Goal: Task Accomplishment & Management: Complete application form

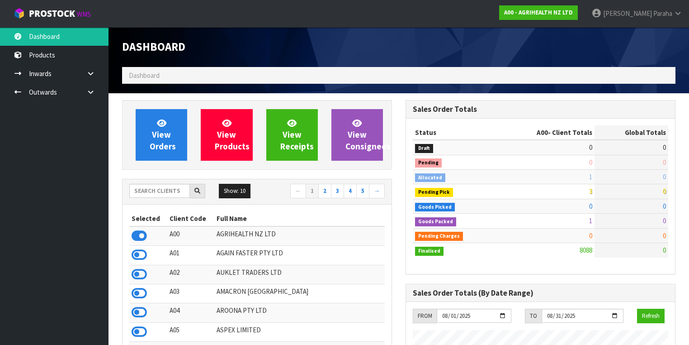
scroll to position [682, 284]
click at [143, 195] on input "text" at bounding box center [159, 191] width 61 height 14
click at [144, 192] on input "text" at bounding box center [159, 191] width 61 height 14
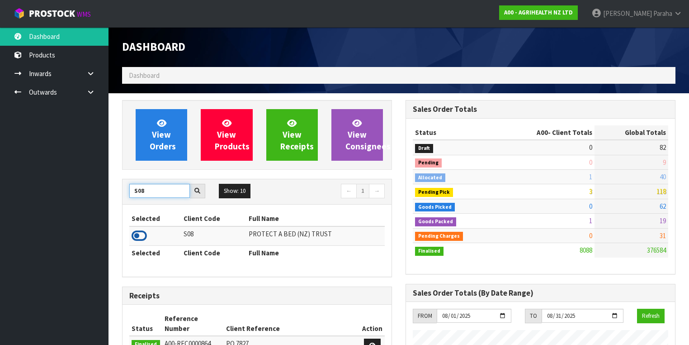
type input "S08"
click at [143, 233] on icon at bounding box center [139, 236] width 15 height 14
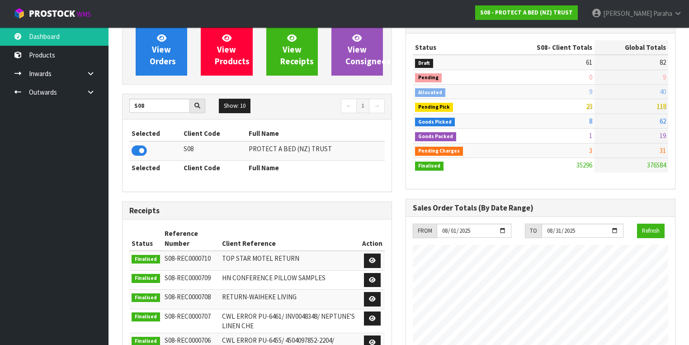
scroll to position [36, 0]
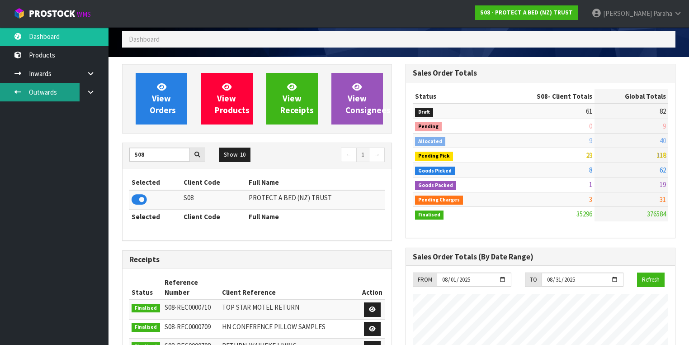
click at [41, 91] on link "Outwards" at bounding box center [54, 92] width 109 height 19
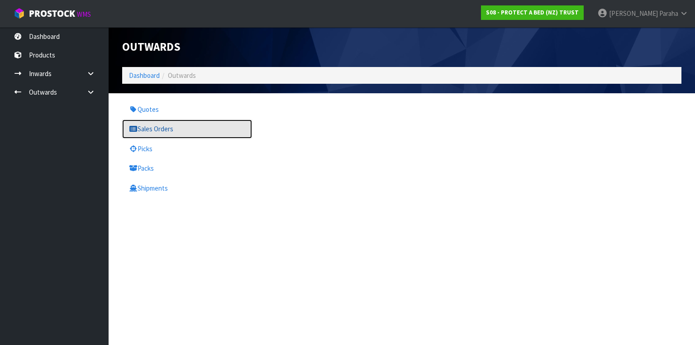
click at [174, 127] on link "Sales Orders" at bounding box center [187, 128] width 130 height 19
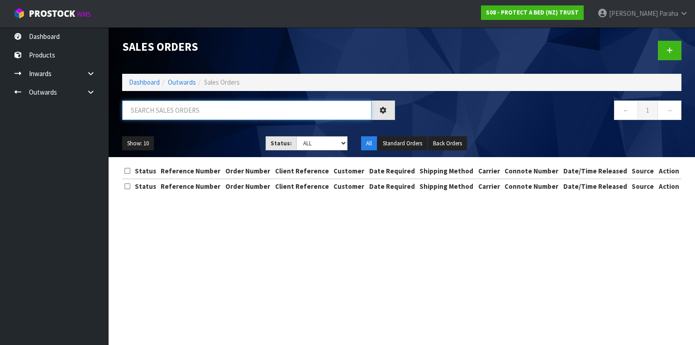
click at [173, 114] on input "text" at bounding box center [246, 109] width 249 height 19
type input "JOB-0407338"
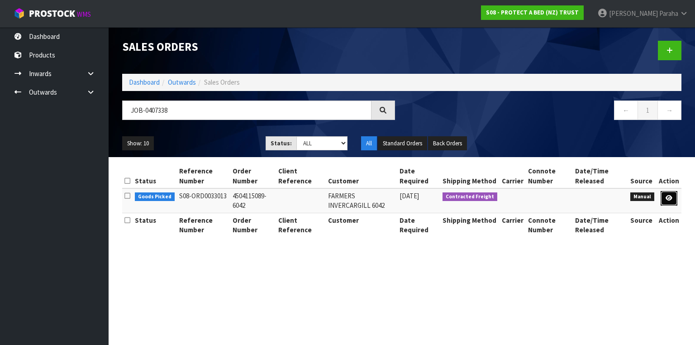
click at [675, 197] on link at bounding box center [668, 198] width 17 height 14
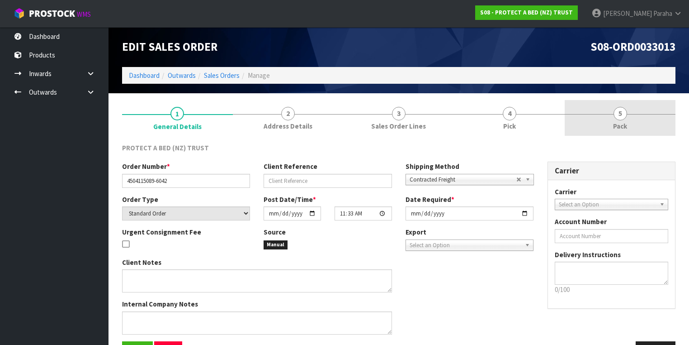
click at [622, 120] on link "5 Pack" at bounding box center [620, 118] width 111 height 36
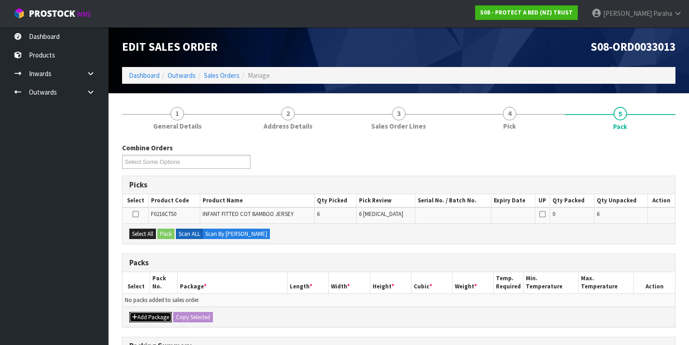
click at [161, 315] on button "Add Package" at bounding box center [150, 317] width 43 height 11
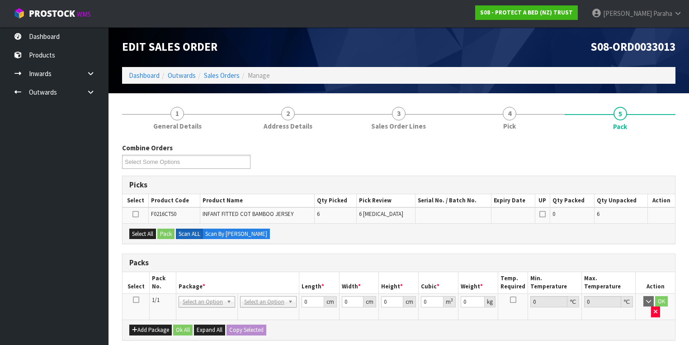
click at [138, 299] on icon at bounding box center [136, 299] width 6 height 0
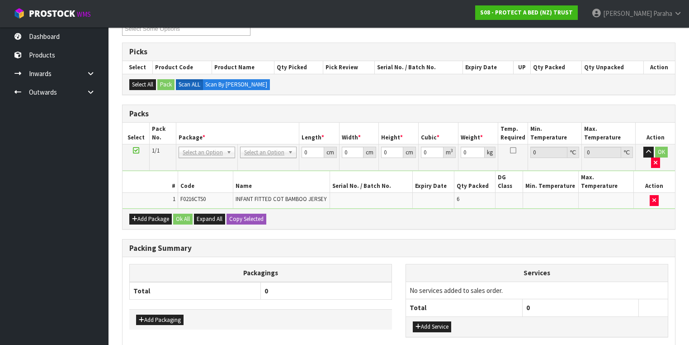
scroll to position [145, 0]
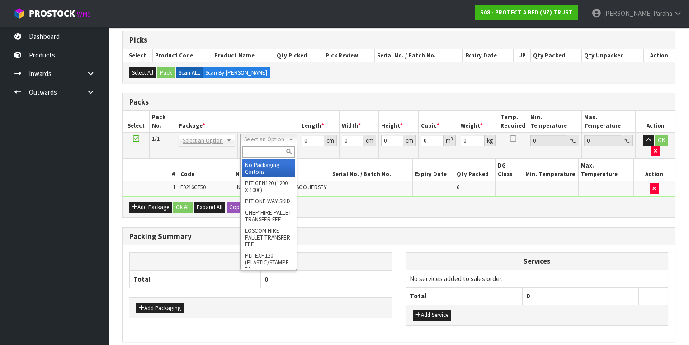
click at [282, 151] on input "text" at bounding box center [268, 151] width 52 height 11
type input "OC"
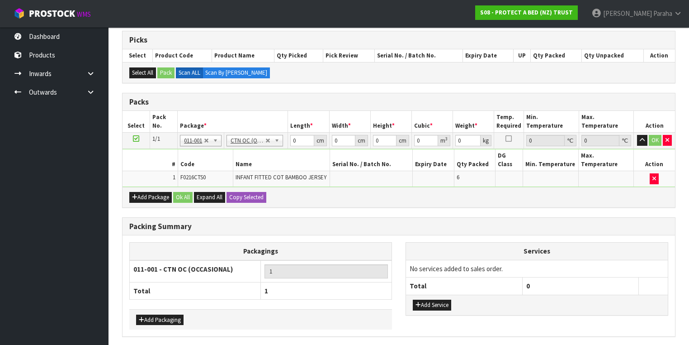
type input "1.5"
drag, startPoint x: 300, startPoint y: 140, endPoint x: 293, endPoint y: 142, distance: 7.7
click at [293, 142] on input "0" at bounding box center [302, 140] width 24 height 11
type input "32"
type input "23"
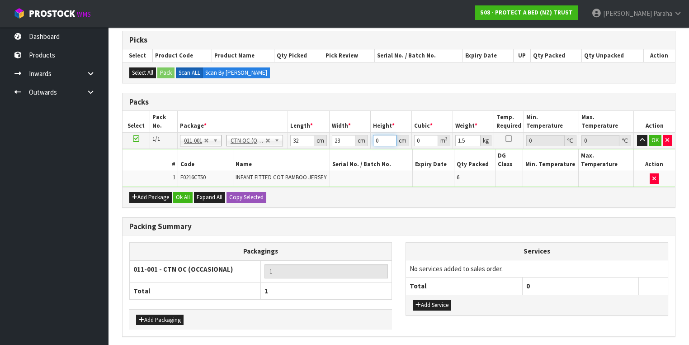
type input "2"
type input "0.001472"
type input "26"
type input "0.019136"
type input "26"
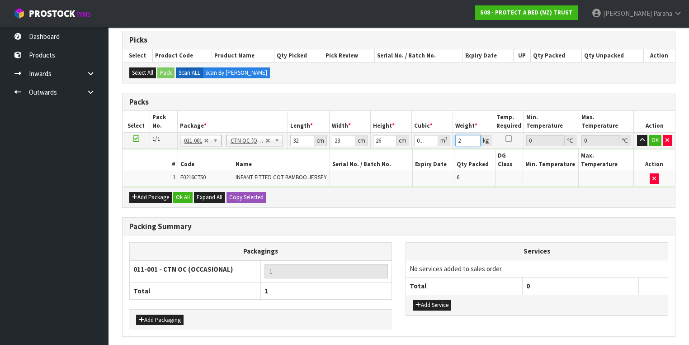
type input "2"
click at [637, 135] on button "button" at bounding box center [642, 140] width 10 height 11
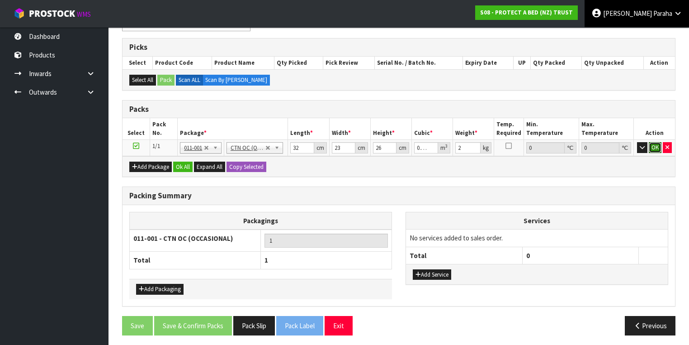
click button "OK" at bounding box center [655, 147] width 13 height 11
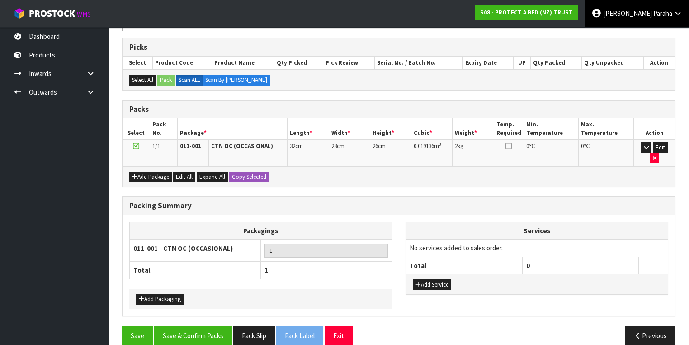
scroll to position [137, 0]
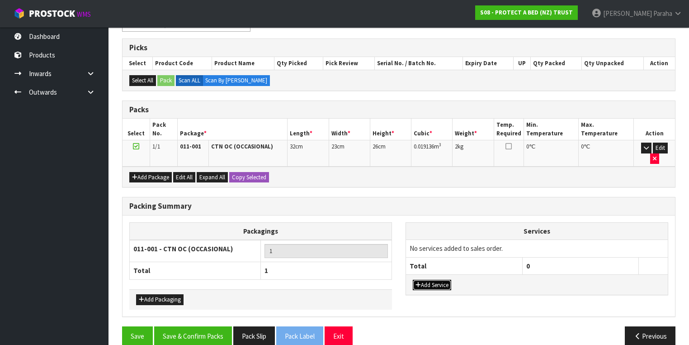
click at [437, 279] on button "Add Service" at bounding box center [432, 284] width 38 height 11
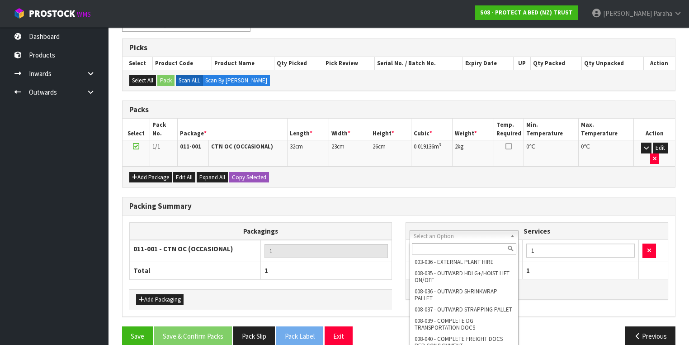
click at [465, 249] on input "text" at bounding box center [464, 248] width 104 height 11
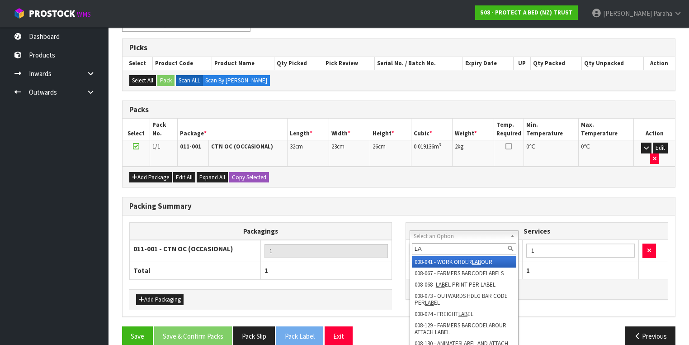
type input "L"
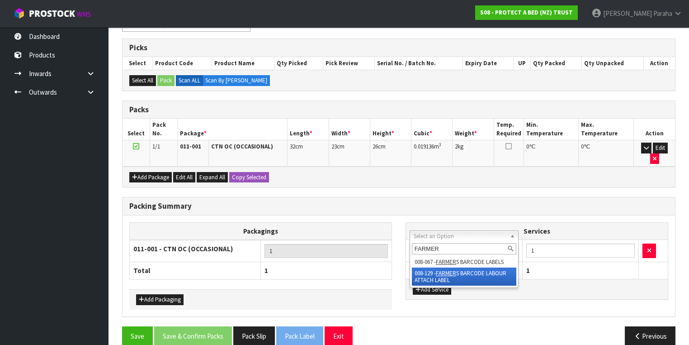
type input "FARMER"
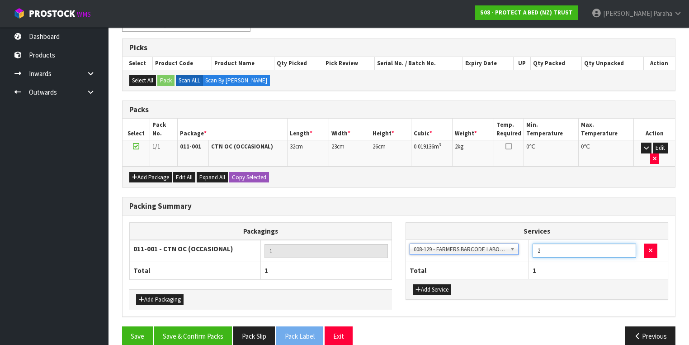
click at [628, 243] on input "2" at bounding box center [585, 250] width 104 height 14
click at [628, 243] on input "3" at bounding box center [585, 250] width 104 height 14
click at [628, 243] on input "4" at bounding box center [585, 250] width 104 height 14
click at [628, 243] on input "5" at bounding box center [585, 250] width 104 height 14
type input "6"
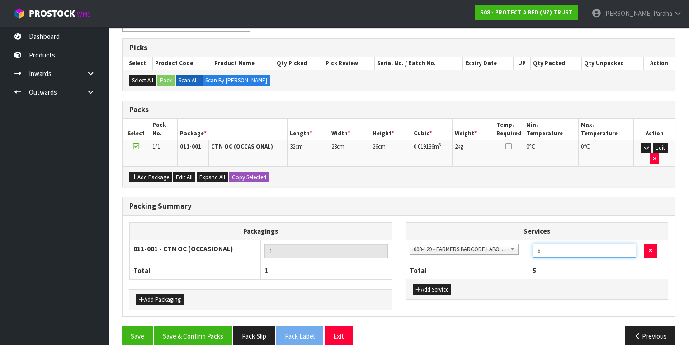
click at [628, 243] on input "6" at bounding box center [585, 250] width 104 height 14
click at [447, 311] on div "Packing Summary Packagings 011-001 - CTN OC (OCCASIONAL) 1 Total 1 Add Packagin…" at bounding box center [398, 261] width 567 height 129
click at [193, 326] on button "Save & Confirm Packs" at bounding box center [193, 335] width 78 height 19
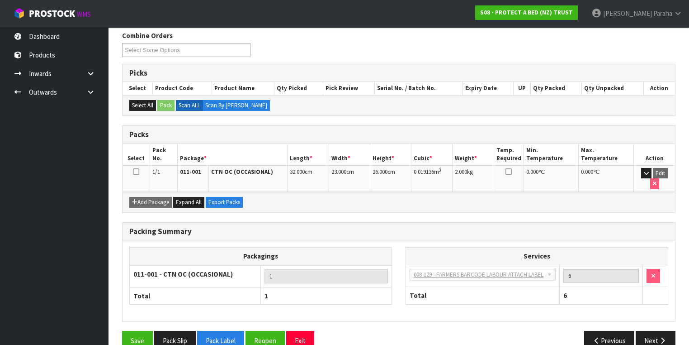
scroll to position [150, 0]
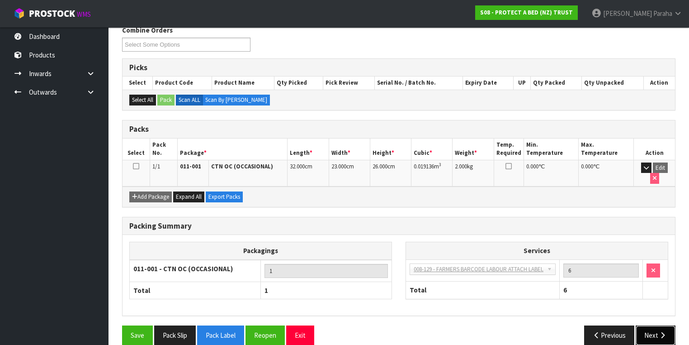
click at [655, 325] on button "Next" at bounding box center [656, 334] width 40 height 19
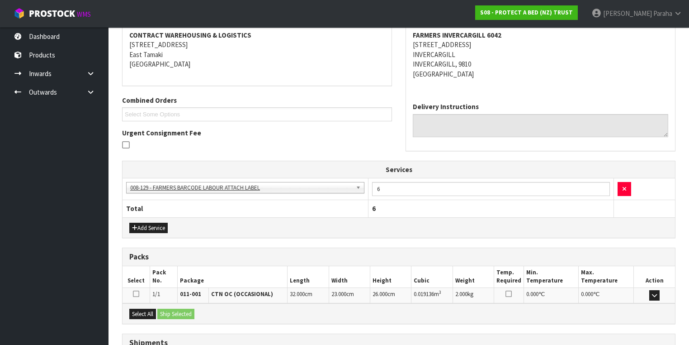
scroll to position [181, 0]
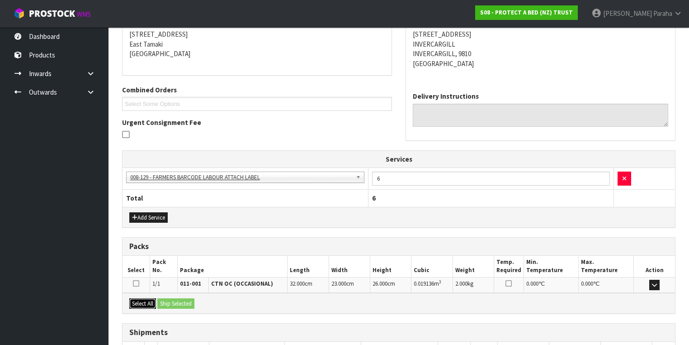
click at [147, 303] on button "Select All" at bounding box center [142, 303] width 27 height 11
click at [172, 298] on button "Ship Selected" at bounding box center [175, 303] width 37 height 11
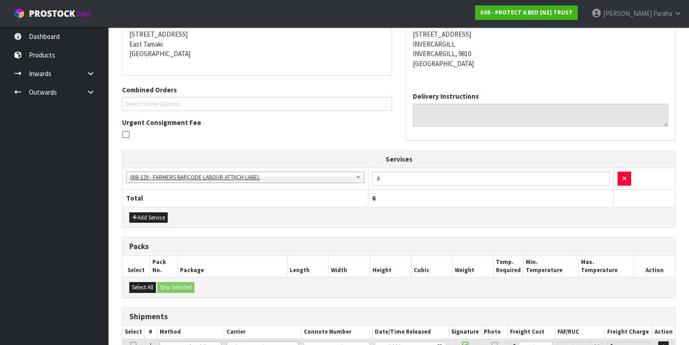
scroll to position [259, 0]
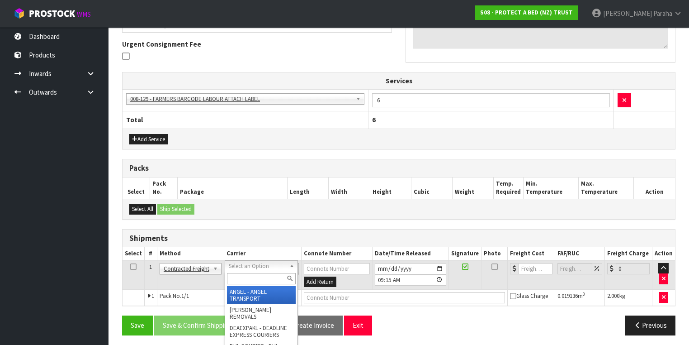
click at [281, 276] on input "text" at bounding box center [261, 278] width 69 height 11
type input "NZP"
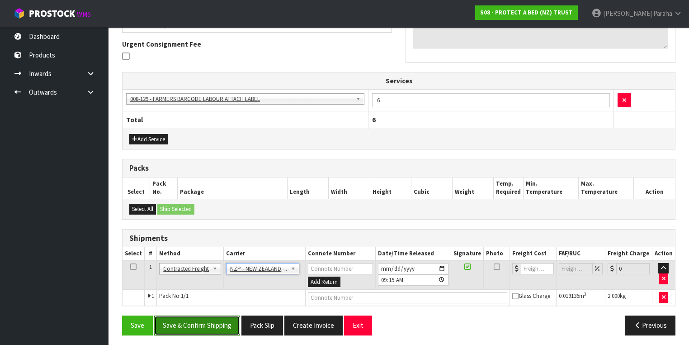
click at [218, 322] on button "Save & Confirm Shipping" at bounding box center [197, 324] width 86 height 19
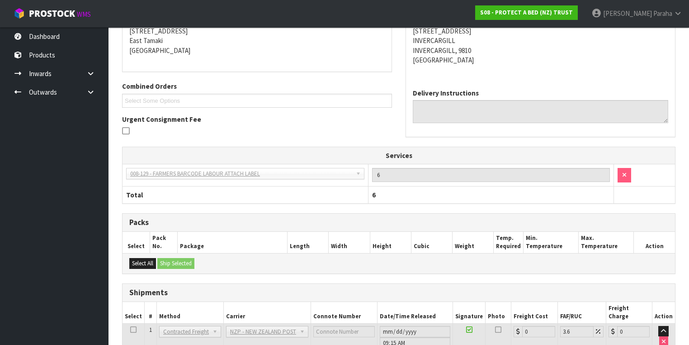
scroll to position [247, 0]
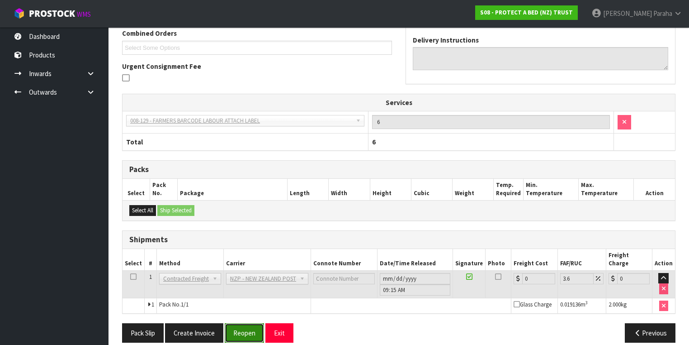
click at [251, 327] on button "Reopen" at bounding box center [244, 332] width 39 height 19
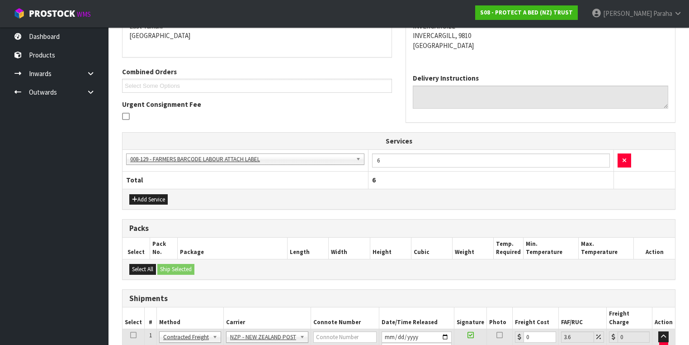
scroll to position [268, 0]
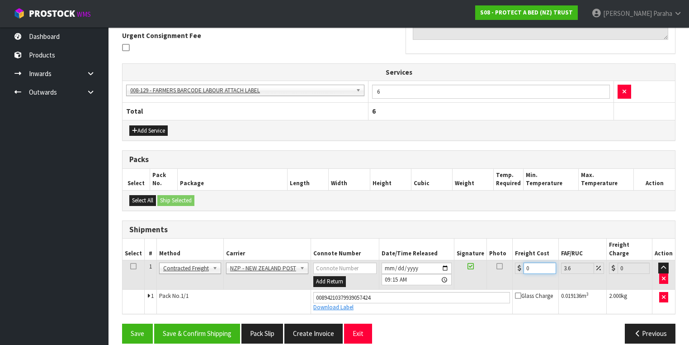
drag, startPoint x: 531, startPoint y: 256, endPoint x: 521, endPoint y: 255, distance: 10.4
click at [521, 262] on div "0" at bounding box center [535, 267] width 41 height 11
type input "1"
type input "1.04"
type input "11"
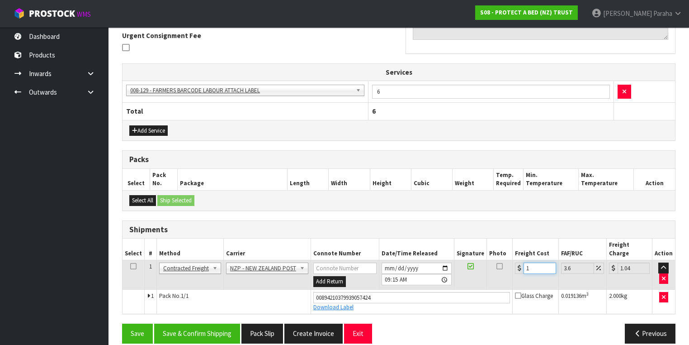
type input "11.4"
type input "11.6"
type input "12.02"
type input "11.61"
type input "12.03"
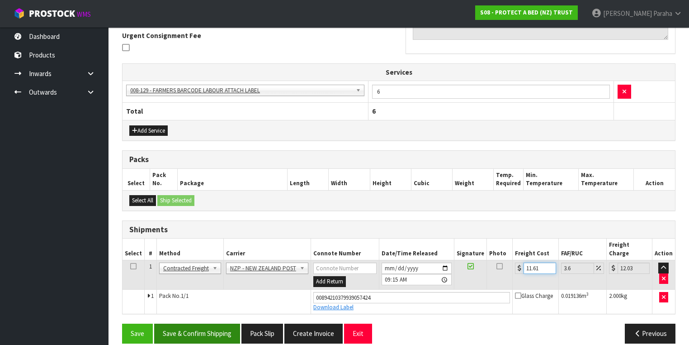
type input "11.61"
click at [194, 323] on button "Save & Confirm Shipping" at bounding box center [197, 332] width 86 height 19
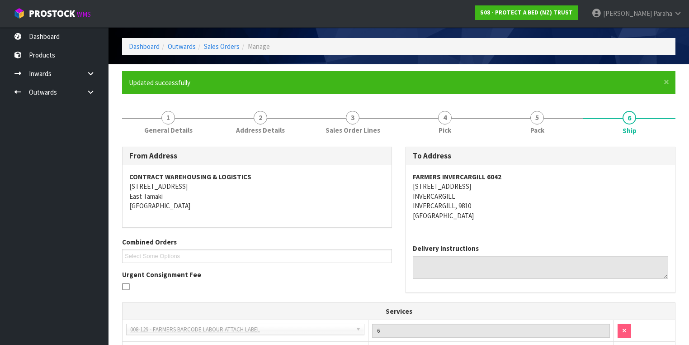
scroll to position [0, 0]
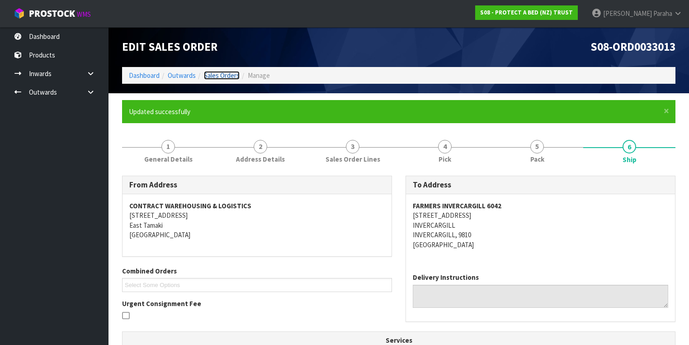
click at [212, 72] on link "Sales Orders" at bounding box center [222, 75] width 36 height 9
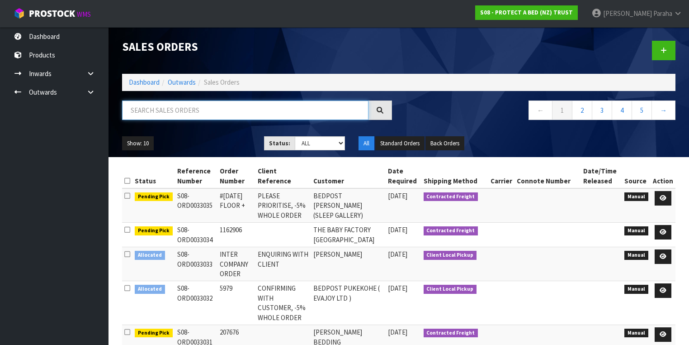
click at [234, 109] on input "text" at bounding box center [245, 109] width 246 height 19
type input "JOB-0407329"
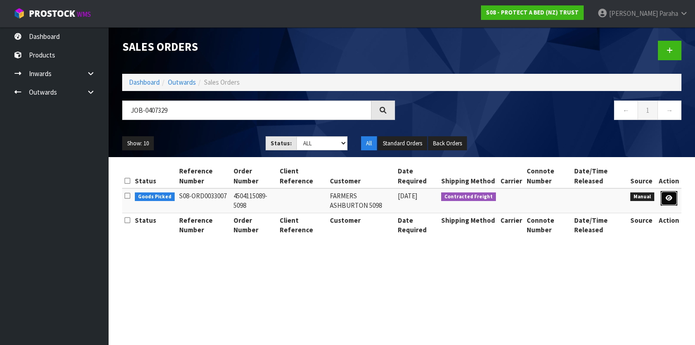
click at [667, 197] on icon at bounding box center [668, 198] width 7 height 6
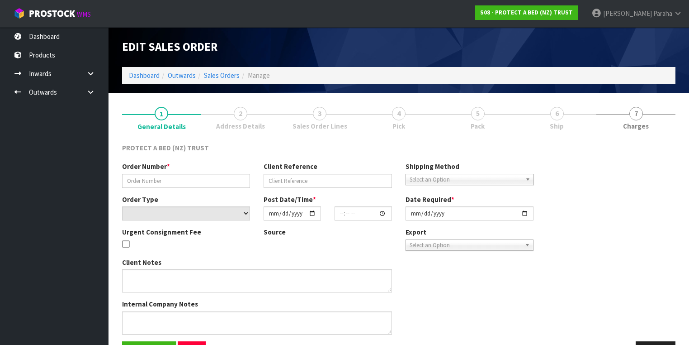
type input "4504115089-5098"
select select "number:0"
type input "[DATE]"
type input "11:28:00.000"
type input "[DATE]"
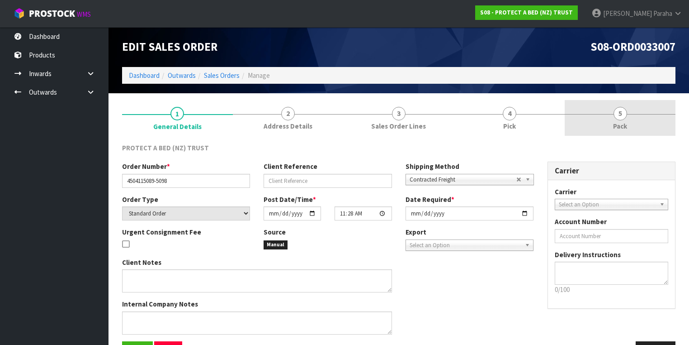
click at [626, 114] on span "5" at bounding box center [621, 114] width 14 height 14
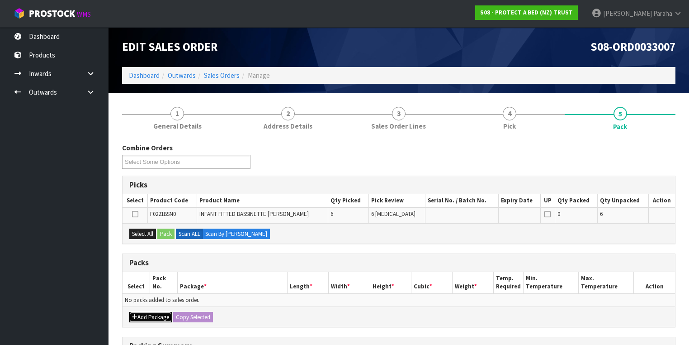
click at [160, 318] on button "Add Package" at bounding box center [150, 317] width 43 height 11
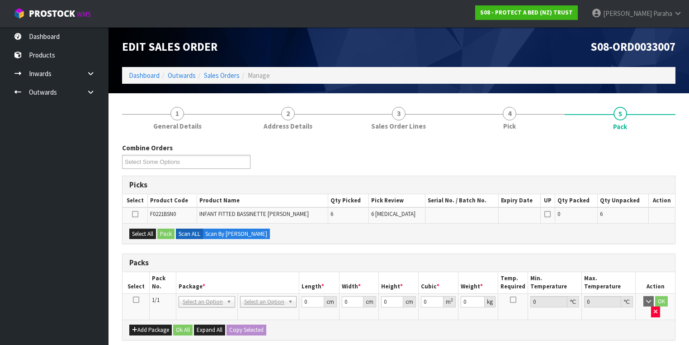
click at [134, 300] on icon at bounding box center [136, 299] width 6 height 0
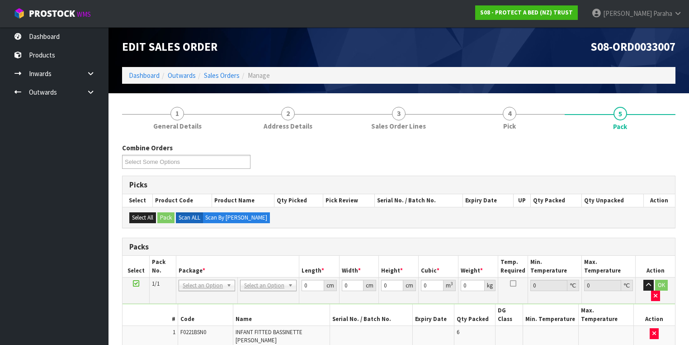
scroll to position [36, 0]
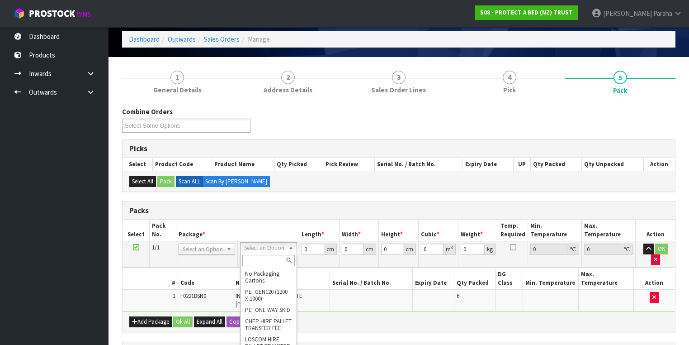
click at [257, 259] on input "text" at bounding box center [268, 260] width 52 height 11
type input "OC"
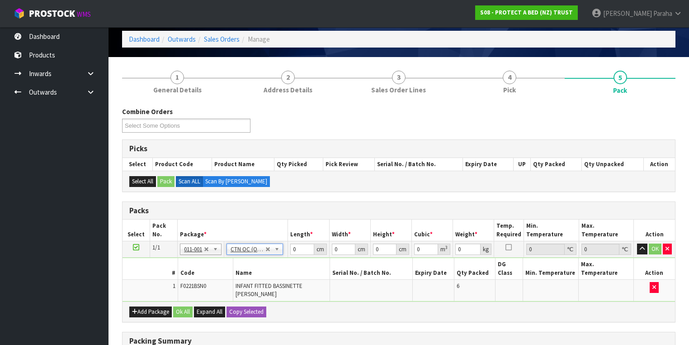
type input "0.9"
drag, startPoint x: 299, startPoint y: 249, endPoint x: 291, endPoint y: 249, distance: 7.7
click at [291, 249] on input "0" at bounding box center [302, 248] width 24 height 11
type input "31"
type input "23"
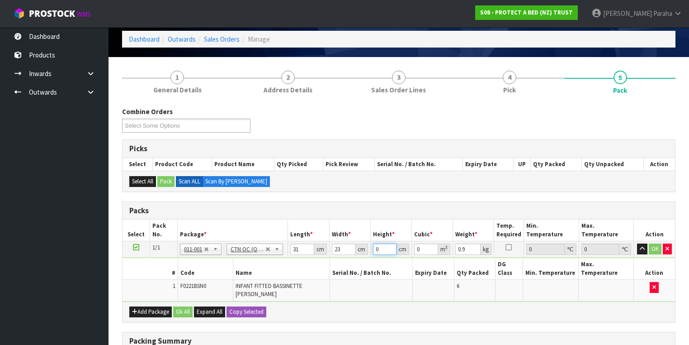
type input "2"
type input "0.001426"
type input "22"
type input "0.015686"
type input "22"
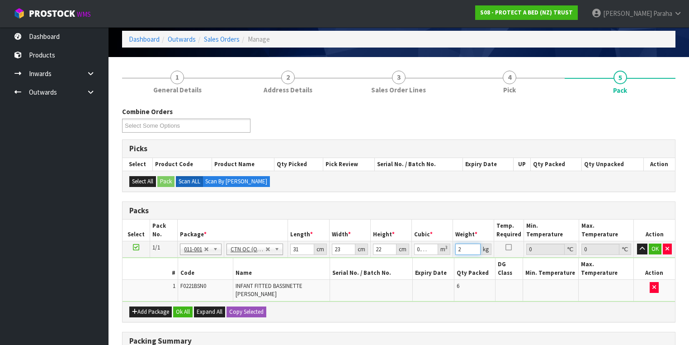
type input "2"
click at [637, 243] on button "button" at bounding box center [642, 248] width 10 height 11
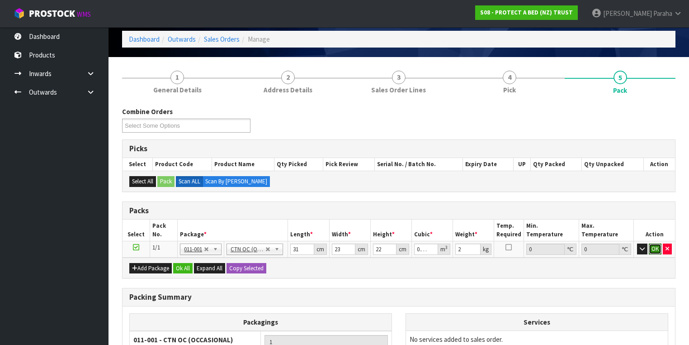
click button "OK" at bounding box center [655, 248] width 13 height 11
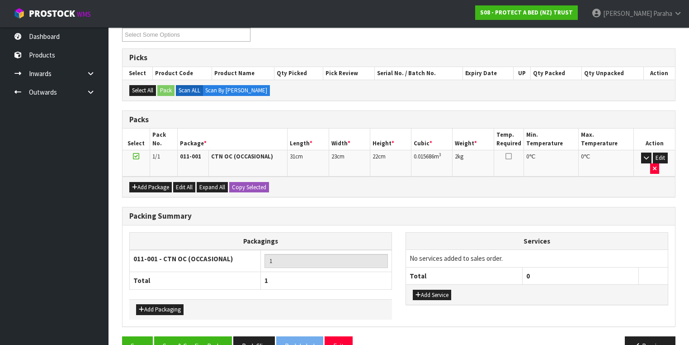
scroll to position [137, 0]
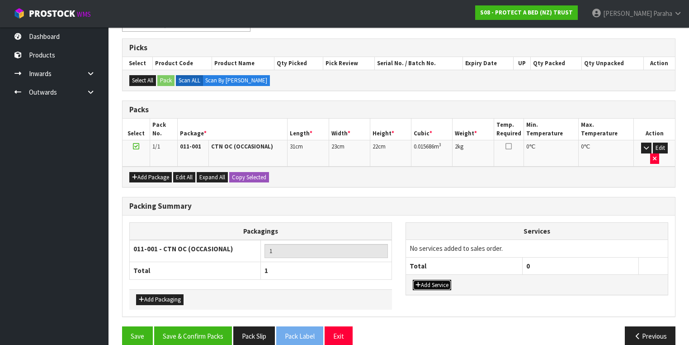
click at [443, 279] on button "Add Service" at bounding box center [432, 284] width 38 height 11
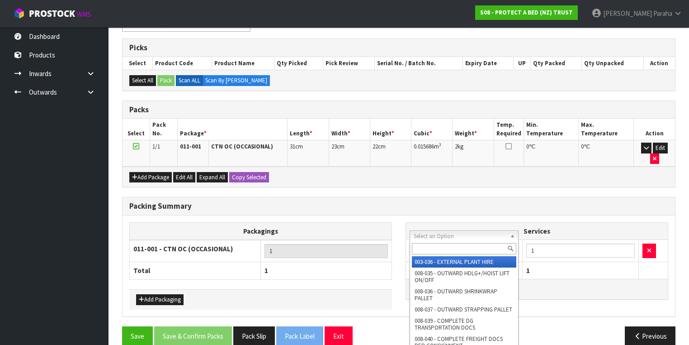
click at [474, 250] on input "text" at bounding box center [464, 248] width 104 height 11
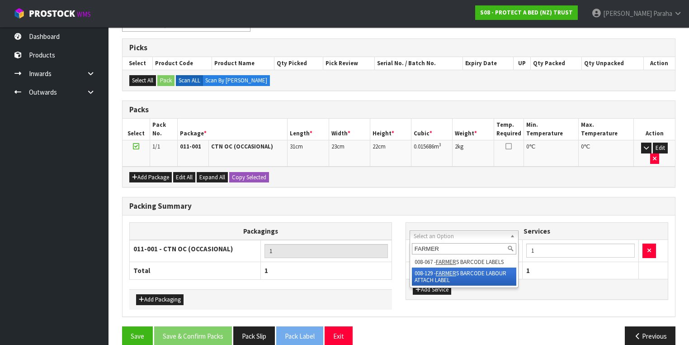
type input "FARMER"
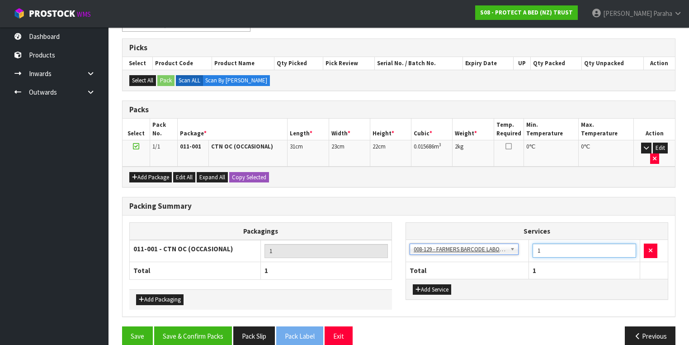
drag, startPoint x: 592, startPoint y: 241, endPoint x: 513, endPoint y: 248, distance: 80.0
click at [511, 250] on table "Services 003-036 - EXTERNAL PLANT HIRE 008-035 - OUTWARD HDLG+/HOIST LIFT ON/OF…" at bounding box center [537, 250] width 262 height 56
type input "6"
click at [211, 326] on button "Save & Confirm Packs" at bounding box center [193, 335] width 78 height 19
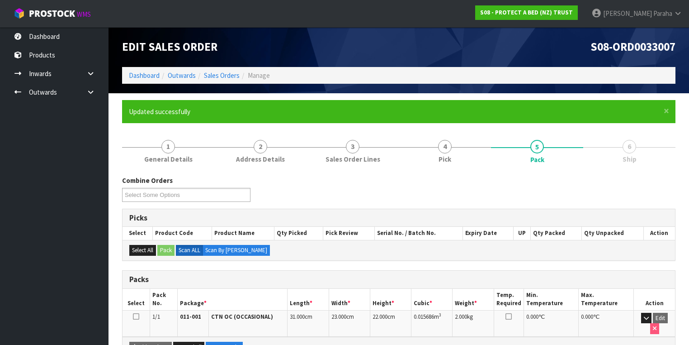
scroll to position [150, 0]
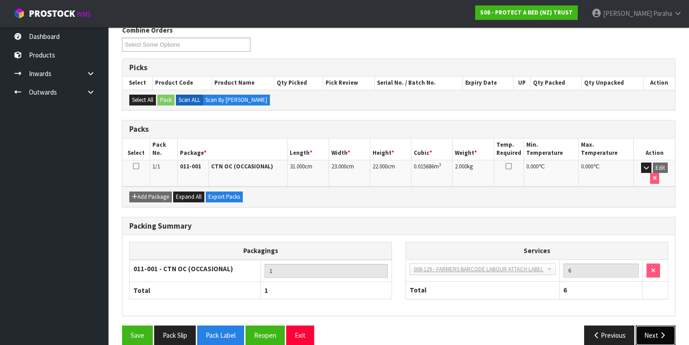
click at [655, 325] on button "Next" at bounding box center [656, 334] width 40 height 19
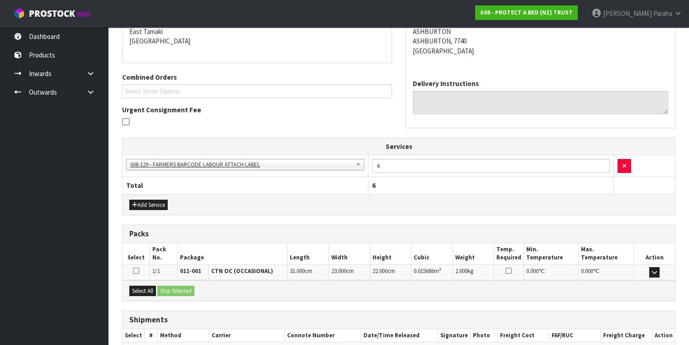
scroll to position [243, 0]
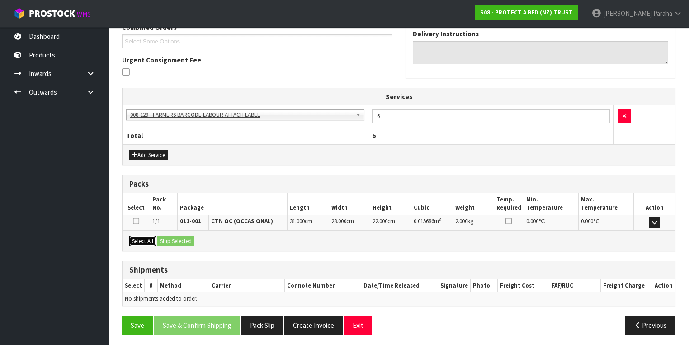
click at [147, 239] on button "Select All" at bounding box center [142, 241] width 27 height 11
click at [167, 238] on button "Ship Selected" at bounding box center [175, 241] width 37 height 11
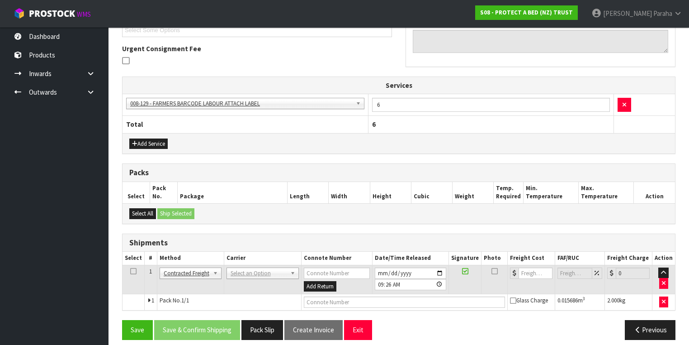
scroll to position [259, 0]
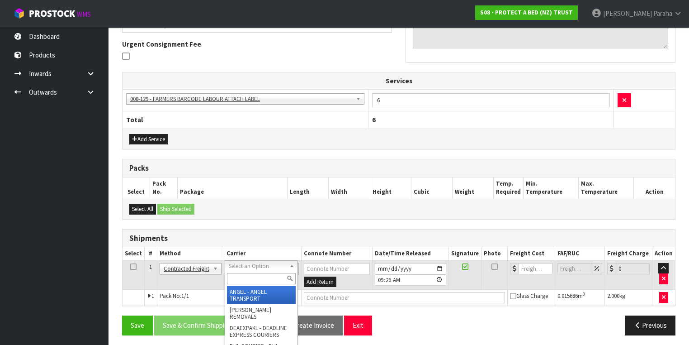
click at [277, 275] on input "text" at bounding box center [261, 278] width 69 height 11
type input "NZP"
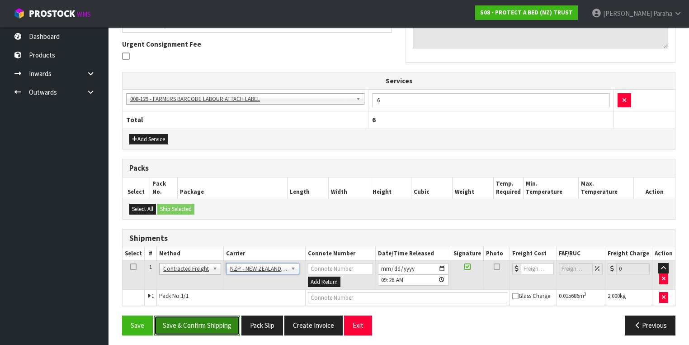
click at [212, 318] on button "Save & Confirm Shipping" at bounding box center [197, 324] width 86 height 19
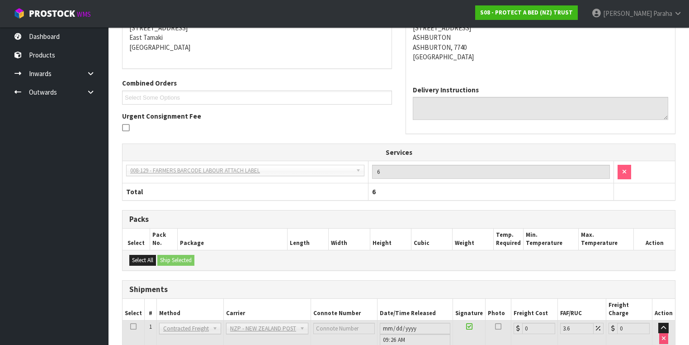
scroll to position [247, 0]
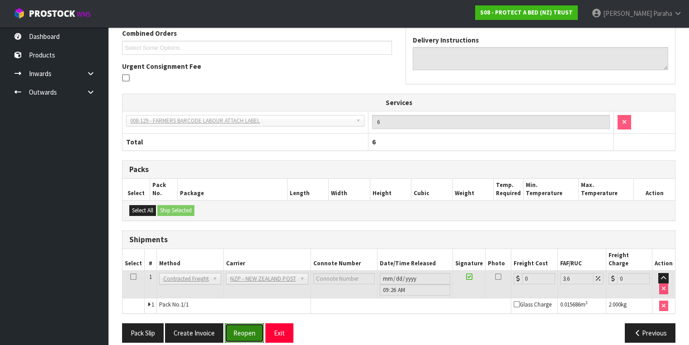
click at [246, 325] on button "Reopen" at bounding box center [244, 332] width 39 height 19
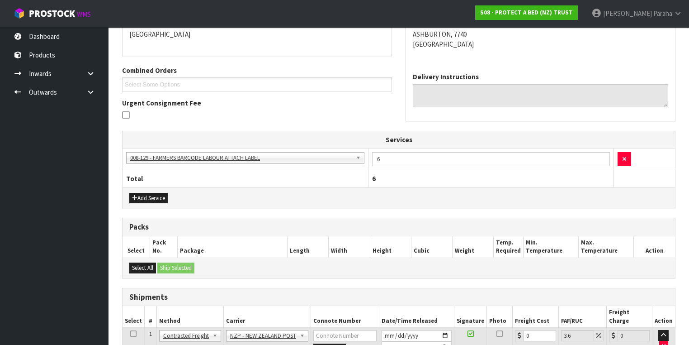
scroll to position [253, 0]
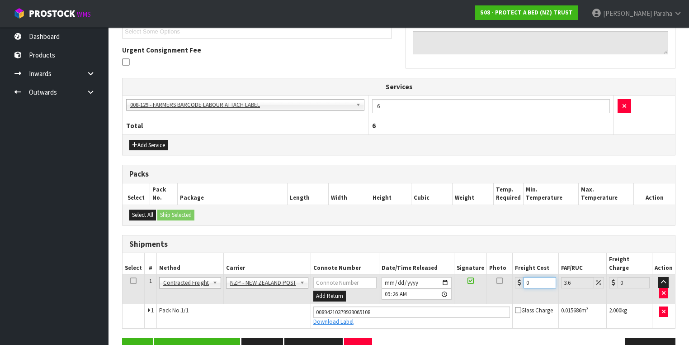
drag, startPoint x: 528, startPoint y: 269, endPoint x: 520, endPoint y: 265, distance: 9.1
click at [517, 277] on div "0" at bounding box center [535, 282] width 41 height 11
type input "1"
type input "1.04"
type input "11"
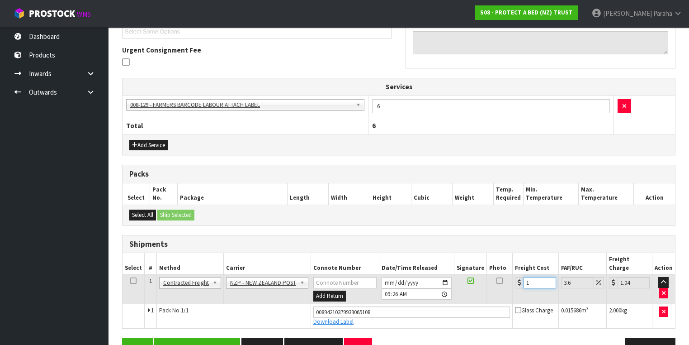
type input "11.4"
type input "11.6"
type input "12.02"
type input "11.61"
type input "12.03"
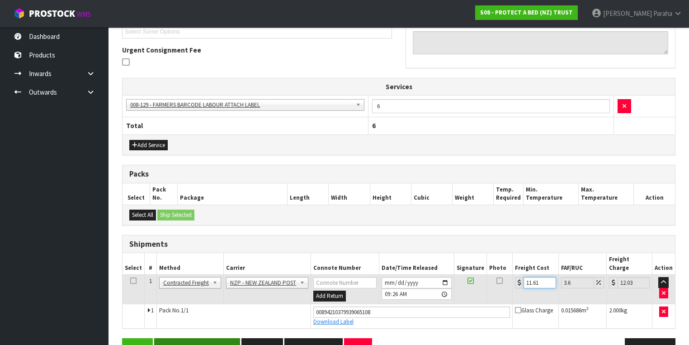
type input "11.61"
click at [195, 338] on button "Save & Confirm Shipping" at bounding box center [197, 347] width 86 height 19
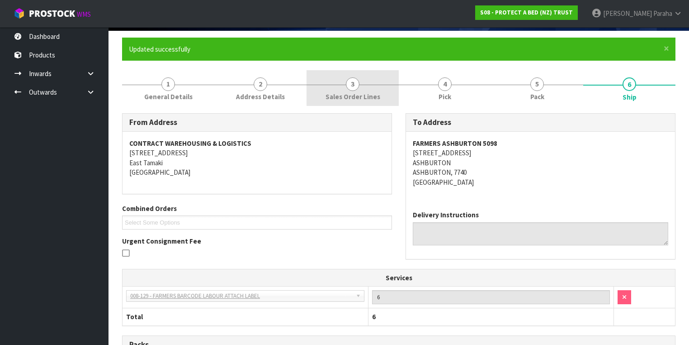
scroll to position [0, 0]
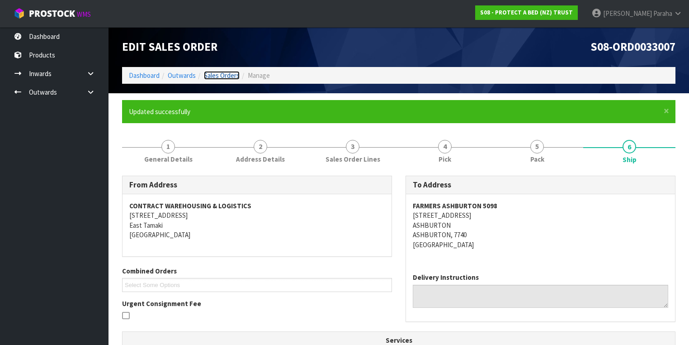
click at [231, 75] on link "Sales Orders" at bounding box center [222, 75] width 36 height 9
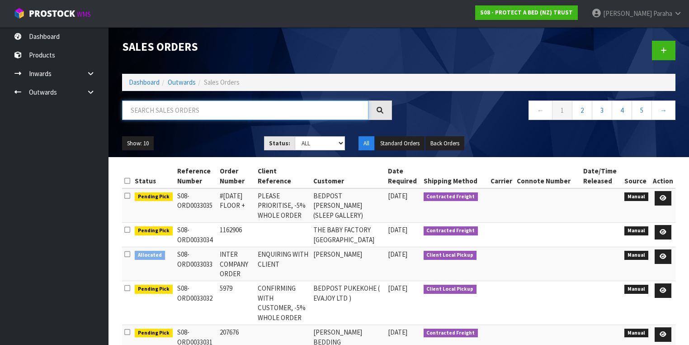
click at [191, 107] on input "text" at bounding box center [245, 109] width 246 height 19
type input "JOB-0407320"
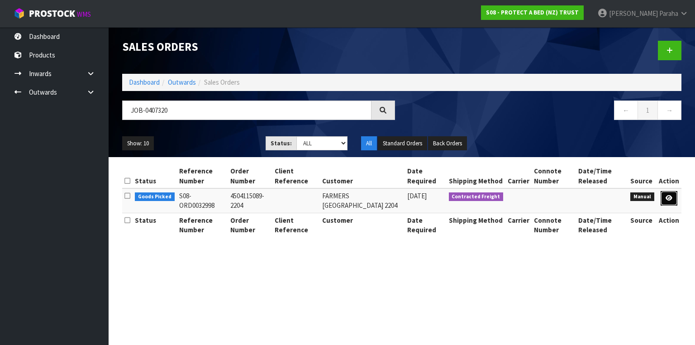
click at [671, 199] on icon at bounding box center [668, 198] width 7 height 6
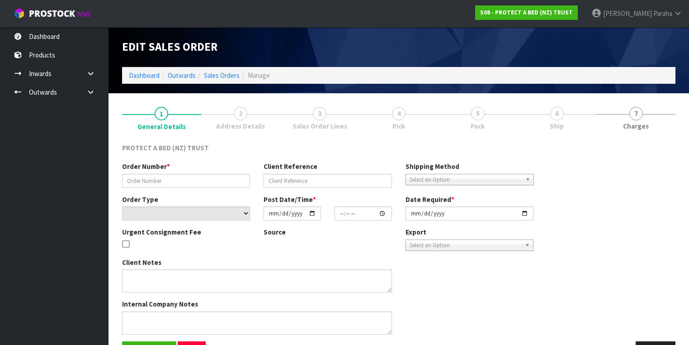
type input "4504115089-2204"
select select "number:0"
type input "[DATE]"
type input "11:23:00.000"
type input "[DATE]"
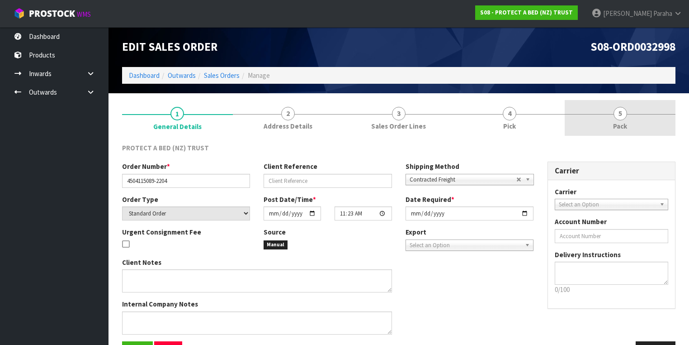
click at [625, 117] on span "5" at bounding box center [621, 114] width 14 height 14
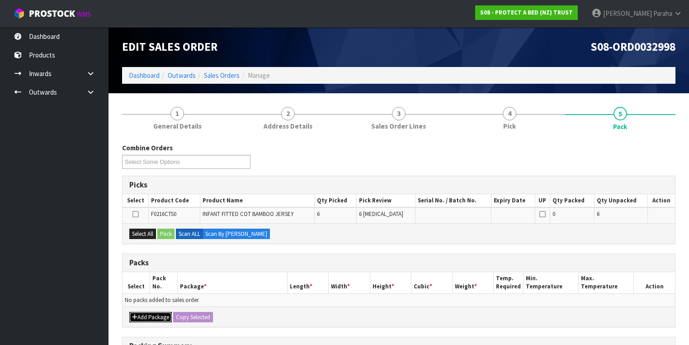
click at [155, 315] on button "Add Package" at bounding box center [150, 317] width 43 height 11
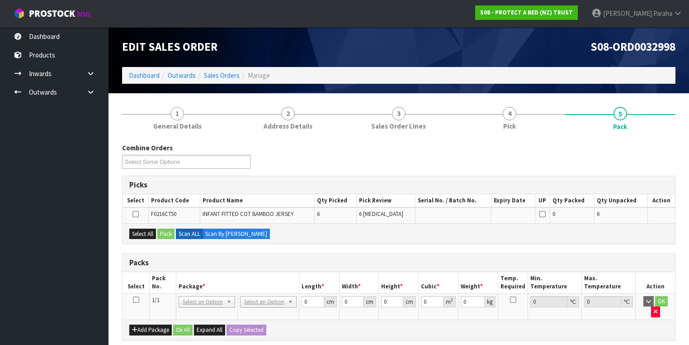
click at [137, 299] on icon at bounding box center [136, 299] width 6 height 0
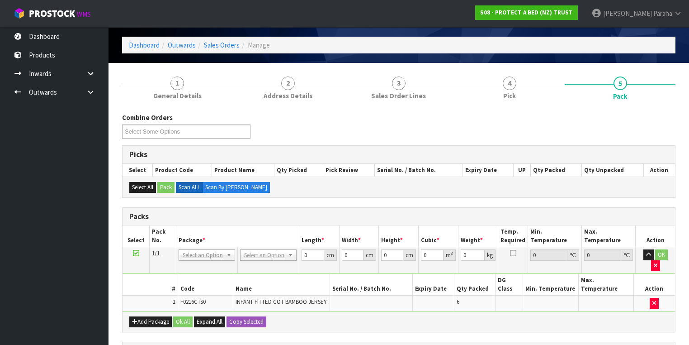
scroll to position [72, 0]
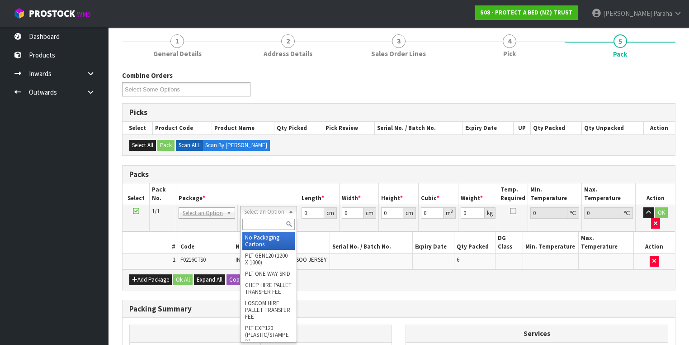
click at [282, 222] on input "text" at bounding box center [268, 223] width 52 height 11
type input "OC"
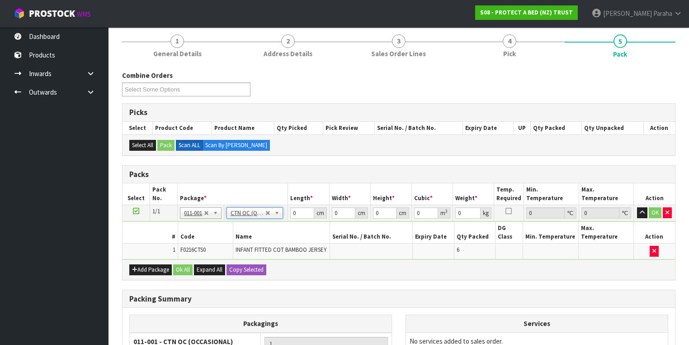
type input "1.5"
click at [299, 214] on input "0" at bounding box center [302, 212] width 24 height 11
type input "31"
type input "23"
type input "2"
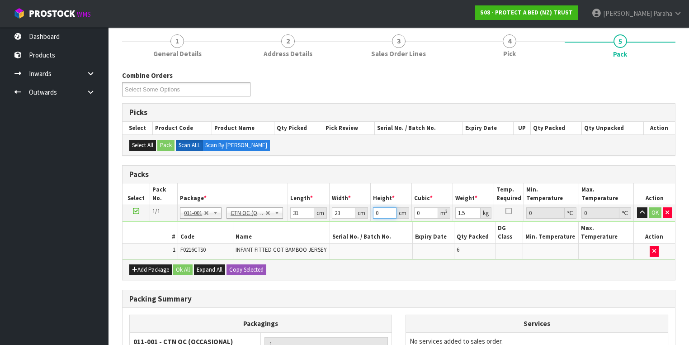
type input "0.001426"
type input "21"
type input "0.014973"
type input "21"
type input "2"
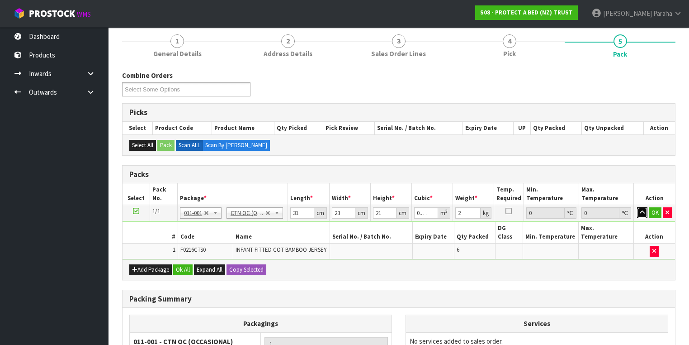
click at [637, 207] on button "button" at bounding box center [642, 212] width 10 height 11
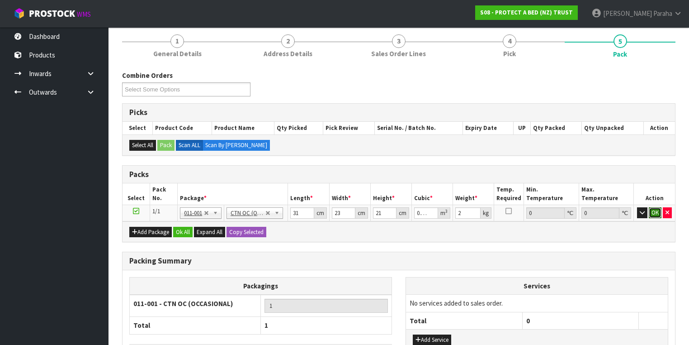
click button "OK" at bounding box center [655, 212] width 13 height 11
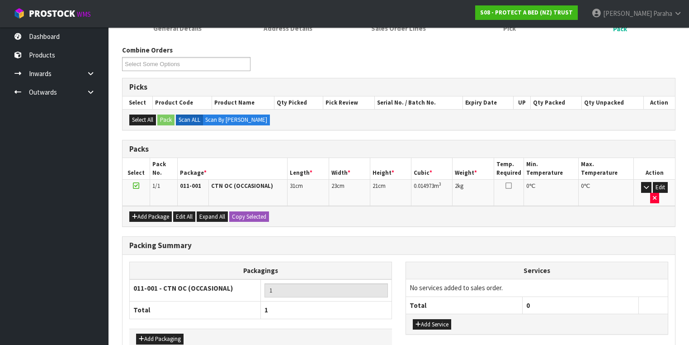
scroll to position [137, 0]
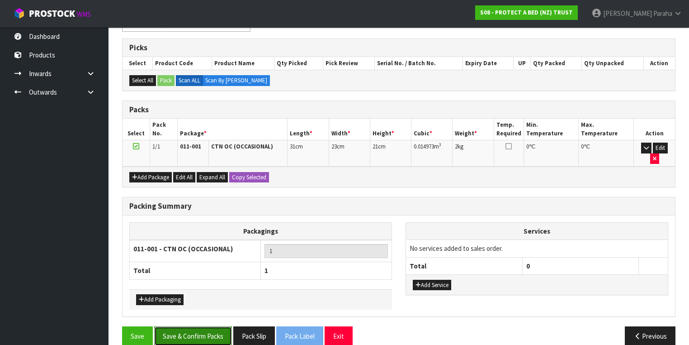
click at [190, 326] on button "Save & Confirm Packs" at bounding box center [193, 335] width 78 height 19
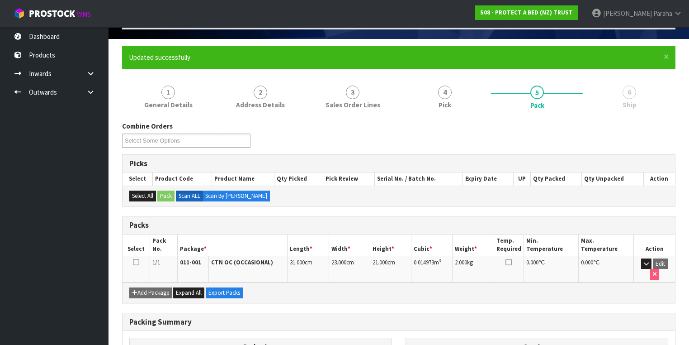
scroll to position [150, 0]
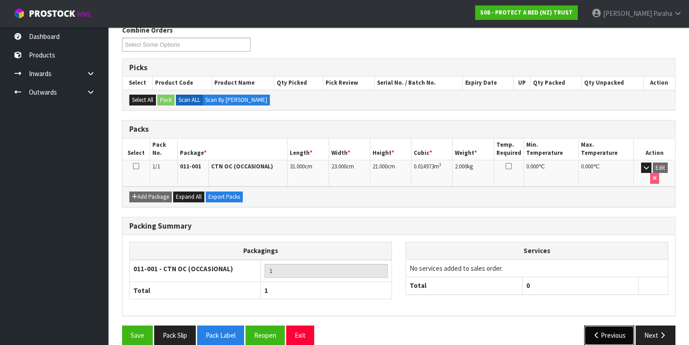
click at [601, 325] on button "Previous" at bounding box center [609, 334] width 51 height 19
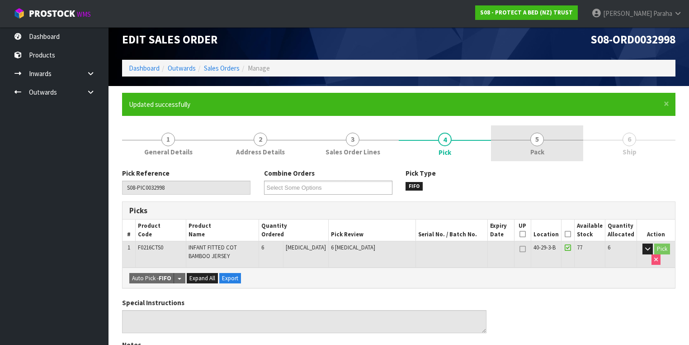
scroll to position [0, 0]
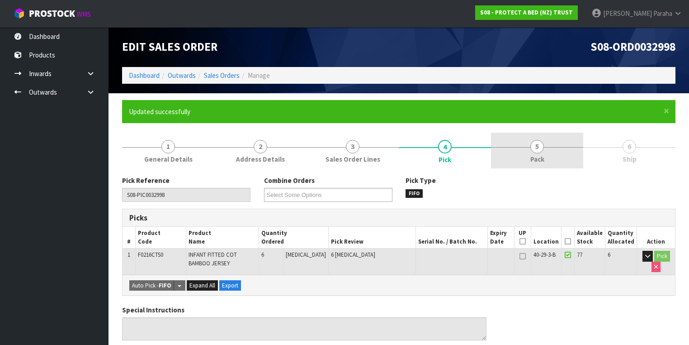
click at [537, 144] on span "5" at bounding box center [537, 147] width 14 height 14
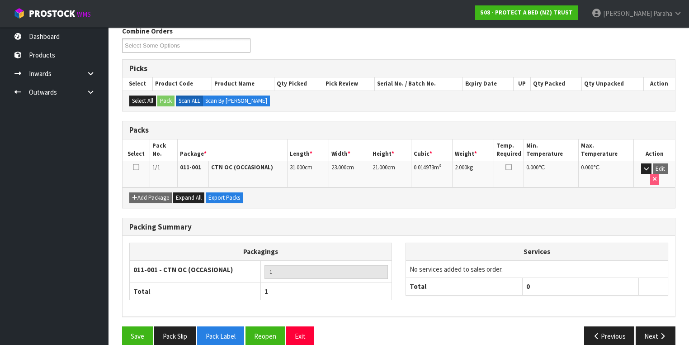
scroll to position [150, 0]
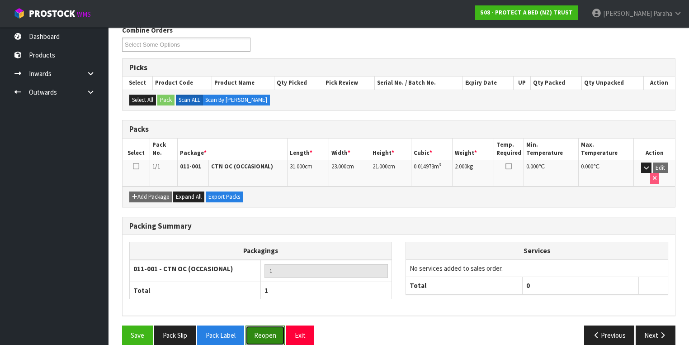
click at [265, 325] on button "Reopen" at bounding box center [265, 334] width 39 height 19
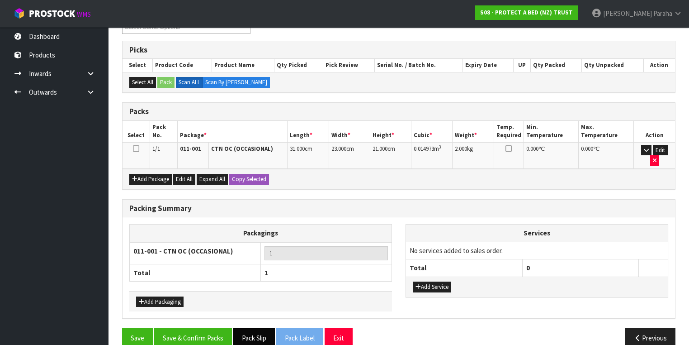
scroll to position [170, 0]
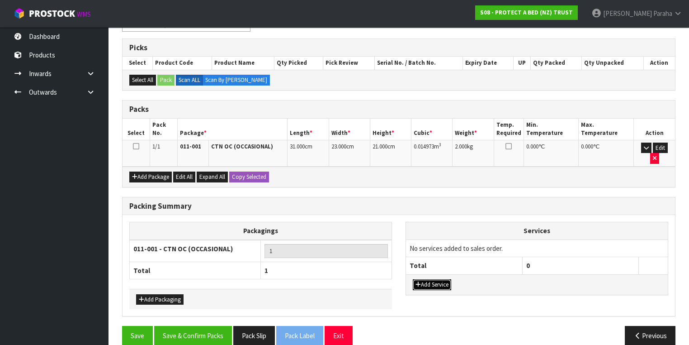
click at [443, 279] on button "Add Service" at bounding box center [432, 284] width 38 height 11
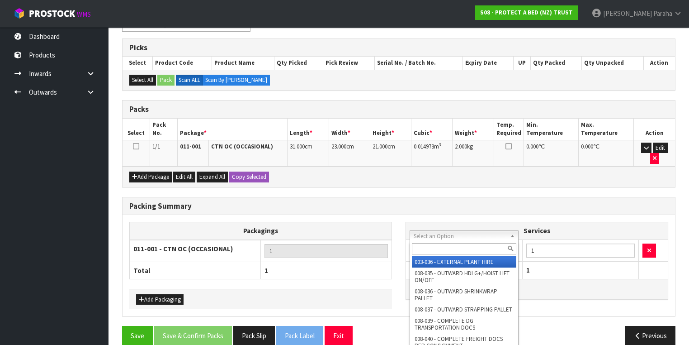
click at [471, 248] on input "text" at bounding box center [464, 248] width 104 height 11
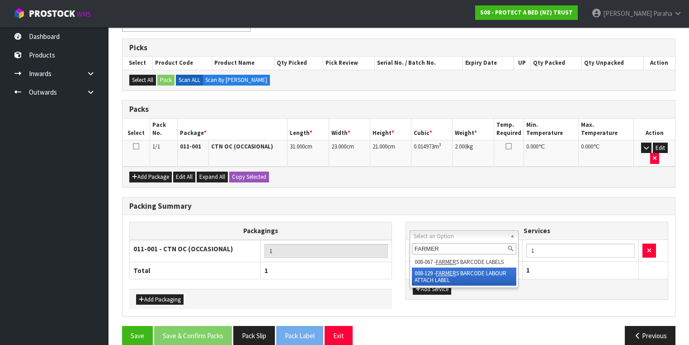
type input "FARMER"
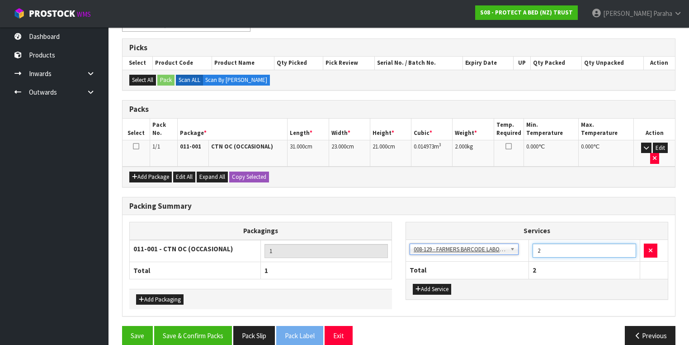
click at [629, 243] on input "2" at bounding box center [585, 250] width 104 height 14
click at [629, 243] on input "3" at bounding box center [585, 250] width 104 height 14
click at [629, 243] on input "4" at bounding box center [585, 250] width 104 height 14
click at [629, 243] on input "5" at bounding box center [585, 250] width 104 height 14
type input "6"
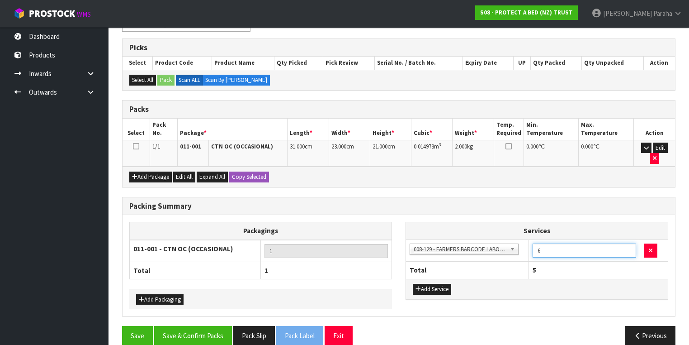
click at [629, 243] on input "6" at bounding box center [585, 250] width 104 height 14
click at [208, 326] on button "Save & Confirm Packs" at bounding box center [193, 335] width 78 height 19
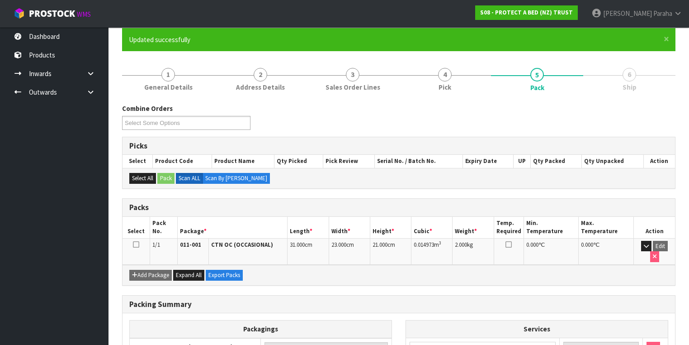
scroll to position [150, 0]
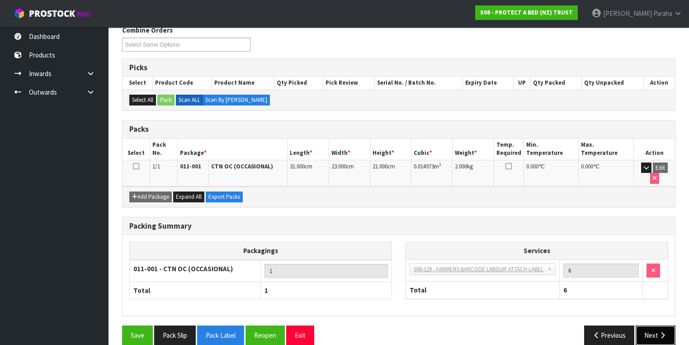
click at [664, 331] on icon "button" at bounding box center [662, 334] width 9 height 7
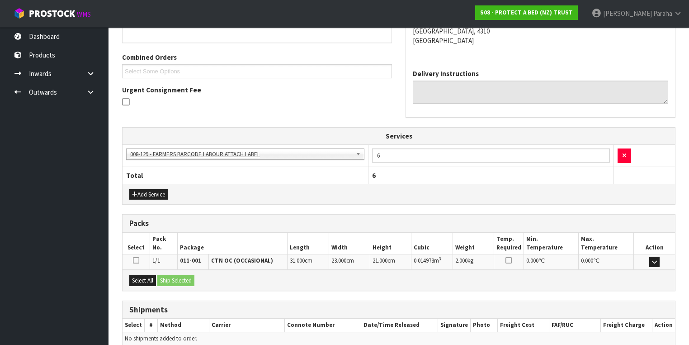
scroll to position [253, 0]
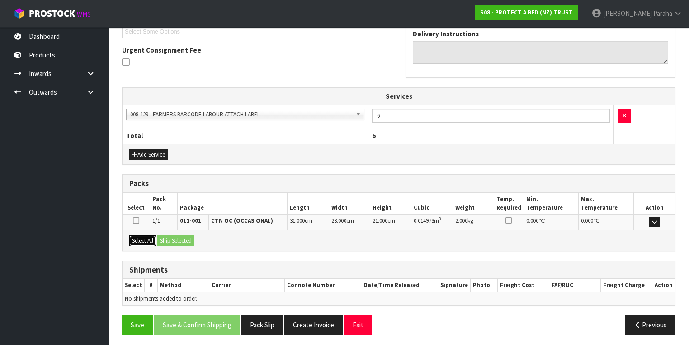
click at [150, 241] on button "Select All" at bounding box center [142, 240] width 27 height 11
click at [172, 237] on button "Ship Selected" at bounding box center [175, 240] width 37 height 11
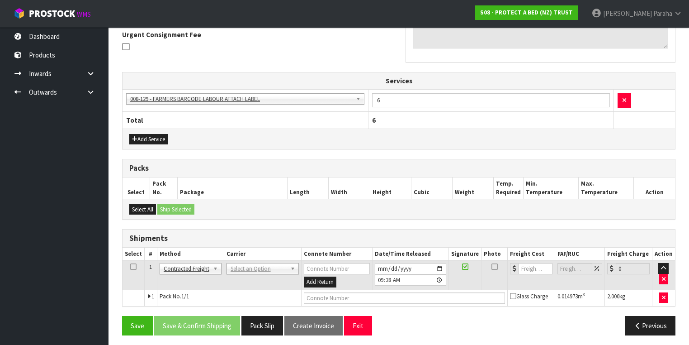
scroll to position [269, 0]
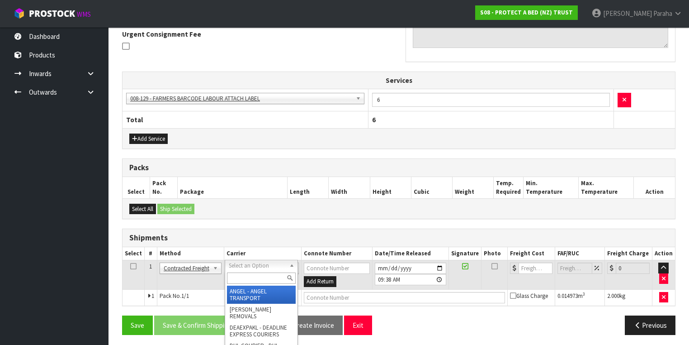
click at [272, 280] on input "text" at bounding box center [261, 277] width 69 height 11
type input "NZP"
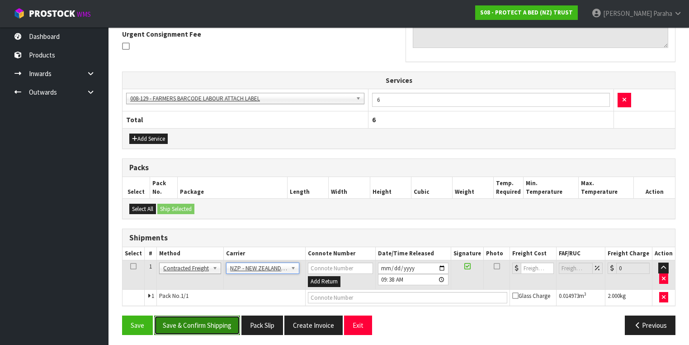
click at [210, 325] on button "Save & Confirm Shipping" at bounding box center [197, 324] width 86 height 19
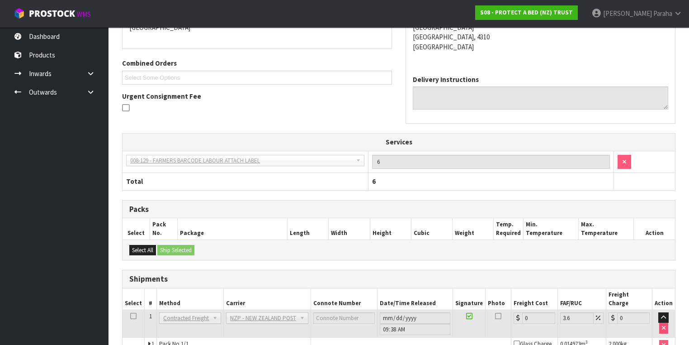
scroll to position [257, 0]
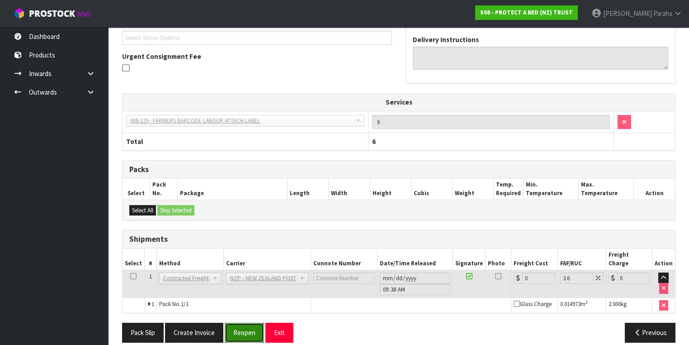
click at [250, 325] on button "Reopen" at bounding box center [244, 331] width 39 height 19
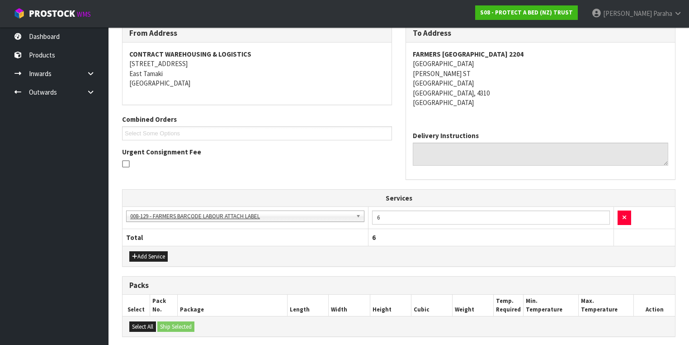
scroll to position [253, 0]
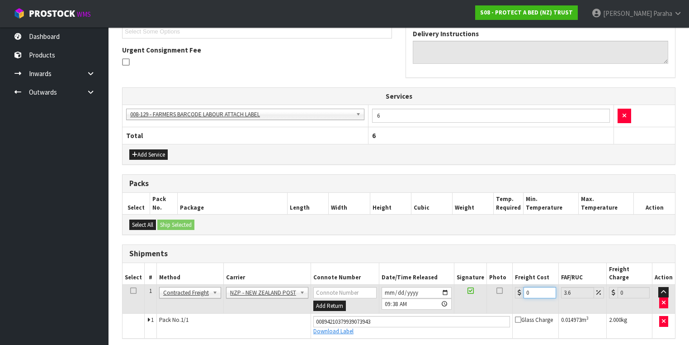
drag, startPoint x: 535, startPoint y: 283, endPoint x: 518, endPoint y: 282, distance: 16.3
click at [519, 287] on div "0" at bounding box center [535, 292] width 41 height 11
type input "8"
type input "8.29"
type input "8.4"
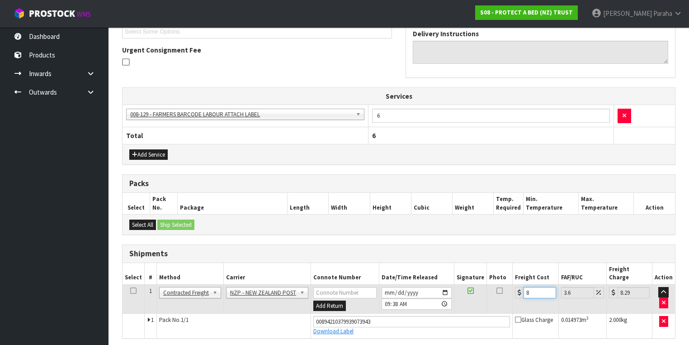
type input "8.7"
type input "8.45"
type input "8.75"
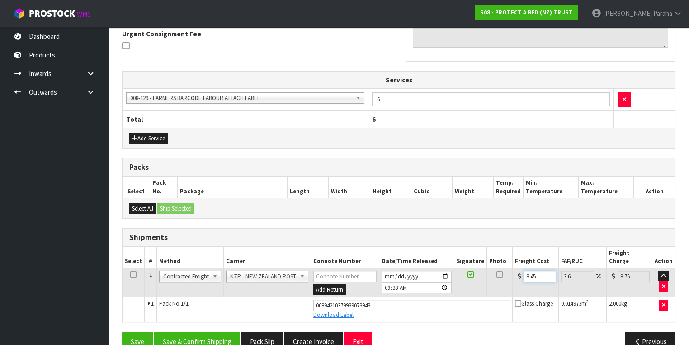
scroll to position [277, 0]
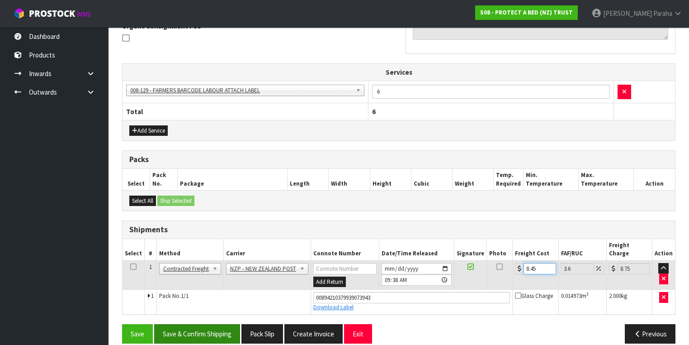
type input "8.45"
click at [201, 327] on button "Save & Confirm Shipping" at bounding box center [197, 333] width 86 height 19
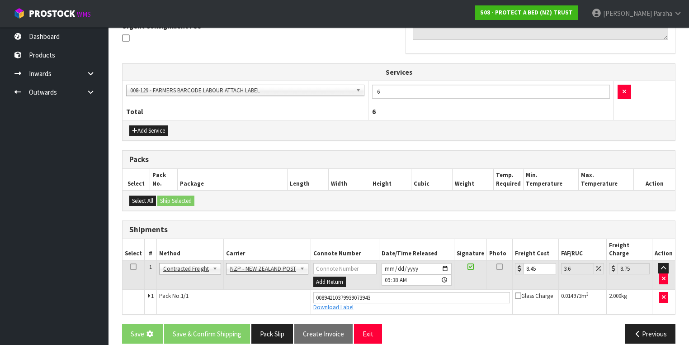
scroll to position [0, 0]
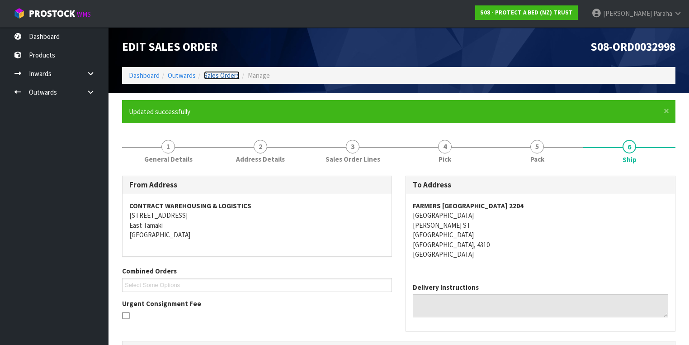
click at [216, 75] on link "Sales Orders" at bounding box center [222, 75] width 36 height 9
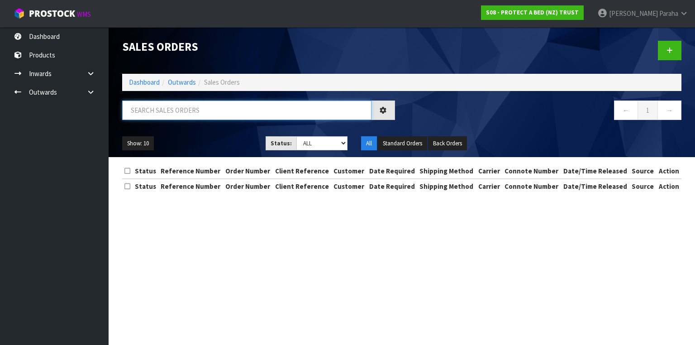
click at [208, 114] on input "text" at bounding box center [246, 109] width 249 height 19
type input "JOB-0407333"
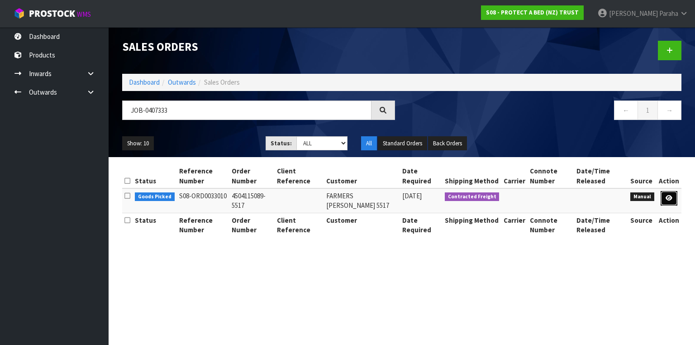
click at [670, 199] on icon at bounding box center [668, 198] width 7 height 6
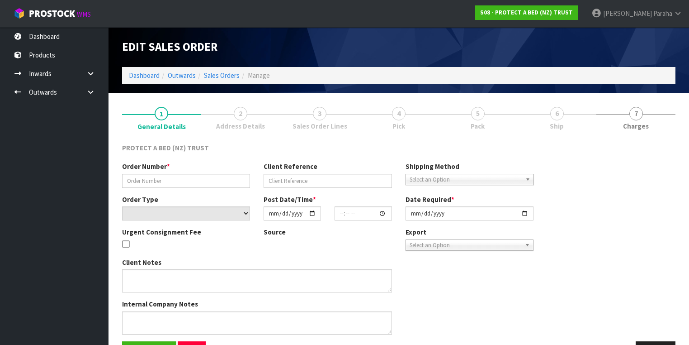
type input "4504115089-5517"
select select "number:0"
type input "[DATE]"
type input "11:32:00.000"
type input "[DATE]"
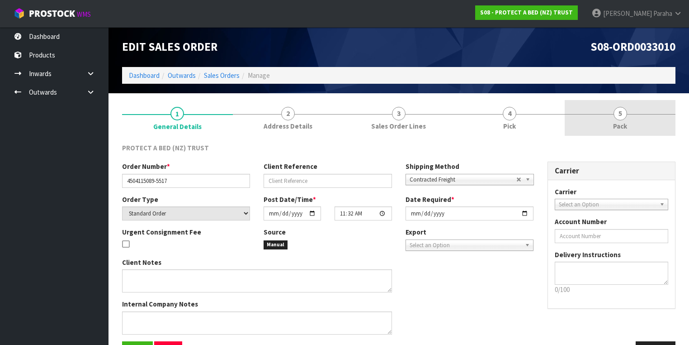
click at [620, 118] on span "5" at bounding box center [621, 114] width 14 height 14
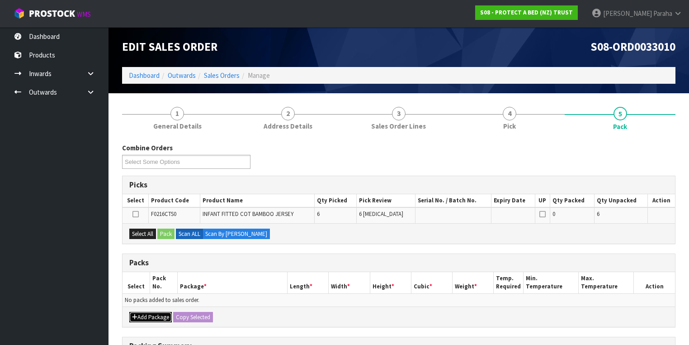
click at [155, 315] on button "Add Package" at bounding box center [150, 317] width 43 height 11
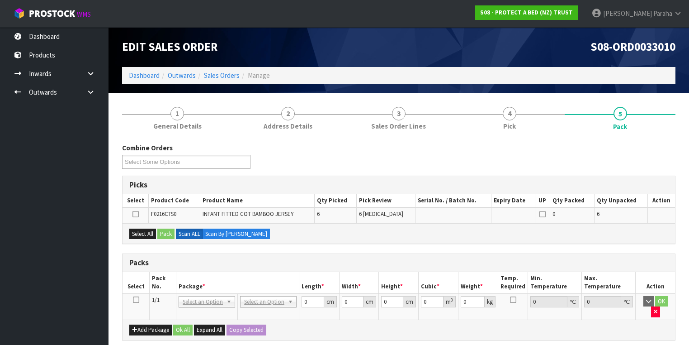
click at [136, 299] on icon at bounding box center [136, 299] width 6 height 0
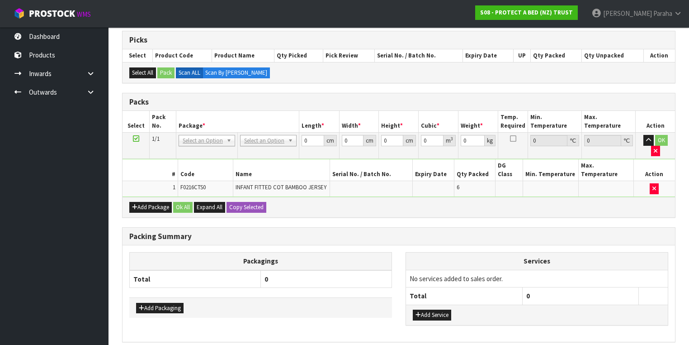
scroll to position [109, 0]
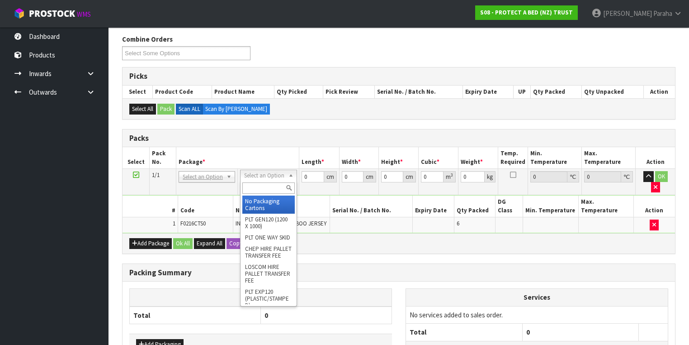
click at [281, 186] on input "text" at bounding box center [268, 187] width 52 height 11
type input "OC"
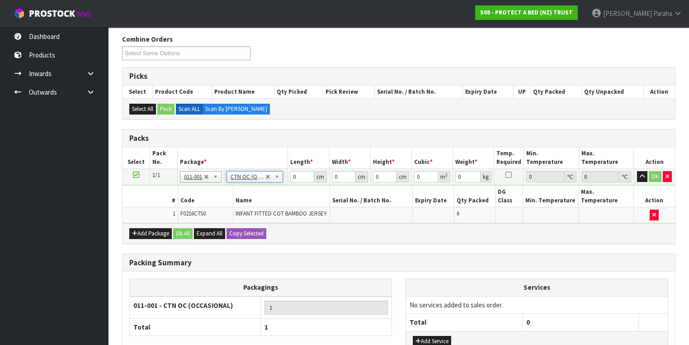
type input "1.5"
drag, startPoint x: 298, startPoint y: 175, endPoint x: 284, endPoint y: 175, distance: 14.0
click at [284, 175] on tr "1/1 NONE 007-001 007-002 007-004 007-009 007-013 007-014 007-015 007-017 007-01…" at bounding box center [399, 177] width 553 height 16
type input "31"
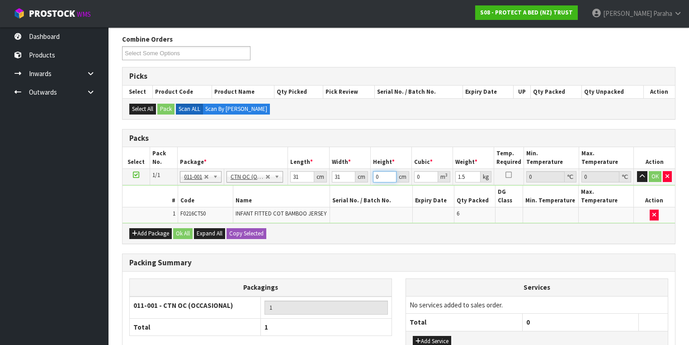
type input "2"
type input "0.001922"
type input "23"
type input "0.022103"
type input "23"
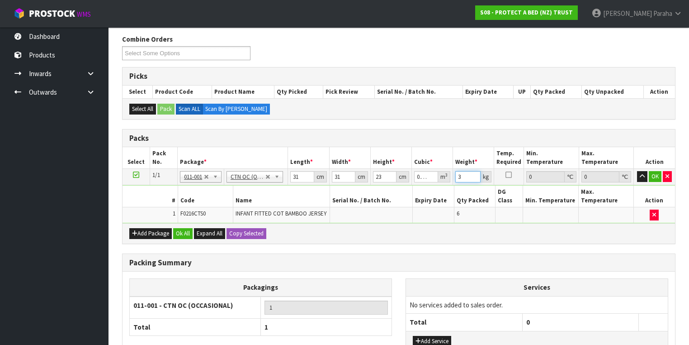
type input "3"
click at [637, 171] on button "button" at bounding box center [642, 176] width 10 height 11
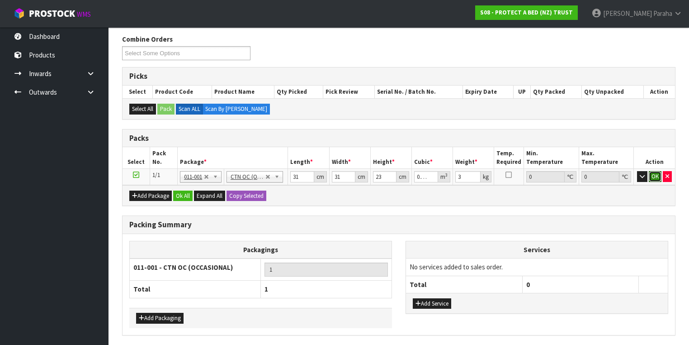
click button "OK" at bounding box center [655, 176] width 13 height 11
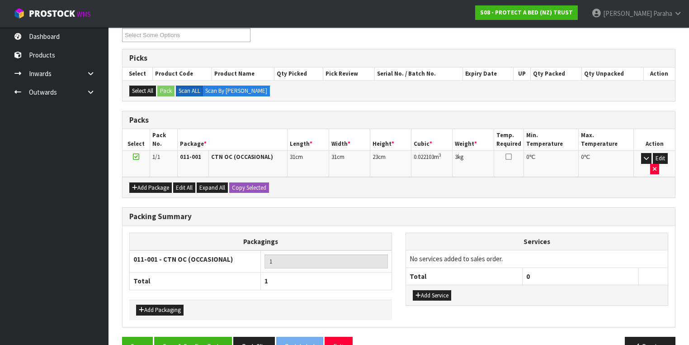
scroll to position [137, 0]
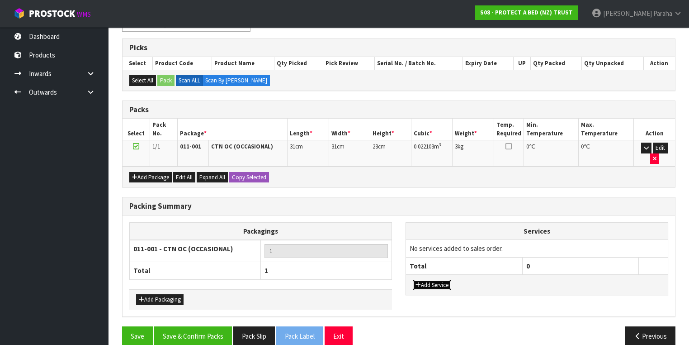
click at [429, 279] on button "Add Service" at bounding box center [432, 284] width 38 height 11
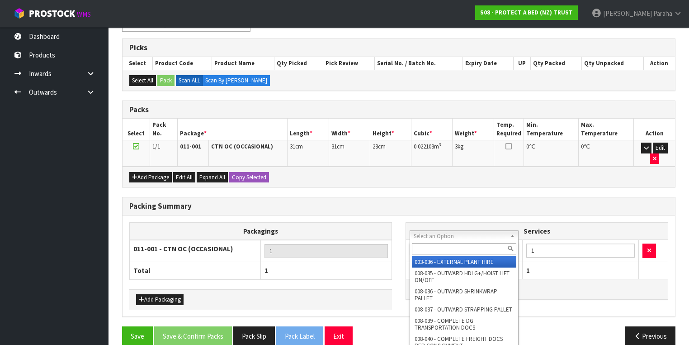
click at [474, 250] on input "text" at bounding box center [464, 248] width 104 height 11
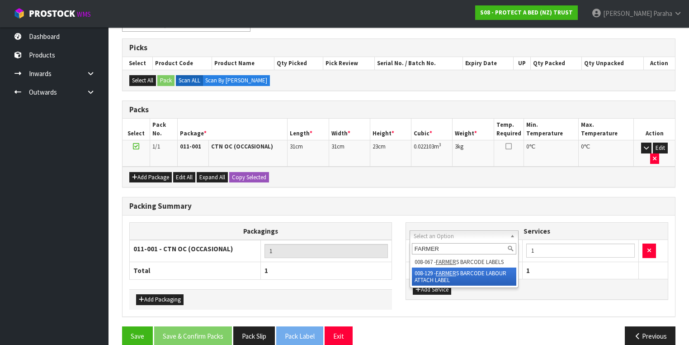
type input "FARMER"
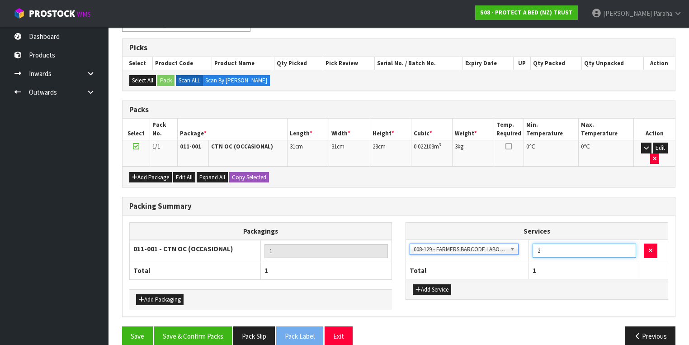
click at [629, 243] on input "2" at bounding box center [585, 250] width 104 height 14
click at [629, 243] on input "3" at bounding box center [585, 250] width 104 height 14
click at [629, 243] on input "4" at bounding box center [585, 250] width 104 height 14
click at [629, 243] on input "5" at bounding box center [585, 250] width 104 height 14
type input "6"
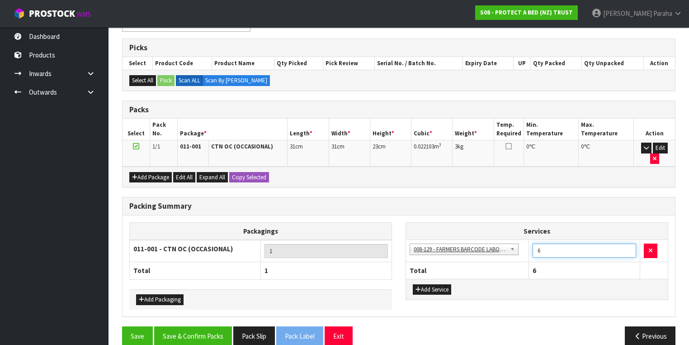
click at [629, 243] on input "6" at bounding box center [585, 250] width 104 height 14
click at [213, 326] on button "Save & Confirm Packs" at bounding box center [193, 335] width 78 height 19
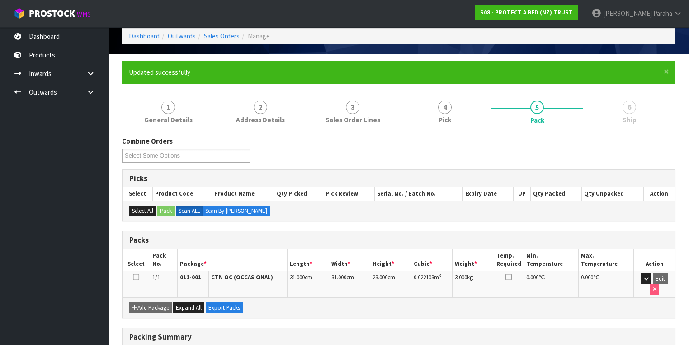
scroll to position [150, 0]
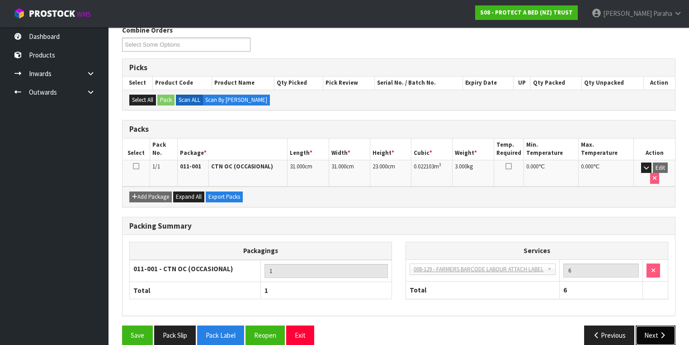
click at [661, 331] on icon "button" at bounding box center [662, 334] width 9 height 7
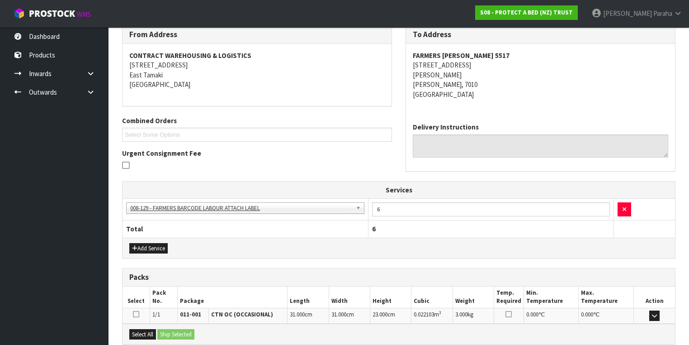
scroll to position [243, 0]
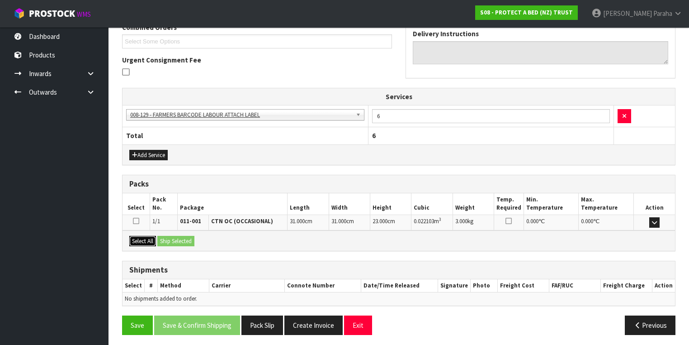
click at [147, 236] on button "Select All" at bounding box center [142, 241] width 27 height 11
click at [178, 236] on button "Ship Selected" at bounding box center [175, 241] width 37 height 11
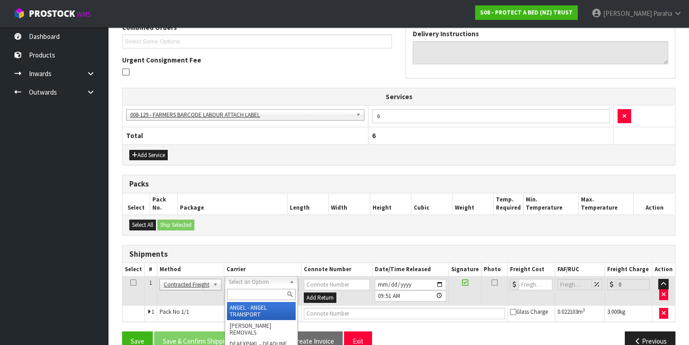
click at [268, 291] on input "text" at bounding box center [261, 294] width 69 height 11
type input "NZP"
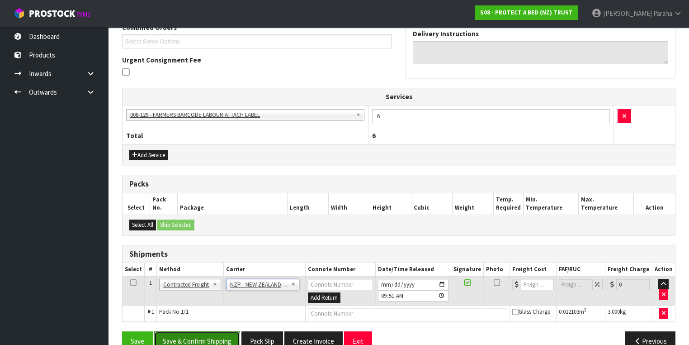
click at [219, 333] on button "Save & Confirm Shipping" at bounding box center [197, 340] width 86 height 19
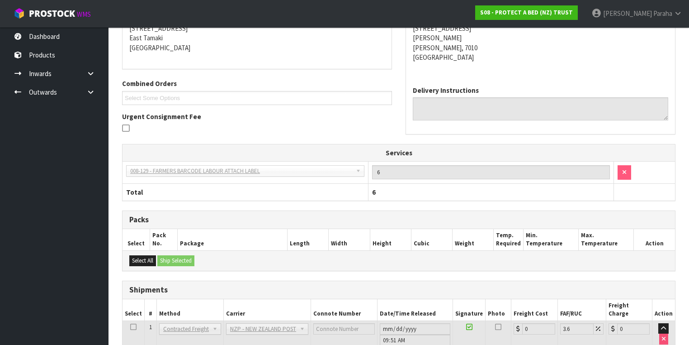
scroll to position [247, 0]
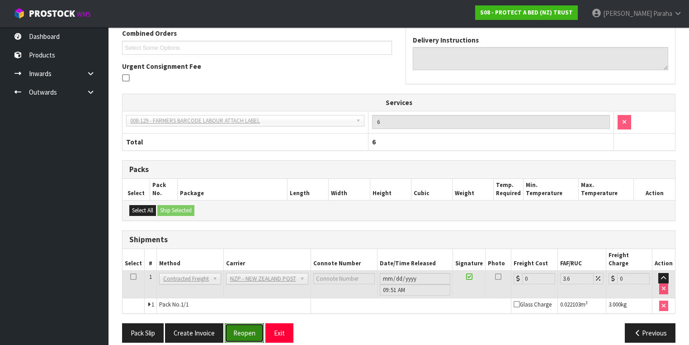
click at [248, 325] on button "Reopen" at bounding box center [244, 332] width 39 height 19
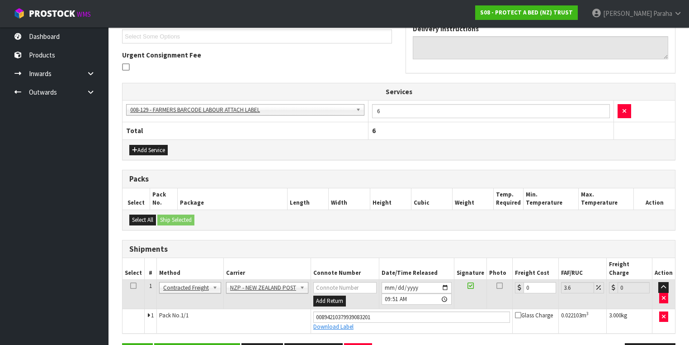
scroll to position [253, 0]
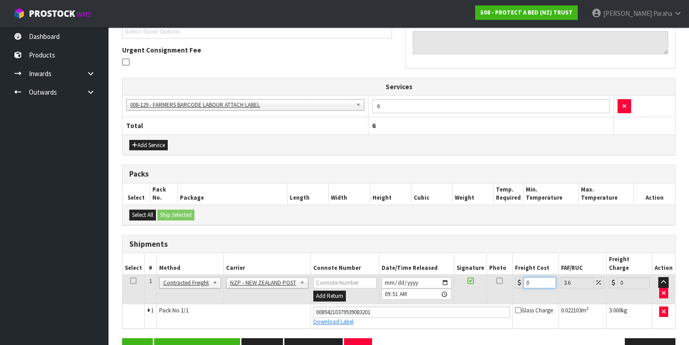
drag, startPoint x: 532, startPoint y: 274, endPoint x: 503, endPoint y: 276, distance: 29.4
click at [502, 276] on tr "1 Client Local Pickup Customer Local Pickup Company Freight Contracted Freight …" at bounding box center [399, 288] width 553 height 29
type input "1"
type input "1.04"
type input "11"
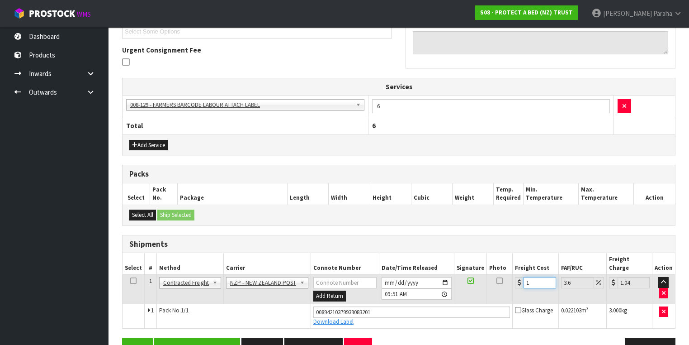
type input "11.4"
type input "11.6"
type input "12.02"
type input "11.61"
type input "12.03"
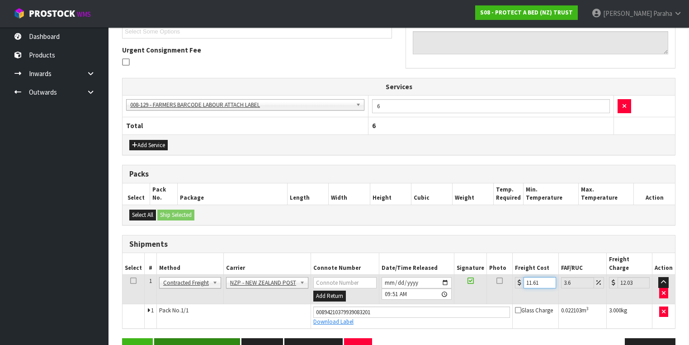
type input "11.61"
click at [208, 338] on button "Save & Confirm Shipping" at bounding box center [197, 347] width 86 height 19
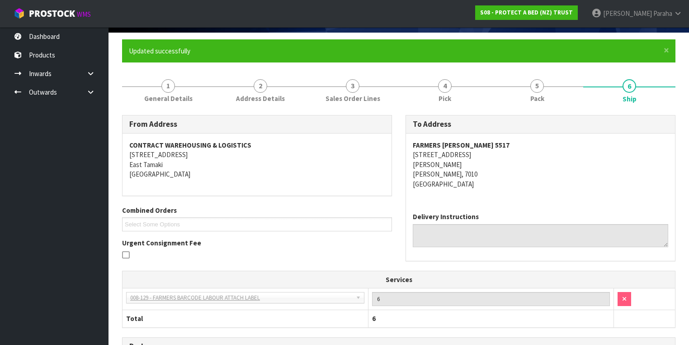
scroll to position [0, 0]
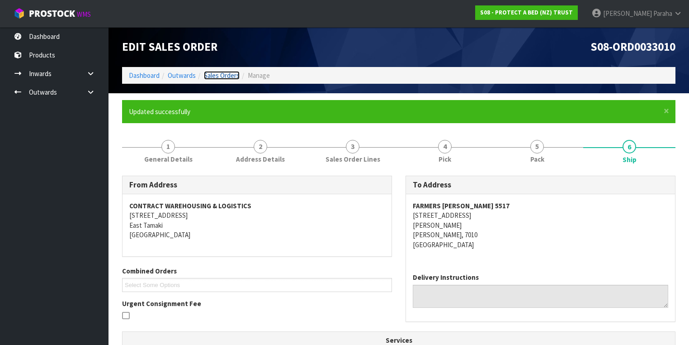
click at [228, 72] on link "Sales Orders" at bounding box center [222, 75] width 36 height 9
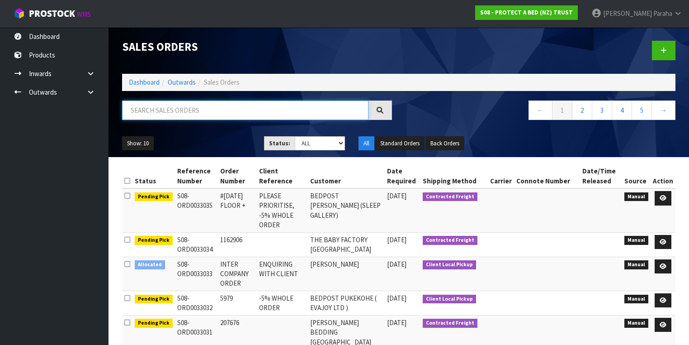
click at [141, 112] on input "text" at bounding box center [245, 109] width 246 height 19
type input "JOB-0407333"
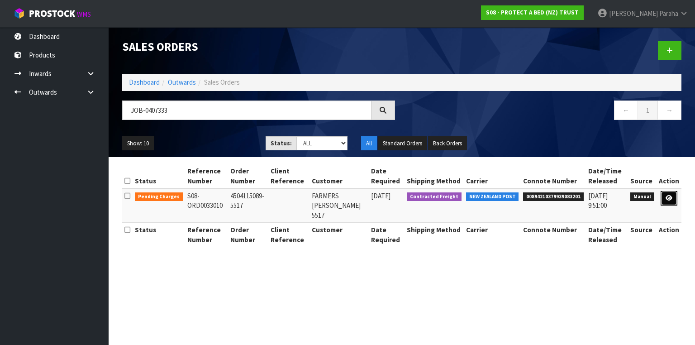
click at [673, 197] on link at bounding box center [668, 198] width 17 height 14
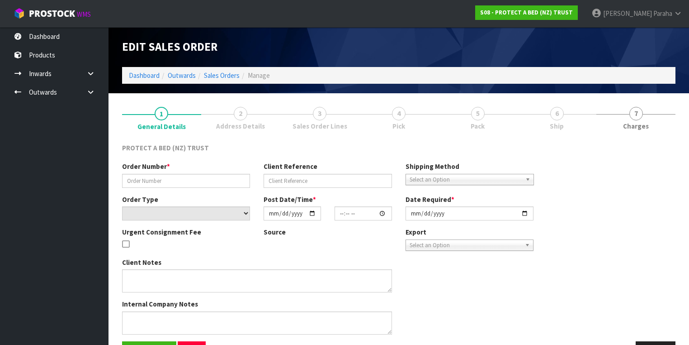
type input "4504115089-5517"
select select "number:0"
type input "[DATE]"
type input "11:32:00.000"
type input "[DATE]"
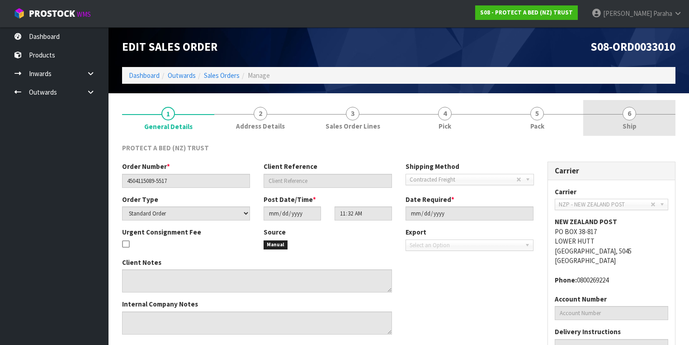
click at [632, 118] on span "6" at bounding box center [630, 114] width 14 height 14
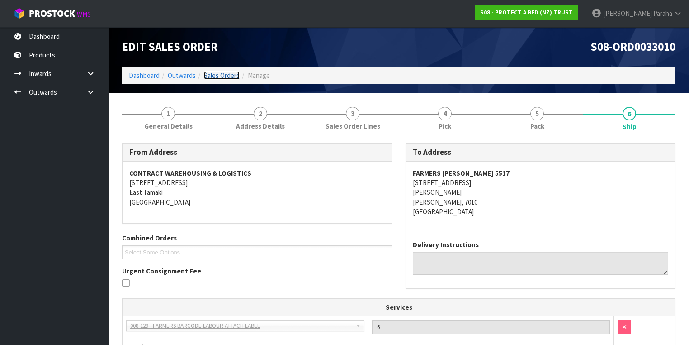
click at [218, 76] on link "Sales Orders" at bounding box center [222, 75] width 36 height 9
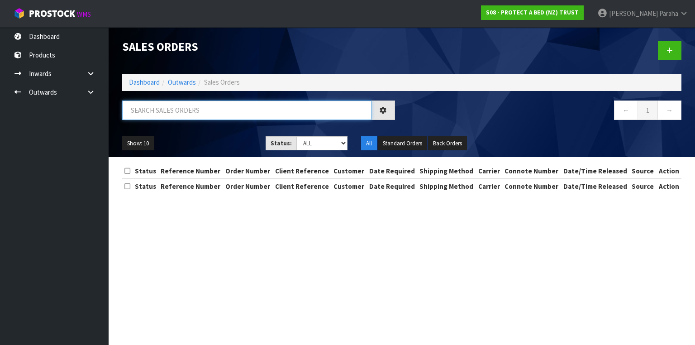
click at [215, 109] on input "text" at bounding box center [246, 109] width 249 height 19
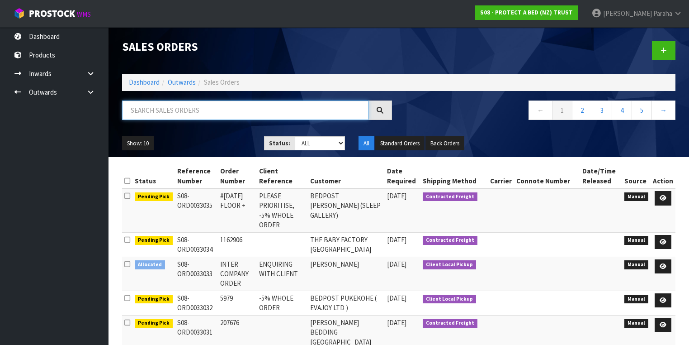
click at [236, 113] on input "text" at bounding box center [245, 109] width 246 height 19
click at [224, 109] on input "text" at bounding box center [245, 109] width 246 height 19
type input "JOB-0407327"
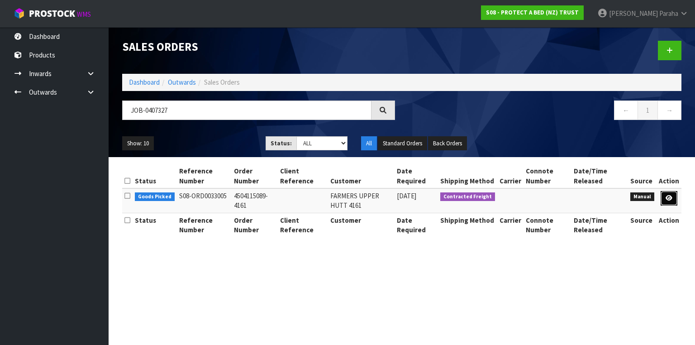
click at [672, 200] on link at bounding box center [668, 198] width 17 height 14
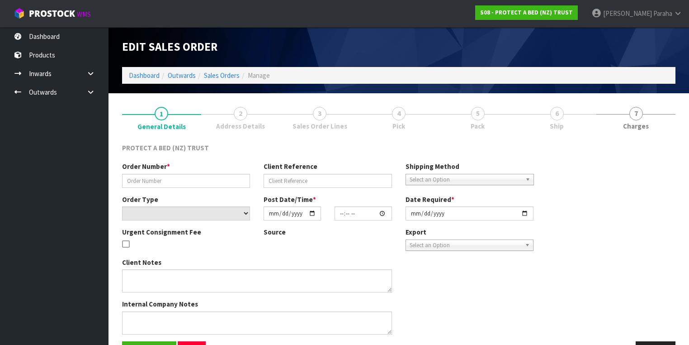
type input "4504115089-4161"
select select "number:0"
type input "[DATE]"
type input "11:27:00.000"
type input "[DATE]"
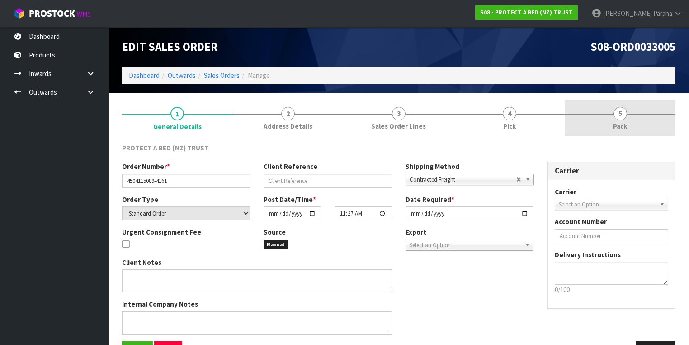
click at [618, 115] on span "5" at bounding box center [621, 114] width 14 height 14
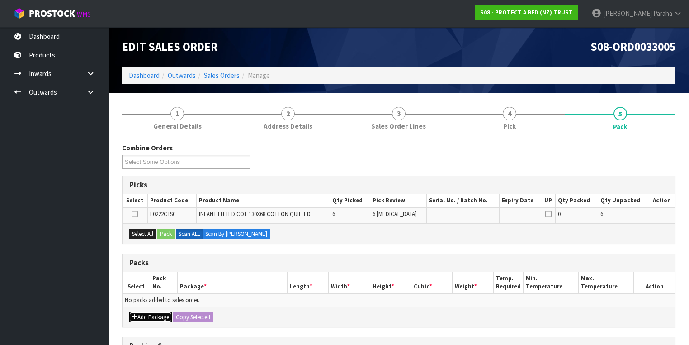
click at [152, 312] on button "Add Package" at bounding box center [150, 317] width 43 height 11
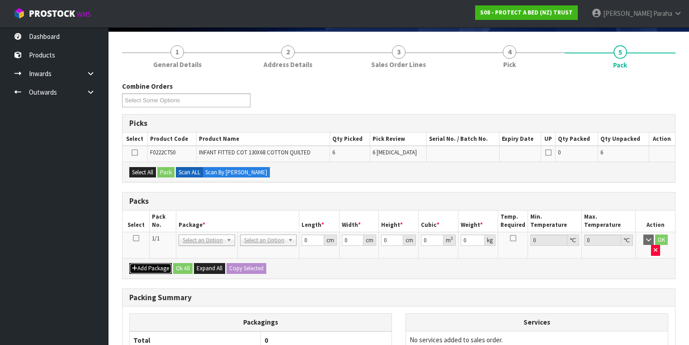
scroll to position [72, 0]
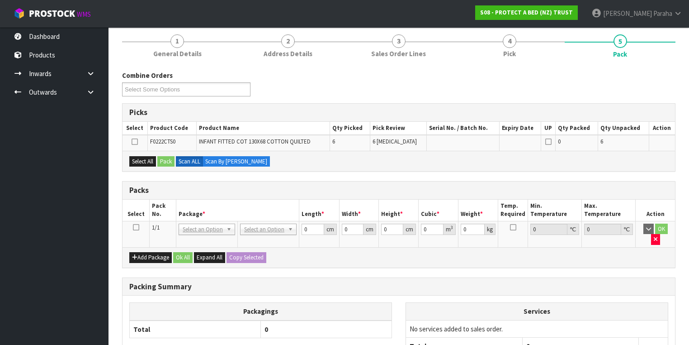
click at [135, 227] on icon at bounding box center [136, 227] width 6 height 0
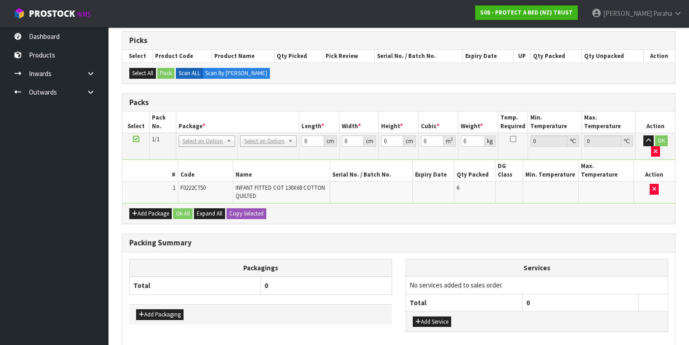
scroll to position [145, 0]
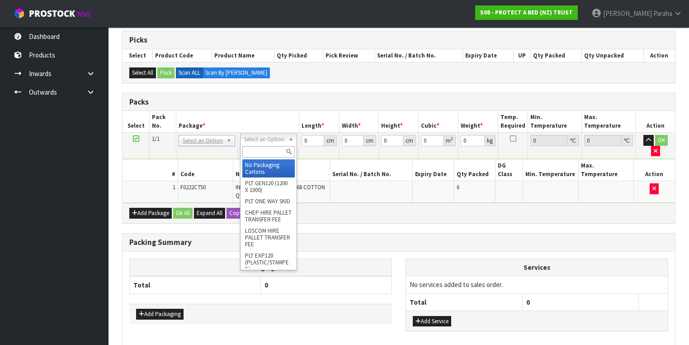
click at [280, 150] on input "text" at bounding box center [268, 151] width 52 height 11
type input "OC"
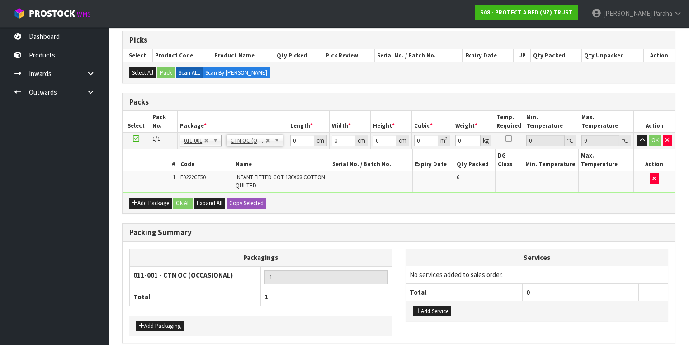
type input "2.76"
drag, startPoint x: 297, startPoint y: 139, endPoint x: 290, endPoint y: 139, distance: 6.8
click at [290, 139] on td "0 cm" at bounding box center [308, 140] width 41 height 16
type input "39"
type input "27"
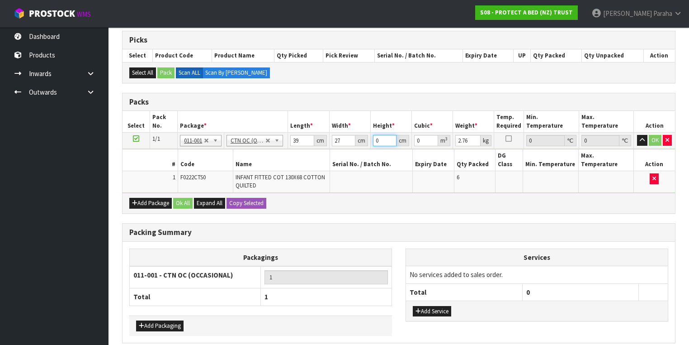
type input "2"
type input "0.002106"
type input "25"
type input "0.026325"
type input "25"
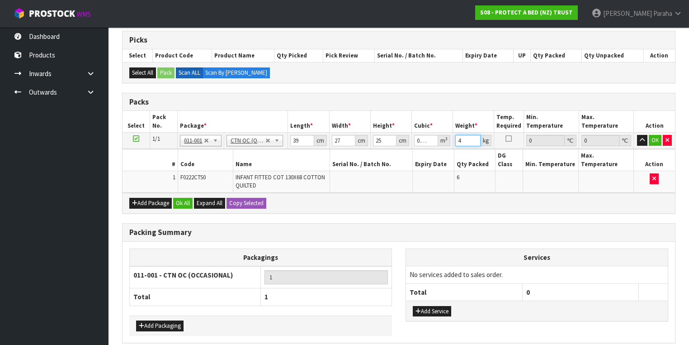
type input "4"
click at [637, 135] on button "button" at bounding box center [642, 140] width 10 height 11
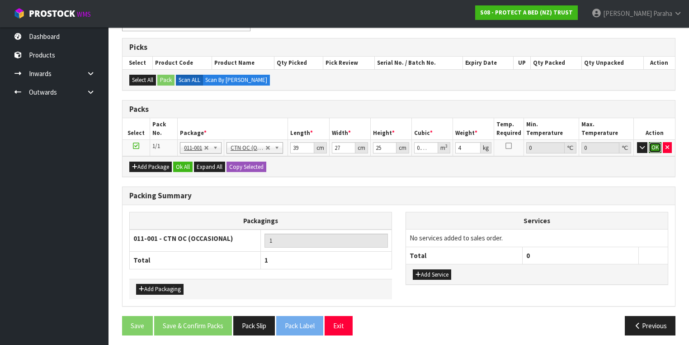
click button "OK" at bounding box center [655, 147] width 13 height 11
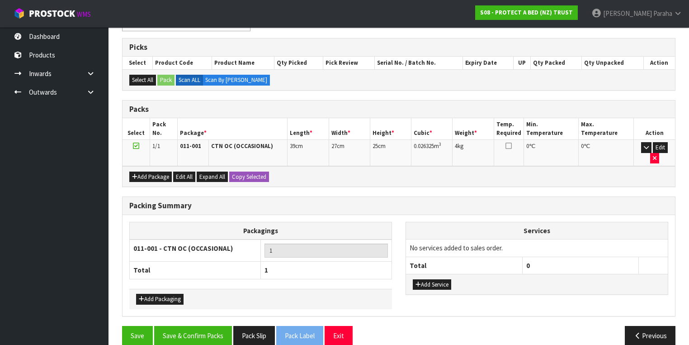
scroll to position [137, 0]
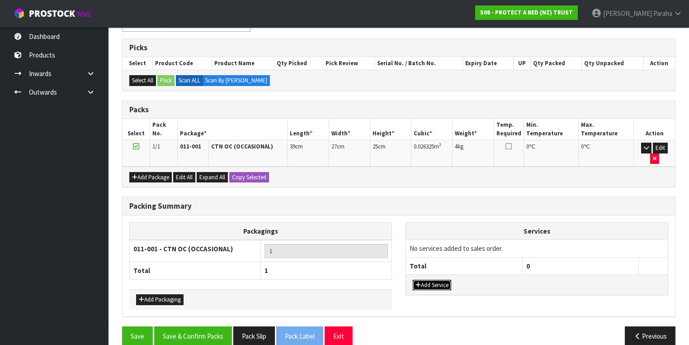
click at [431, 279] on button "Add Service" at bounding box center [432, 284] width 38 height 11
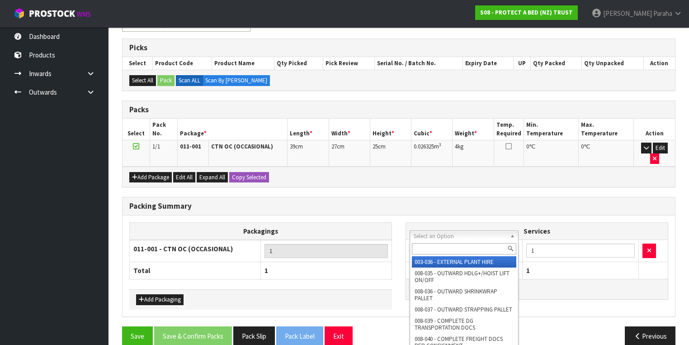
click at [481, 247] on input "text" at bounding box center [464, 248] width 104 height 11
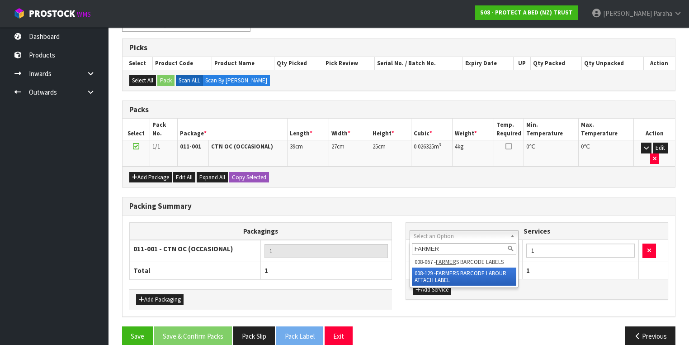
type input "FARMER"
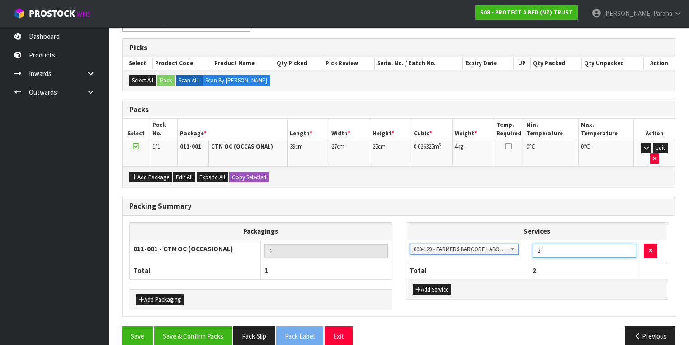
click at [629, 243] on input "2" at bounding box center [585, 250] width 104 height 14
click at [629, 243] on input "3" at bounding box center [585, 250] width 104 height 14
click at [629, 243] on input "4" at bounding box center [585, 250] width 104 height 14
click at [629, 243] on input "5" at bounding box center [585, 250] width 104 height 14
type input "6"
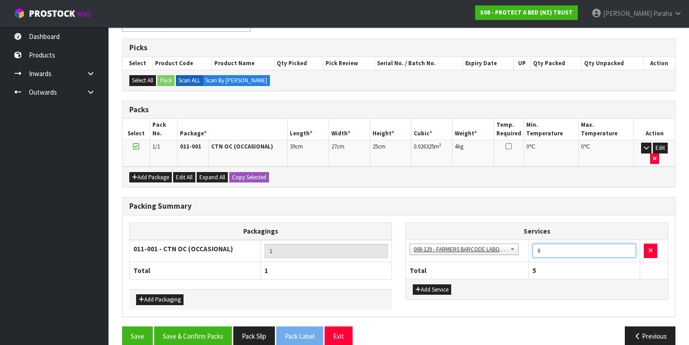
click at [629, 243] on input "6" at bounding box center [585, 250] width 104 height 14
click at [213, 326] on button "Save & Confirm Packs" at bounding box center [193, 335] width 78 height 19
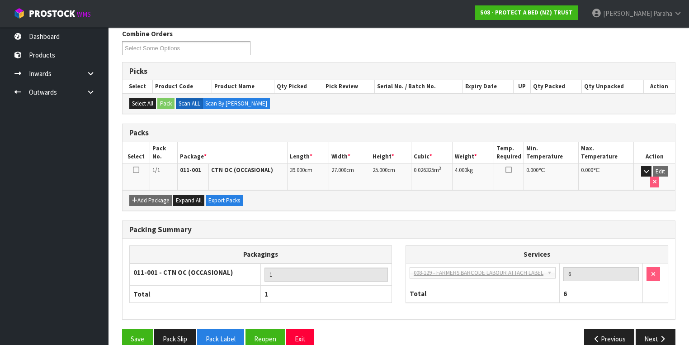
scroll to position [150, 0]
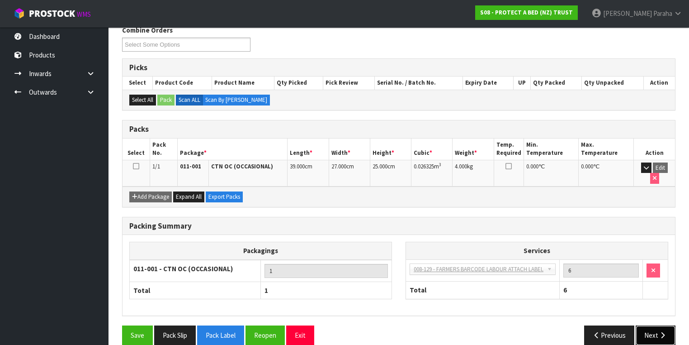
click at [655, 325] on button "Next" at bounding box center [656, 334] width 40 height 19
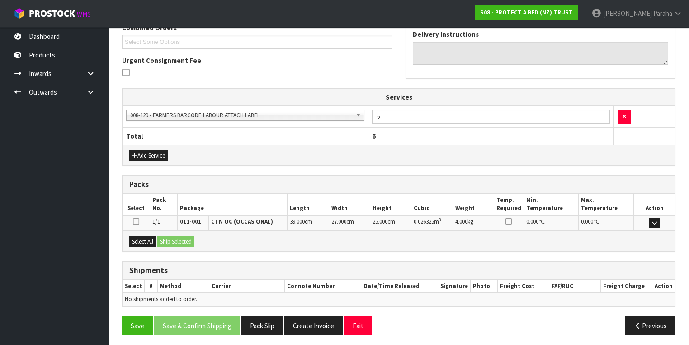
scroll to position [243, 0]
click at [148, 239] on button "Select All" at bounding box center [142, 241] width 27 height 11
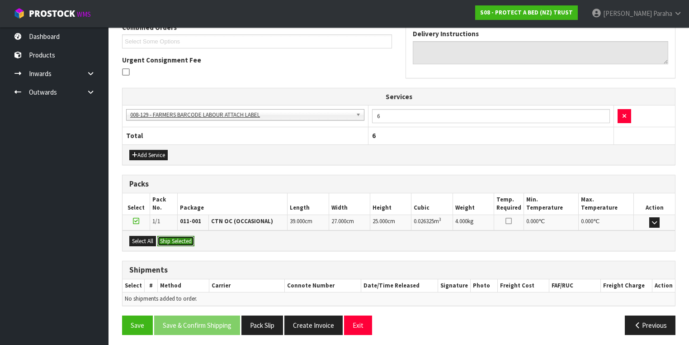
click at [170, 237] on button "Ship Selected" at bounding box center [175, 241] width 37 height 11
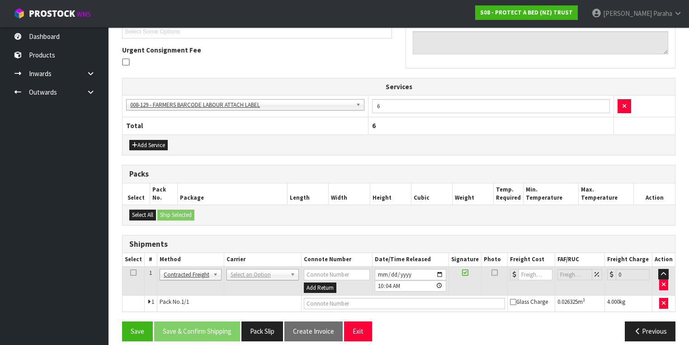
scroll to position [259, 0]
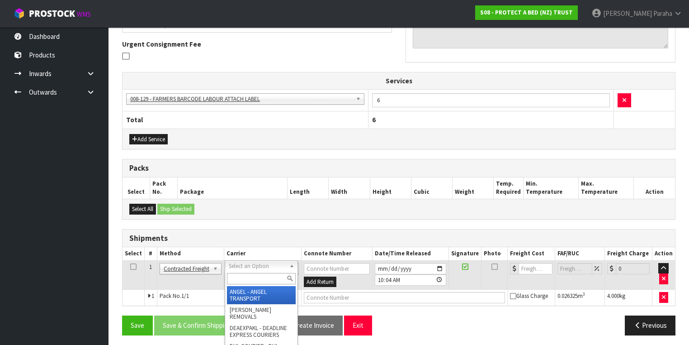
click at [270, 277] on input "text" at bounding box center [261, 278] width 69 height 11
type input "NZP"
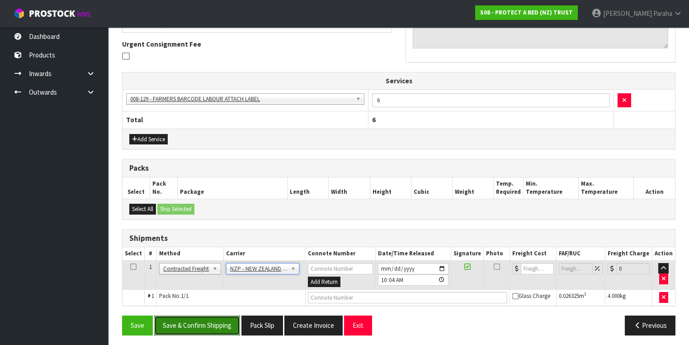
click at [228, 318] on button "Save & Confirm Shipping" at bounding box center [197, 324] width 86 height 19
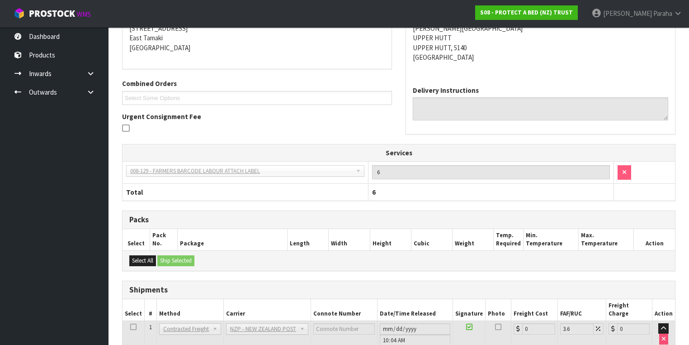
scroll to position [247, 0]
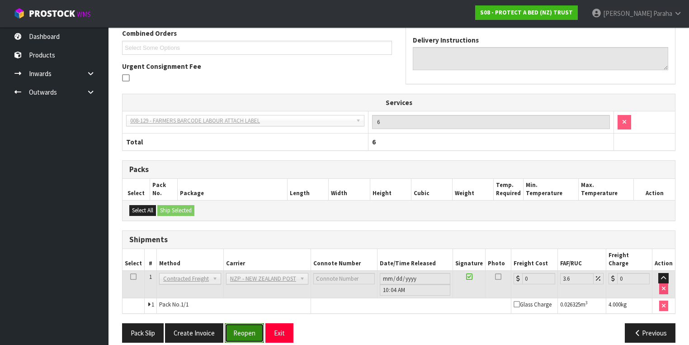
click at [232, 323] on button "Reopen" at bounding box center [244, 332] width 39 height 19
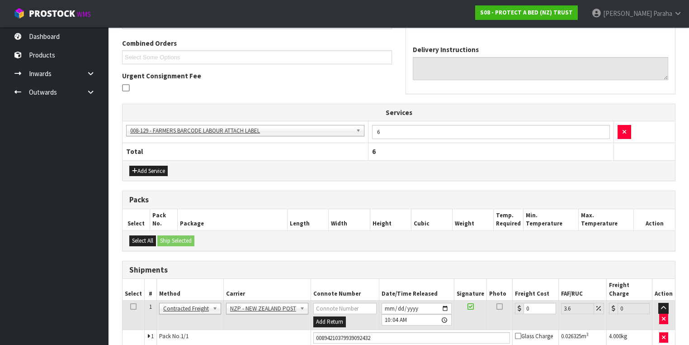
scroll to position [268, 0]
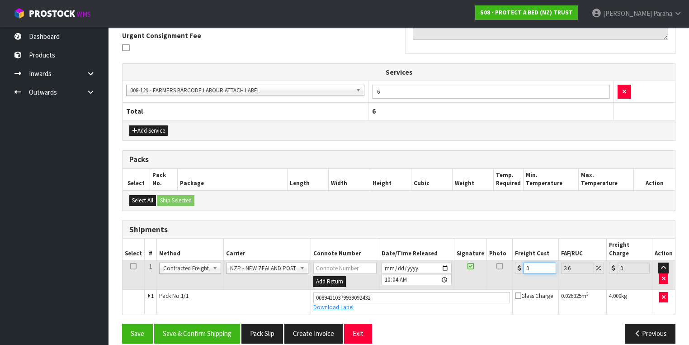
drag, startPoint x: 530, startPoint y: 255, endPoint x: 520, endPoint y: 257, distance: 10.6
click at [520, 262] on div "0" at bounding box center [535, 267] width 41 height 11
type input "8"
type input "8.29"
type input "8.4"
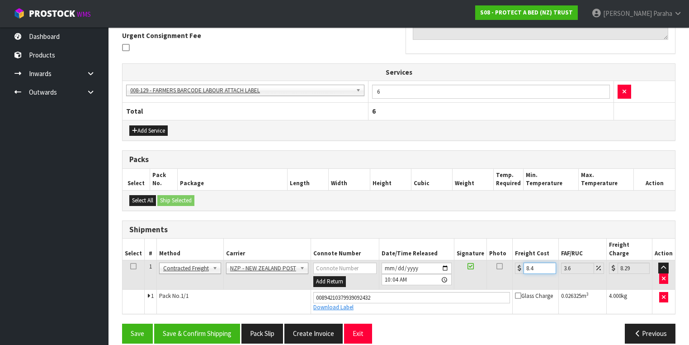
type input "8.7"
type input "8.45"
type input "8.75"
type input "8.45"
click at [217, 325] on button "Save & Confirm Shipping" at bounding box center [197, 332] width 86 height 19
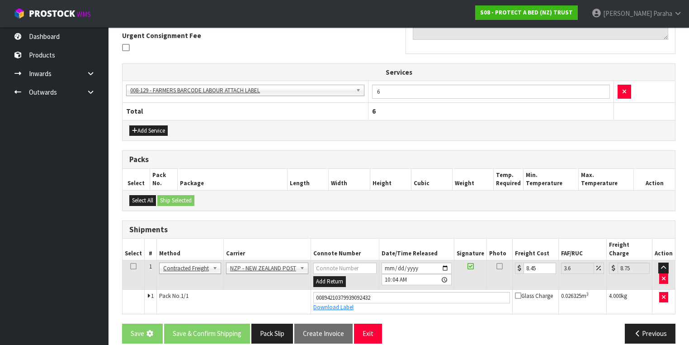
scroll to position [0, 0]
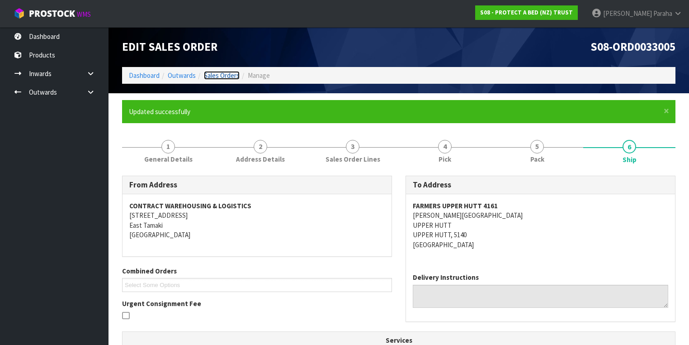
click at [217, 75] on link "Sales Orders" at bounding box center [222, 75] width 36 height 9
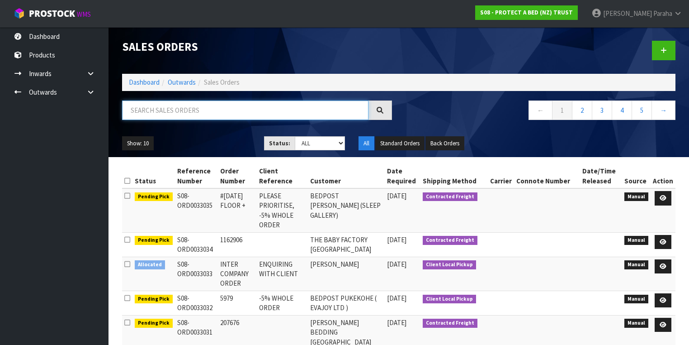
click at [243, 113] on input "text" at bounding box center [245, 109] width 246 height 19
type input "JOB-0407337"
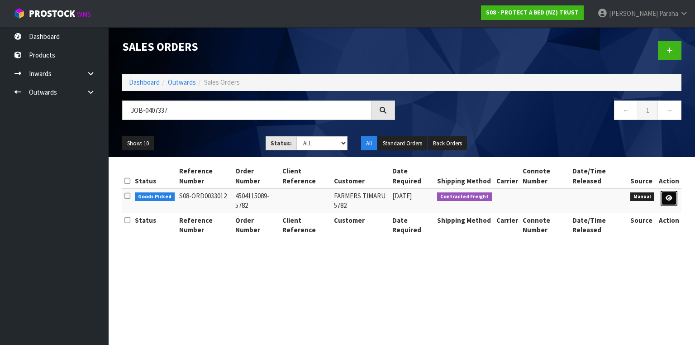
click at [670, 197] on icon at bounding box center [668, 198] width 7 height 6
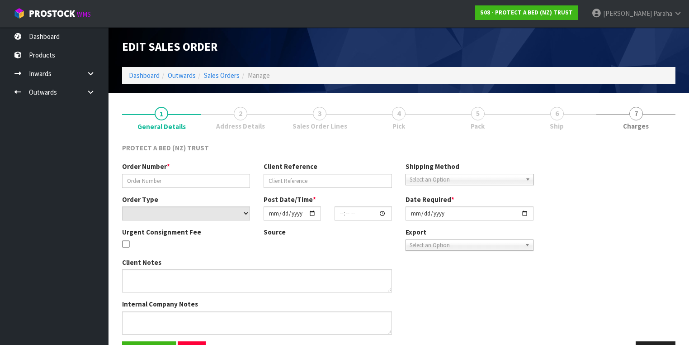
type input "4504115089-5782"
select select "number:0"
type input "[DATE]"
type input "11:33:00.000"
type input "[DATE]"
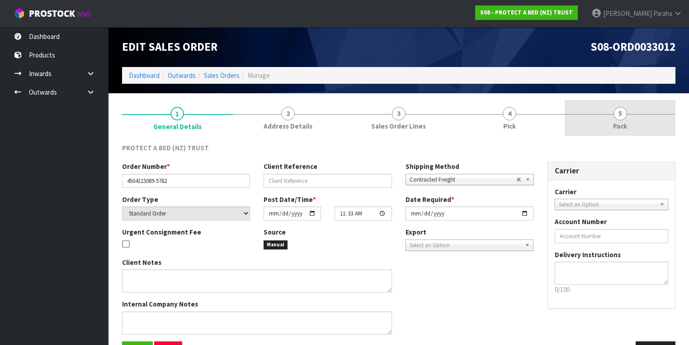
click at [619, 118] on span "5" at bounding box center [621, 114] width 14 height 14
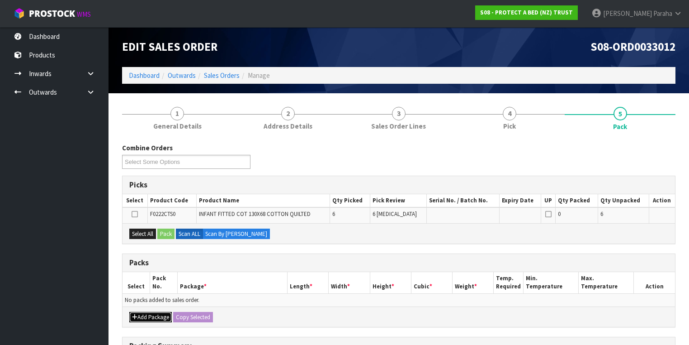
click at [154, 315] on button "Add Package" at bounding box center [150, 317] width 43 height 11
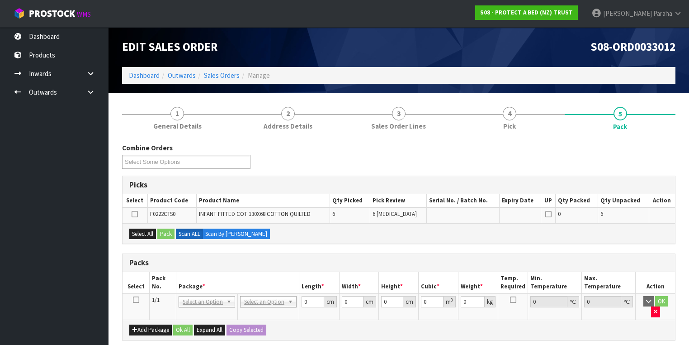
click at [137, 299] on icon at bounding box center [136, 299] width 6 height 0
click at [577, 165] on div "Combine Orders S08-ORD0029474 S08-ORD0031944 S08-ORD0032896 S08-ORD0032929 S08-…" at bounding box center [398, 159] width 567 height 33
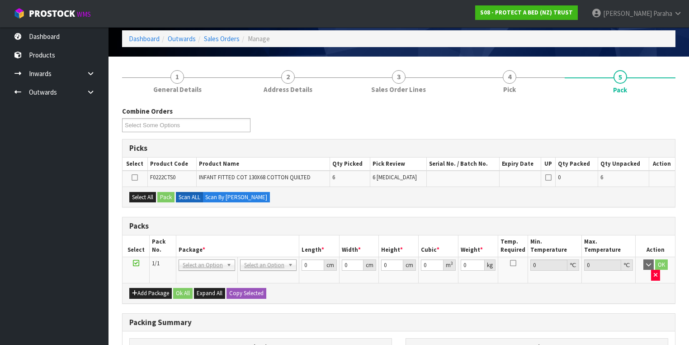
scroll to position [72, 0]
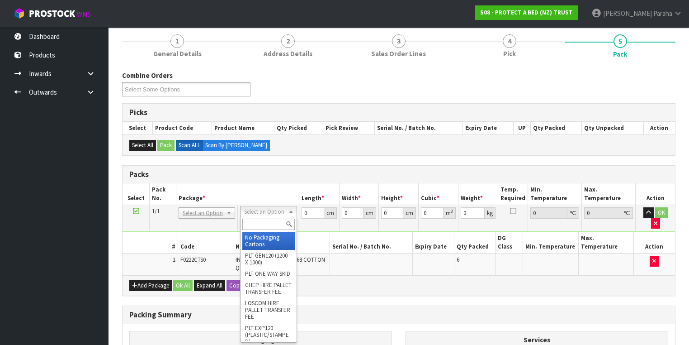
click at [257, 222] on input "text" at bounding box center [268, 223] width 52 height 11
type input "OC"
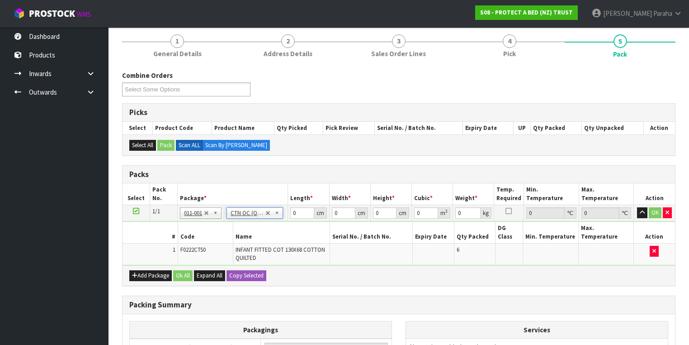
type input "2.76"
drag, startPoint x: 298, startPoint y: 213, endPoint x: 290, endPoint y: 214, distance: 7.9
click at [290, 214] on input "0" at bounding box center [302, 212] width 24 height 11
type input "43"
type input "20"
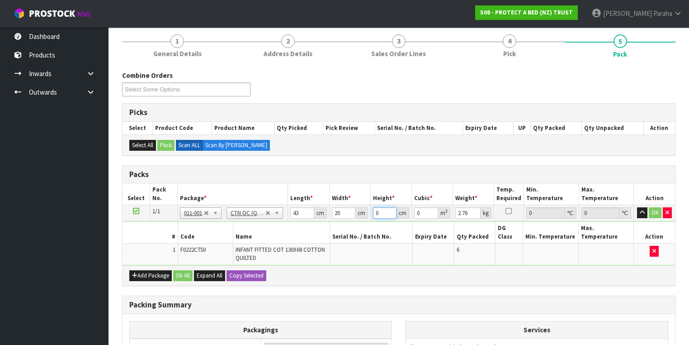
type input "2"
type input "0.00172"
type input "27"
type input "0.02322"
type input "27"
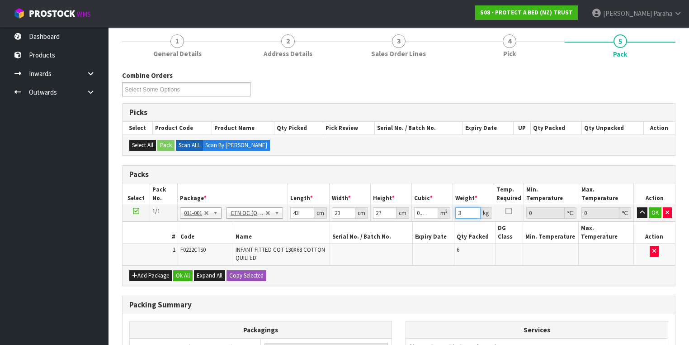
type input "3"
click at [637, 207] on button "button" at bounding box center [642, 212] width 10 height 11
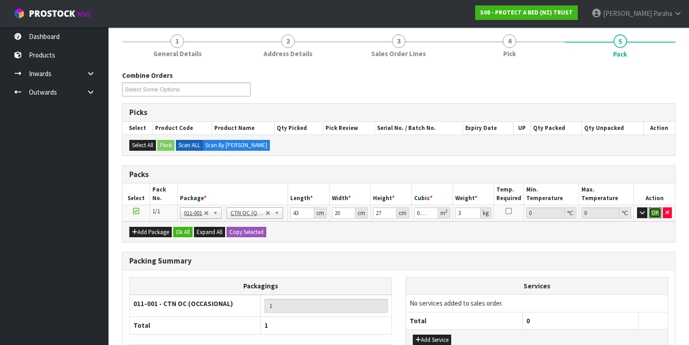
click button "OK" at bounding box center [655, 212] width 13 height 11
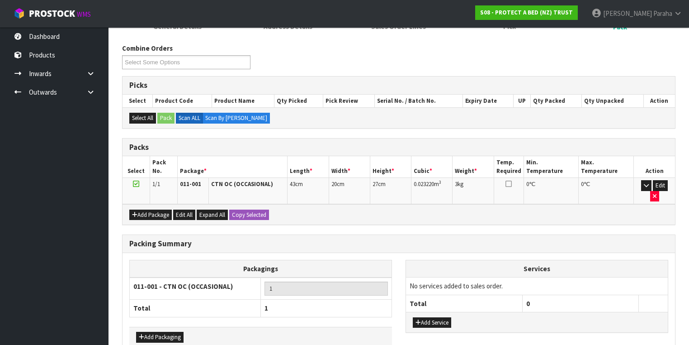
scroll to position [137, 0]
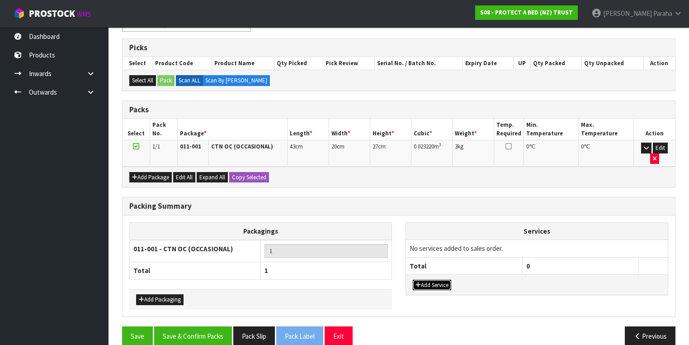
click at [447, 279] on button "Add Service" at bounding box center [432, 284] width 38 height 11
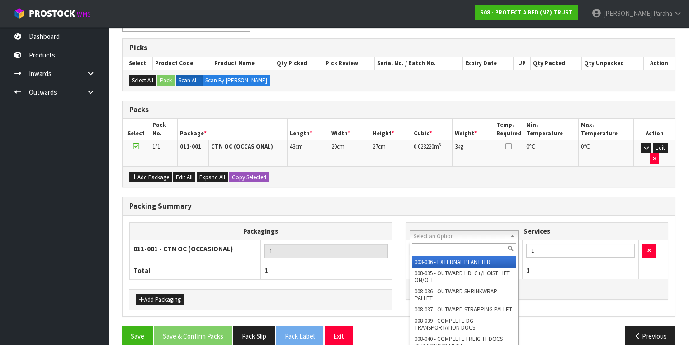
click at [497, 251] on input "text" at bounding box center [464, 248] width 104 height 11
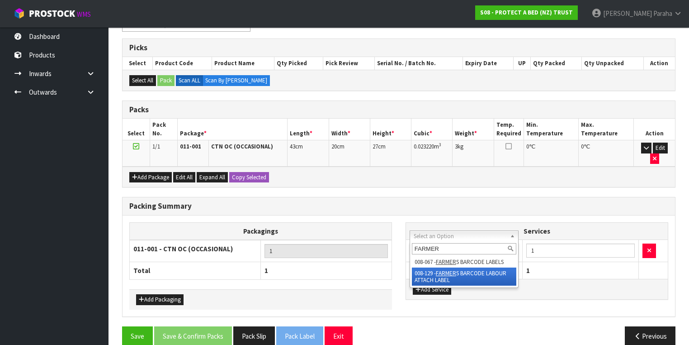
type input "FARMER"
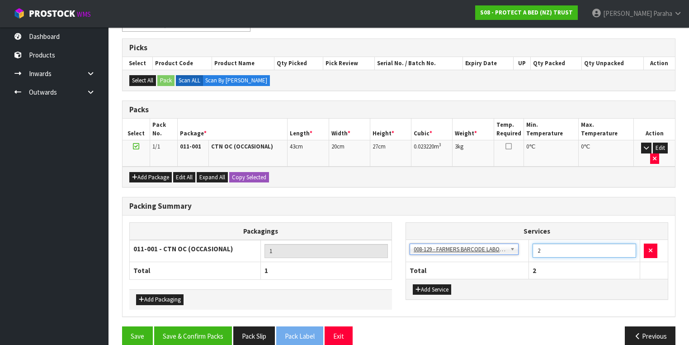
click at [629, 243] on input "2" at bounding box center [585, 250] width 104 height 14
click at [629, 243] on input "3" at bounding box center [585, 250] width 104 height 14
click at [629, 243] on input "4" at bounding box center [585, 250] width 104 height 14
click at [629, 243] on input "5" at bounding box center [585, 250] width 104 height 14
type input "6"
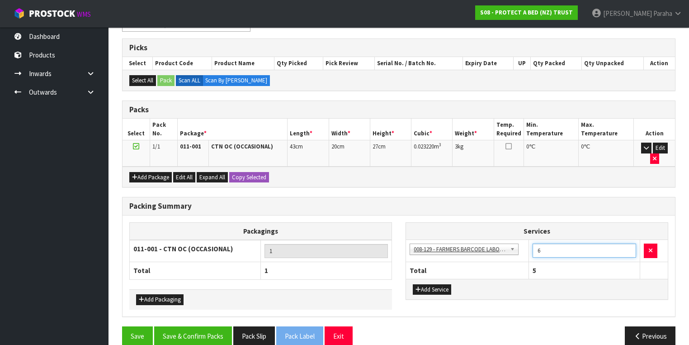
click at [629, 243] on input "6" at bounding box center [585, 250] width 104 height 14
click at [184, 326] on button "Save & Confirm Packs" at bounding box center [193, 335] width 78 height 19
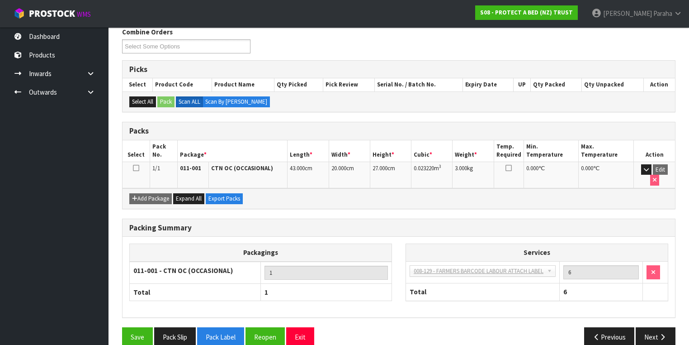
scroll to position [150, 0]
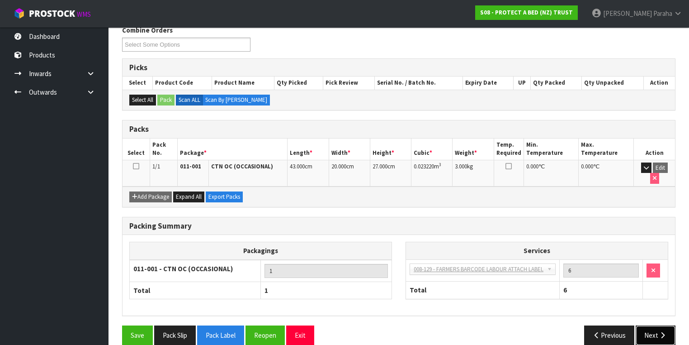
click at [663, 331] on icon "button" at bounding box center [662, 334] width 9 height 7
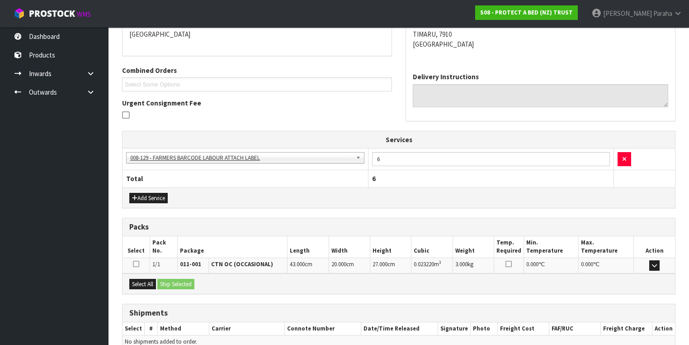
scroll to position [243, 0]
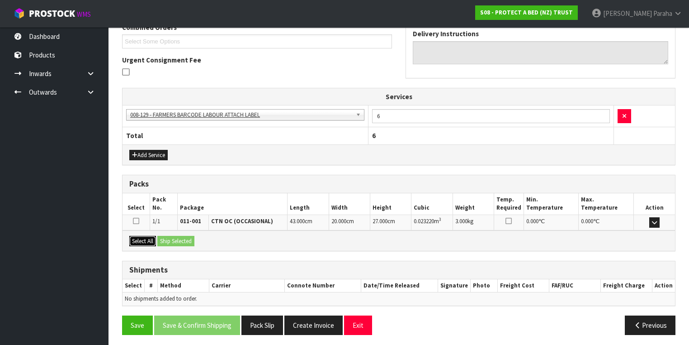
click at [143, 239] on button "Select All" at bounding box center [142, 241] width 27 height 11
click at [168, 236] on button "Ship Selected" at bounding box center [175, 241] width 37 height 11
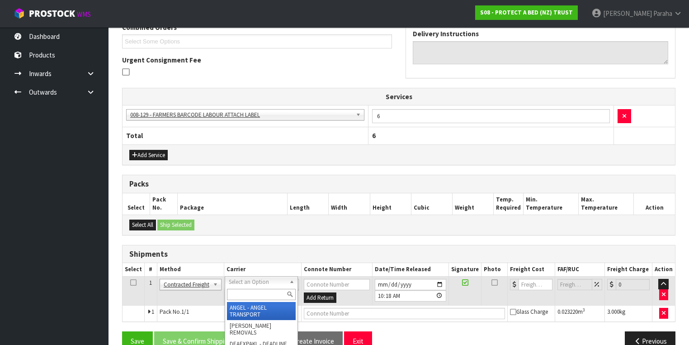
click at [271, 292] on input "text" at bounding box center [261, 294] width 69 height 11
type input "NZP"
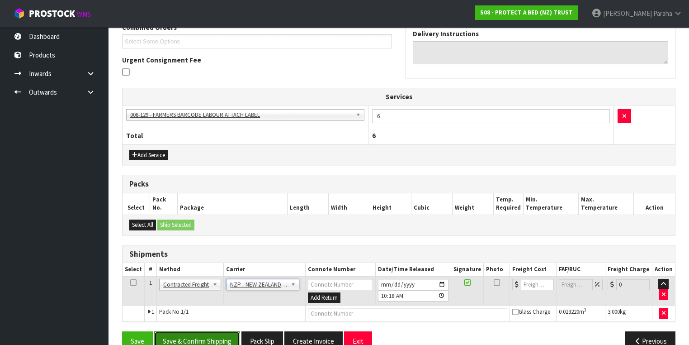
click at [226, 331] on button "Save & Confirm Shipping" at bounding box center [197, 340] width 86 height 19
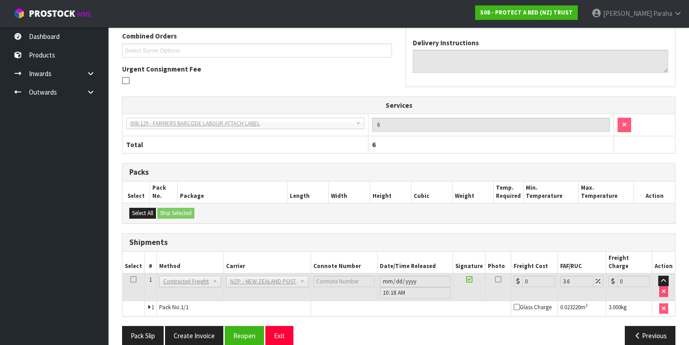
scroll to position [247, 0]
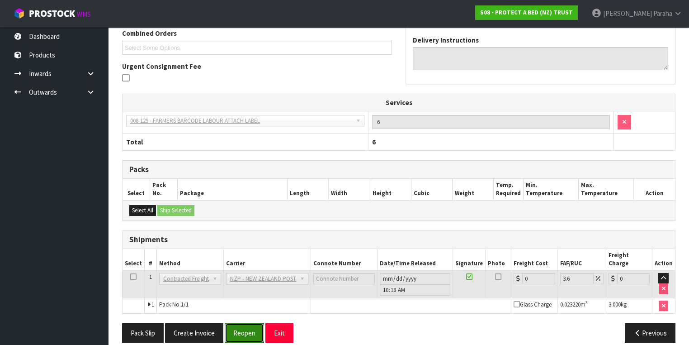
click at [243, 323] on button "Reopen" at bounding box center [244, 332] width 39 height 19
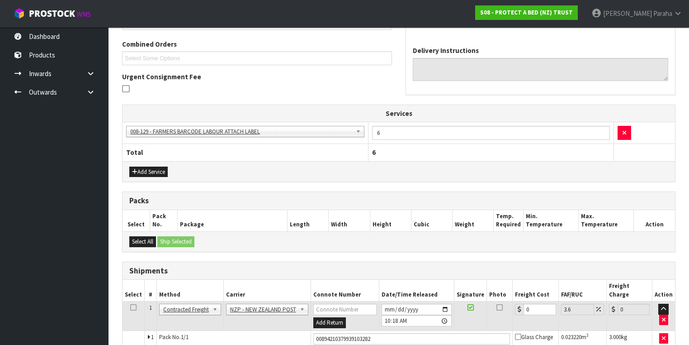
scroll to position [268, 0]
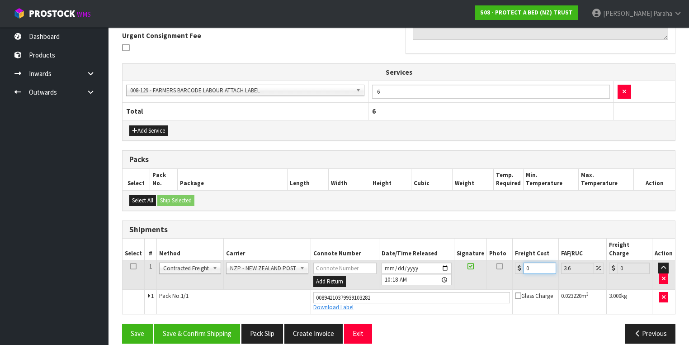
drag, startPoint x: 529, startPoint y: 257, endPoint x: 514, endPoint y: 258, distance: 15.0
click at [515, 262] on div "0" at bounding box center [535, 267] width 41 height 11
type input "1"
type input "1.04"
type input "11"
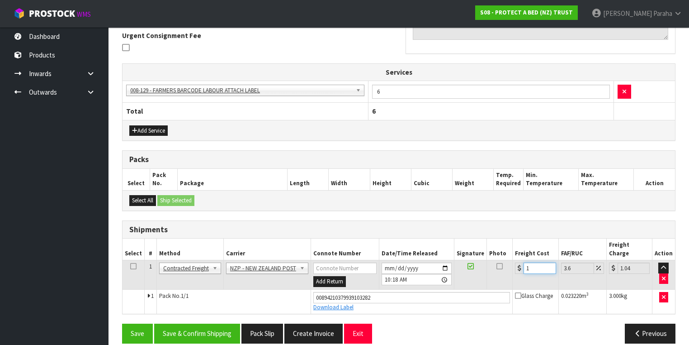
type input "11.4"
type input "11.6"
type input "12.02"
type input "11.61"
type input "12.03"
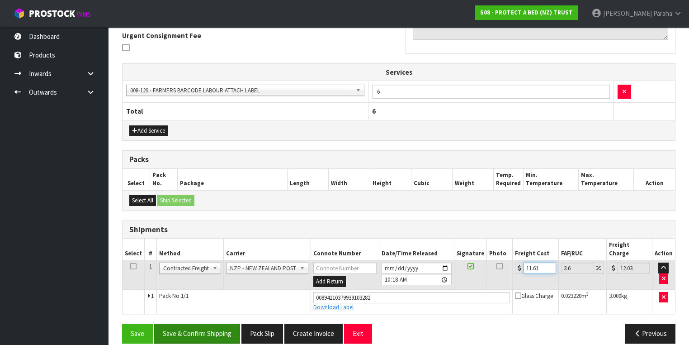
type input "11.61"
click at [215, 323] on button "Save & Confirm Shipping" at bounding box center [197, 332] width 86 height 19
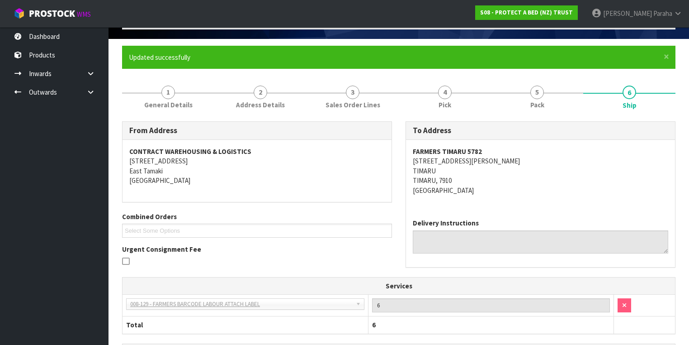
scroll to position [0, 0]
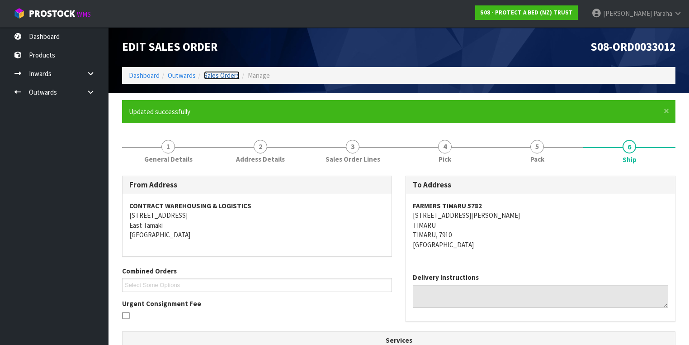
click at [219, 74] on link "Sales Orders" at bounding box center [222, 75] width 36 height 9
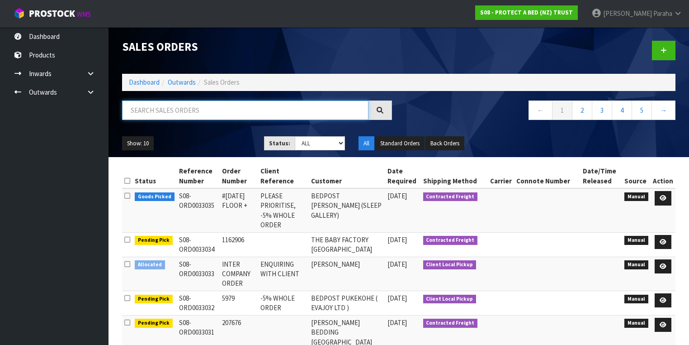
drag, startPoint x: 338, startPoint y: 107, endPoint x: 342, endPoint y: 109, distance: 4.9
click at [338, 108] on input "text" at bounding box center [245, 109] width 246 height 19
type input "JOB-0407337"
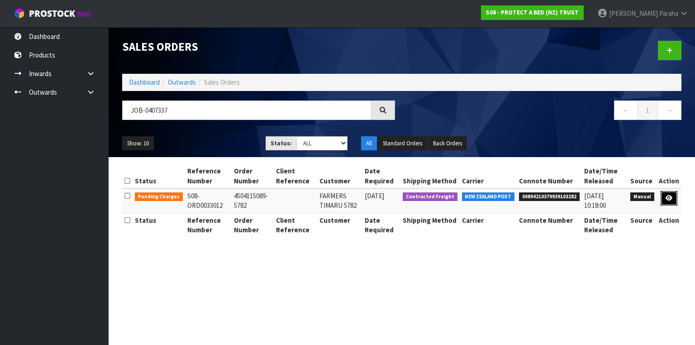
click at [669, 201] on link at bounding box center [668, 198] width 17 height 14
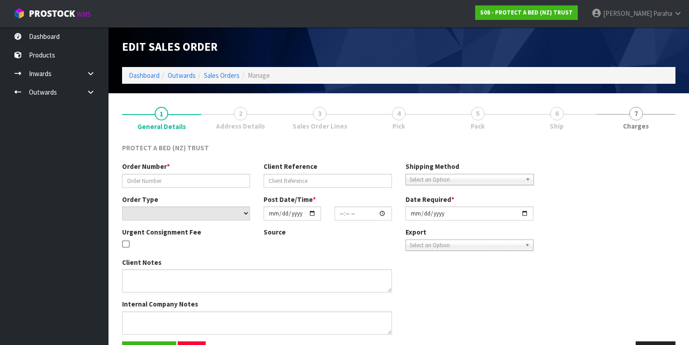
type input "4504115089-5782"
select select "number:0"
type input "[DATE]"
type input "11:33:00.000"
type input "[DATE]"
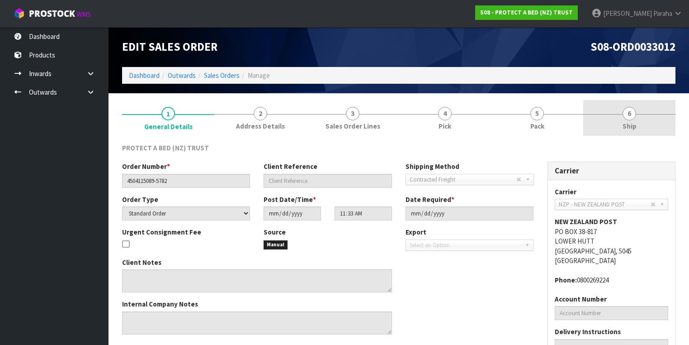
click at [632, 111] on span "6" at bounding box center [630, 114] width 14 height 14
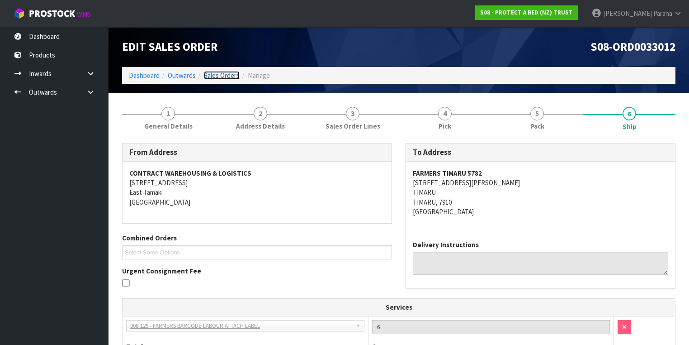
click at [219, 76] on link "Sales Orders" at bounding box center [222, 75] width 36 height 9
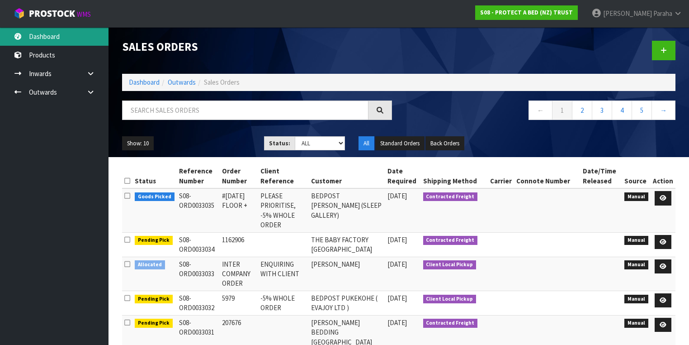
click at [36, 33] on link "Dashboard" at bounding box center [54, 36] width 109 height 19
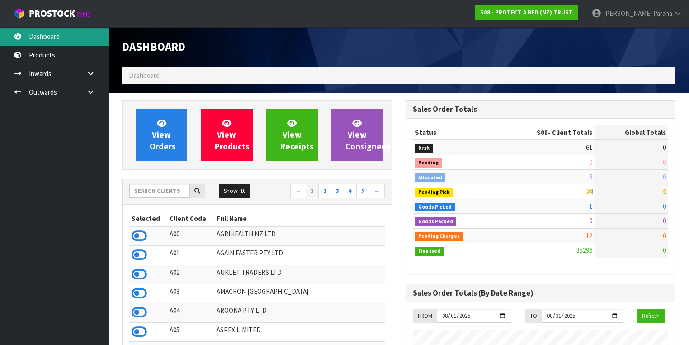
scroll to position [682, 284]
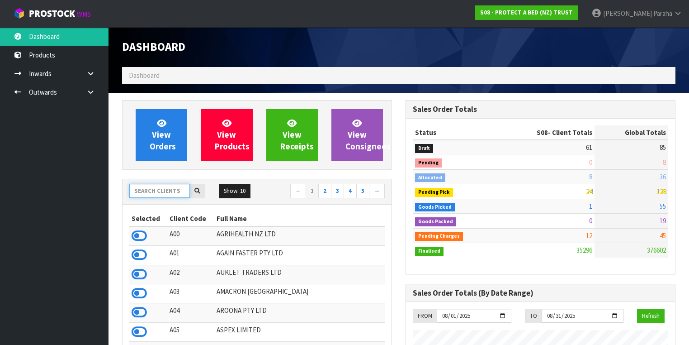
click at [143, 192] on input "text" at bounding box center [159, 191] width 61 height 14
click at [157, 190] on input "text" at bounding box center [159, 191] width 61 height 14
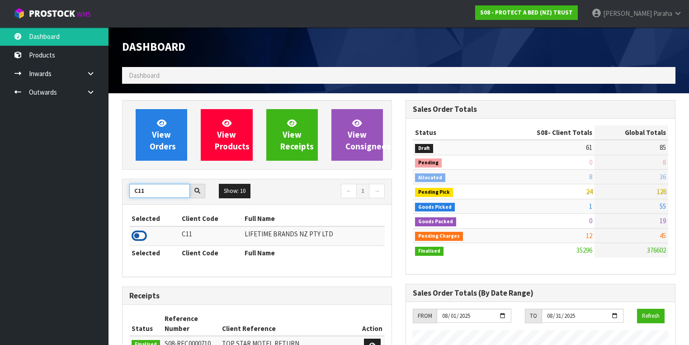
type input "C11"
click at [142, 237] on icon at bounding box center [139, 236] width 15 height 14
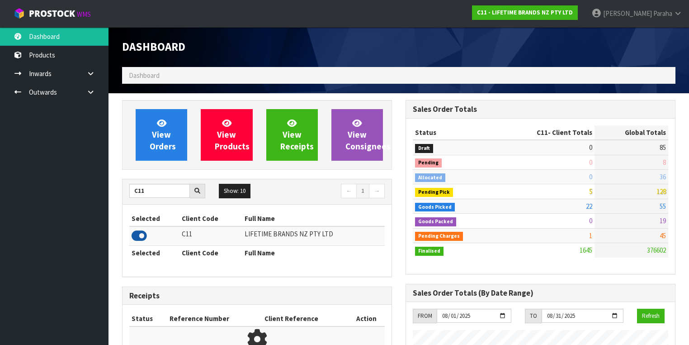
scroll to position [731, 284]
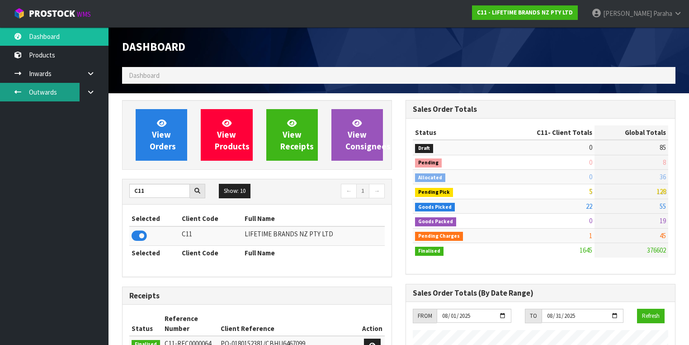
click at [40, 95] on link "Outwards" at bounding box center [54, 92] width 109 height 19
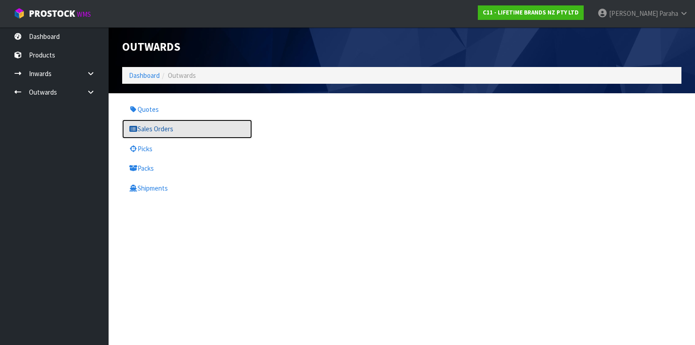
click at [156, 127] on link "Sales Orders" at bounding box center [187, 128] width 130 height 19
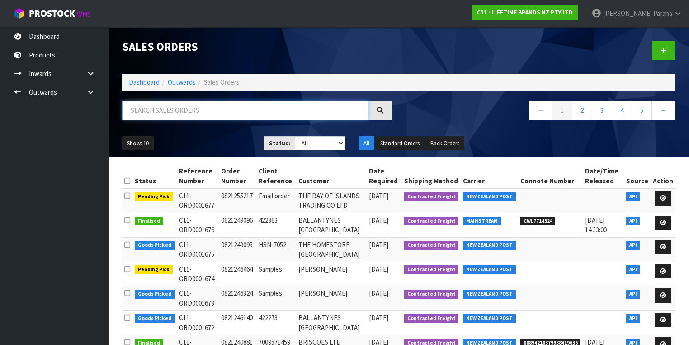
click at [161, 112] on input "text" at bounding box center [245, 109] width 246 height 19
type input "JOB-0407348"
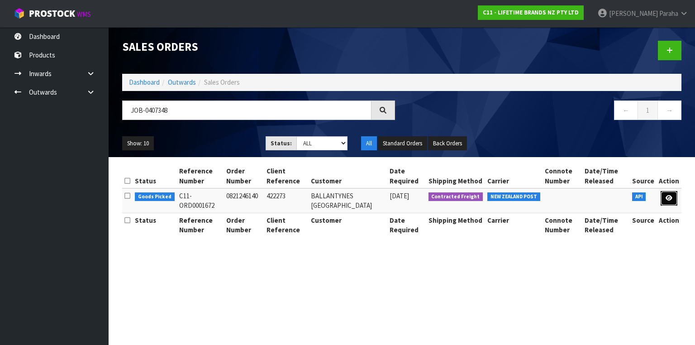
click at [671, 197] on icon at bounding box center [668, 198] width 7 height 6
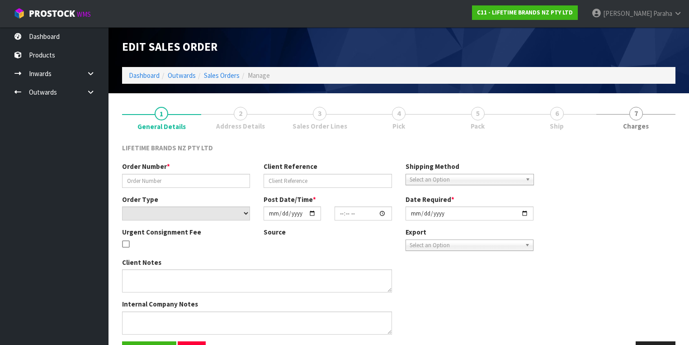
type input "0821246140"
type input "422273"
select select "number:0"
type input "[DATE]"
type input "12:08:13.000"
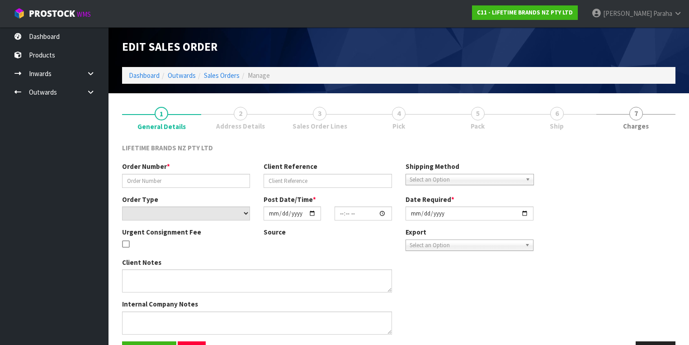
type input "[DATE]"
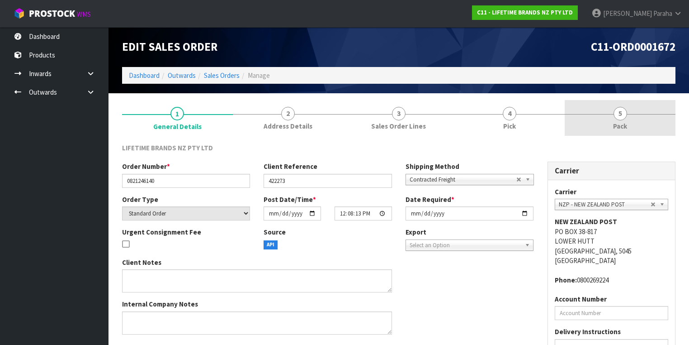
click at [615, 119] on link "5 Pack" at bounding box center [620, 118] width 111 height 36
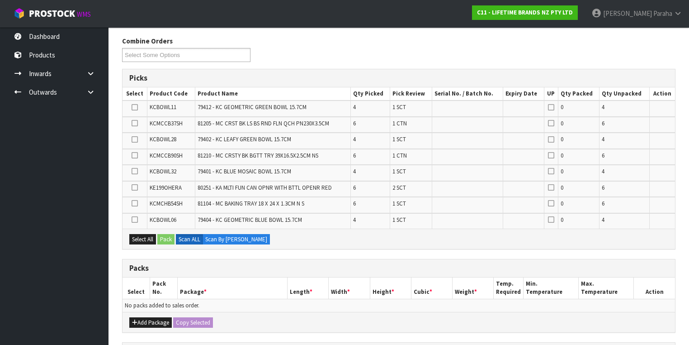
scroll to position [72, 0]
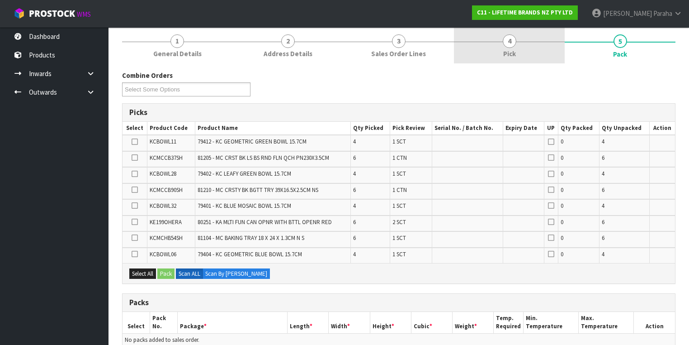
click at [518, 44] on link "4 Pick" at bounding box center [509, 46] width 111 height 36
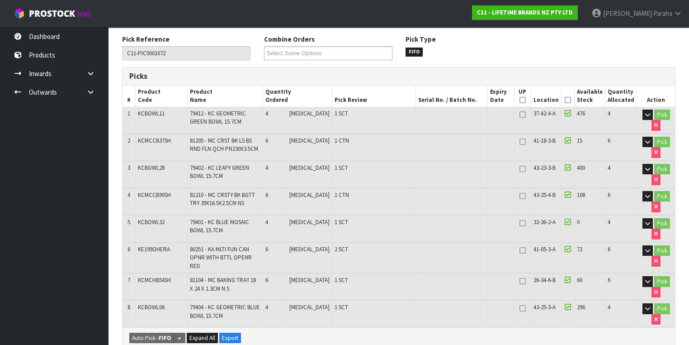
scroll to position [0, 0]
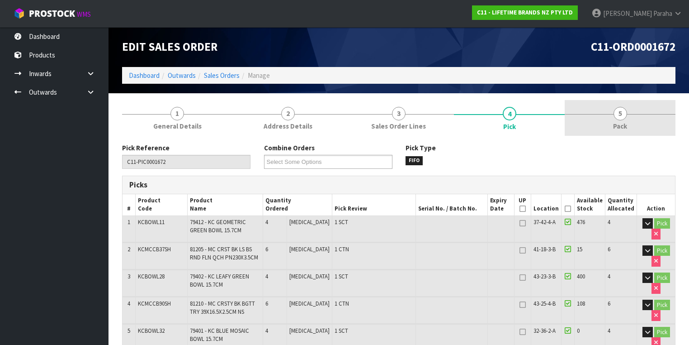
click at [621, 118] on span "5" at bounding box center [621, 114] width 14 height 14
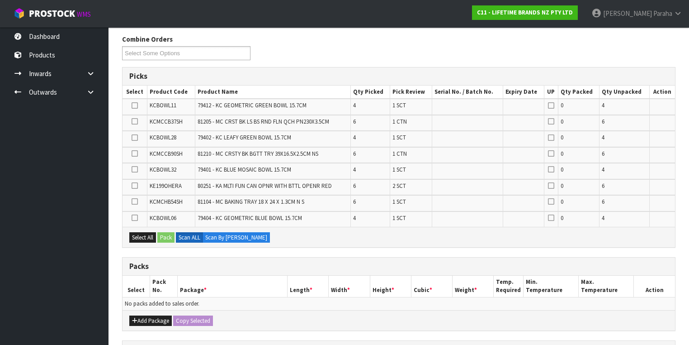
scroll to position [217, 0]
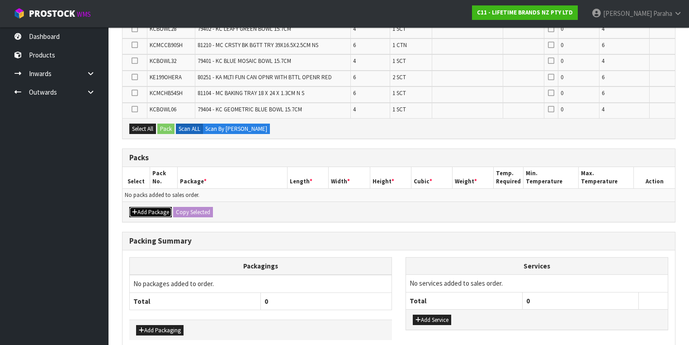
click at [157, 210] on button "Add Package" at bounding box center [150, 212] width 43 height 11
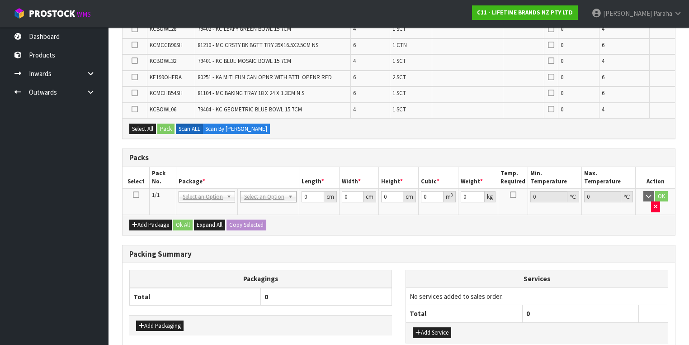
click at [137, 194] on icon at bounding box center [136, 194] width 6 height 0
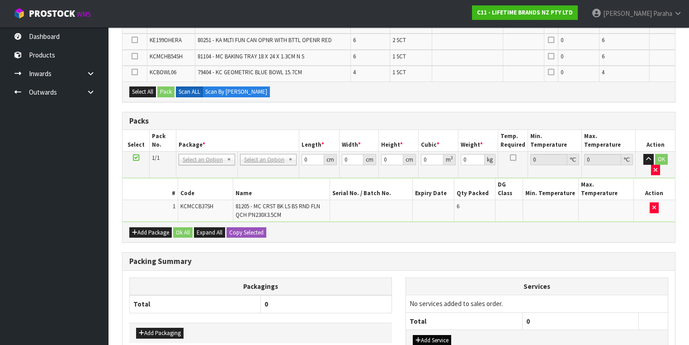
scroll to position [279, 0]
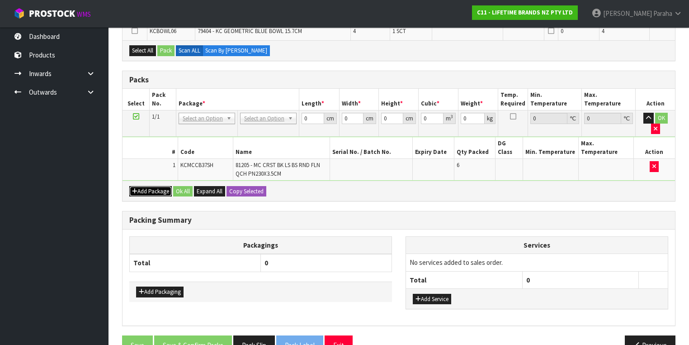
click at [147, 186] on button "Add Package" at bounding box center [150, 191] width 43 height 11
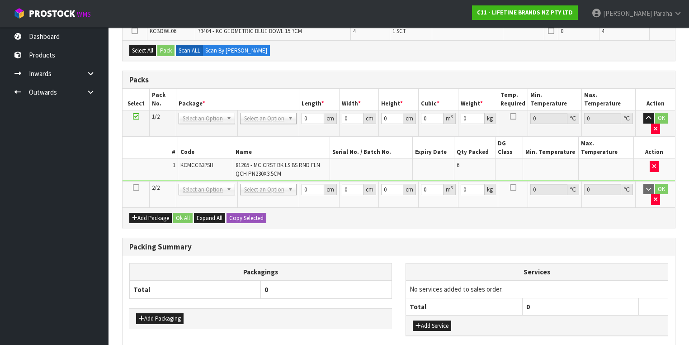
click at [136, 187] on icon at bounding box center [136, 187] width 6 height 0
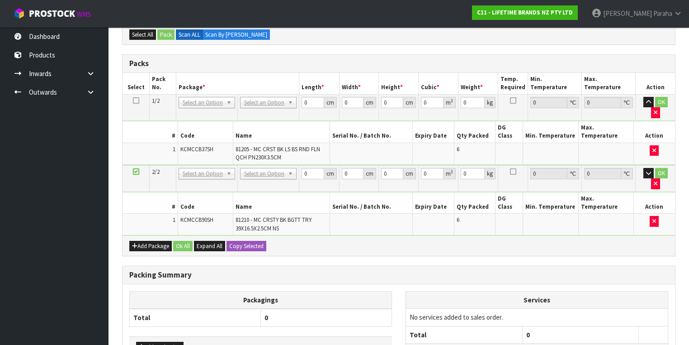
scroll to position [263, 0]
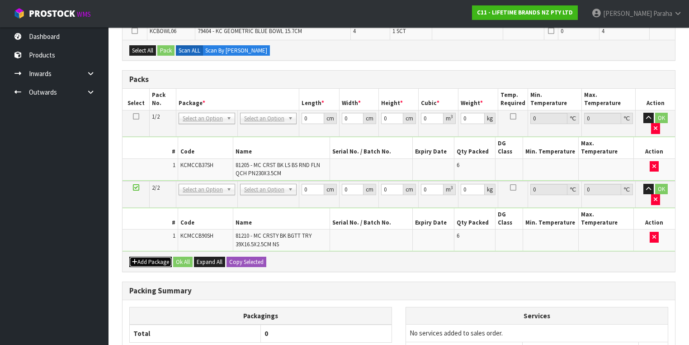
click at [159, 256] on button "Add Package" at bounding box center [150, 261] width 43 height 11
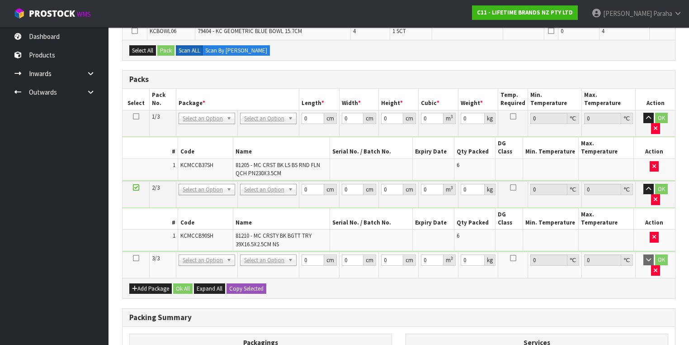
click at [137, 258] on icon at bounding box center [136, 258] width 6 height 0
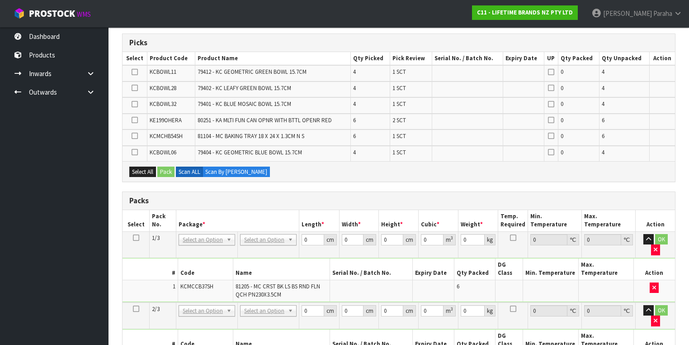
scroll to position [155, 0]
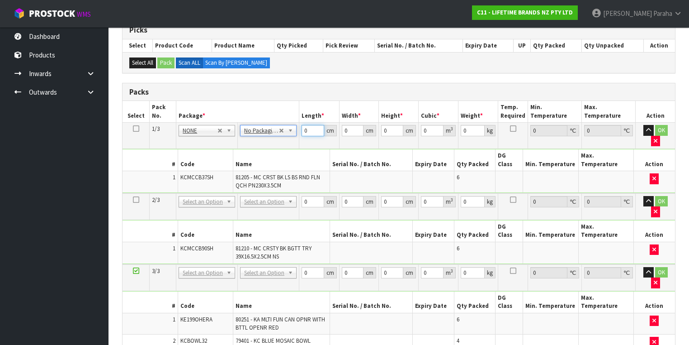
click at [306, 130] on input "0" at bounding box center [313, 130] width 22 height 11
type input "26"
type input "2"
type input "0.001352"
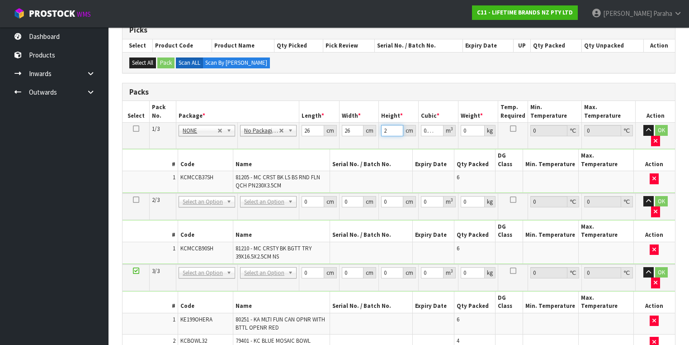
type input "25"
type input "0.0169"
type input "25"
click at [644, 125] on button "button" at bounding box center [649, 130] width 10 height 11
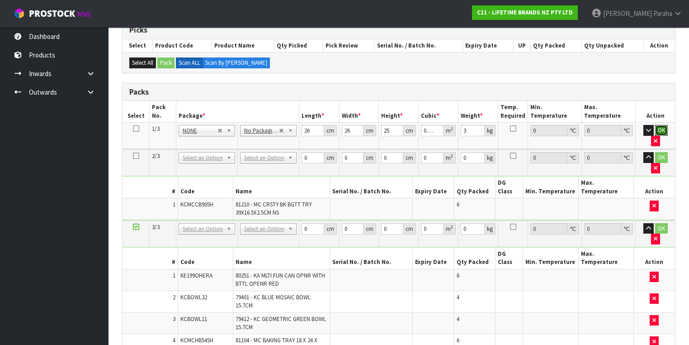
click button "OK" at bounding box center [661, 130] width 13 height 11
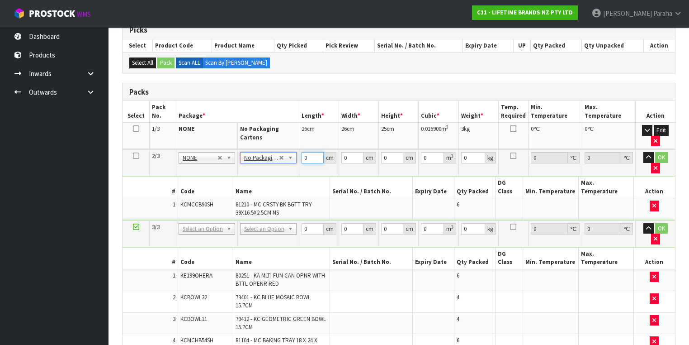
drag, startPoint x: 308, startPoint y: 156, endPoint x: 300, endPoint y: 154, distance: 7.9
click at [300, 154] on td "0 cm" at bounding box center [319, 162] width 40 height 27
click at [644, 152] on button "button" at bounding box center [649, 157] width 10 height 11
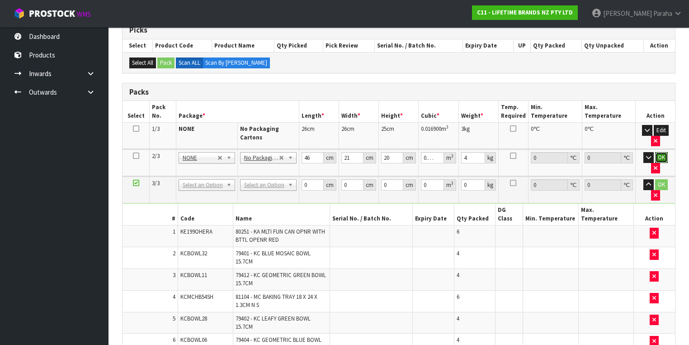
click button "OK" at bounding box center [661, 157] width 13 height 11
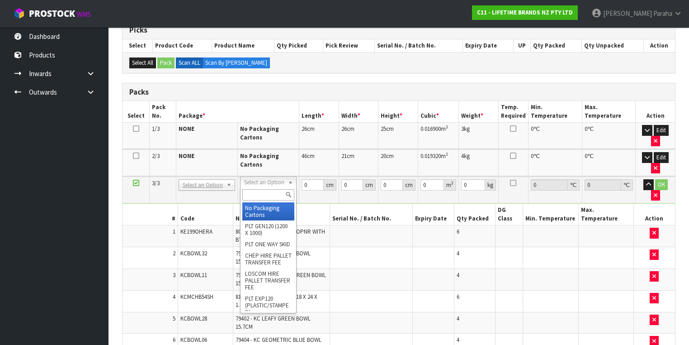
click at [265, 193] on input "text" at bounding box center [268, 194] width 52 height 11
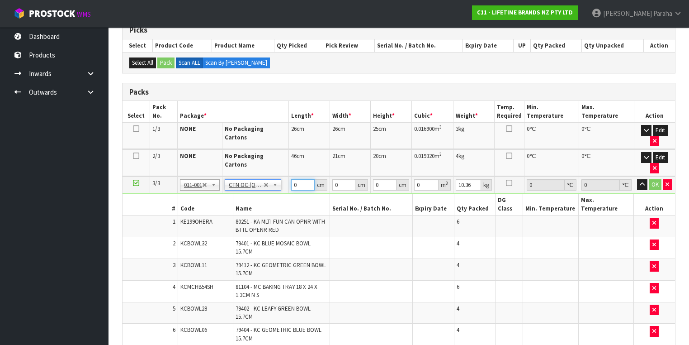
drag, startPoint x: 298, startPoint y: 159, endPoint x: 293, endPoint y: 163, distance: 6.9
click at [293, 179] on input "0" at bounding box center [303, 184] width 24 height 11
click at [637, 179] on button "button" at bounding box center [642, 184] width 10 height 11
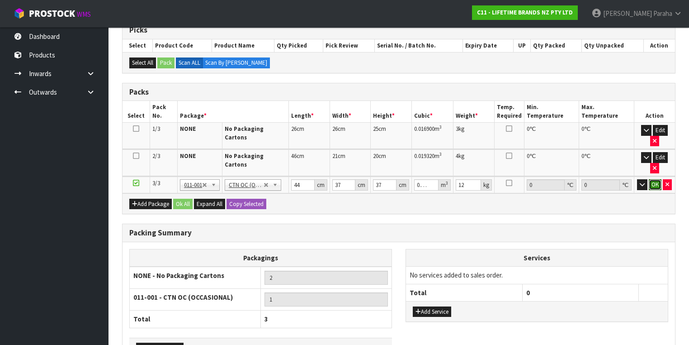
click button "OK" at bounding box center [655, 184] width 13 height 11
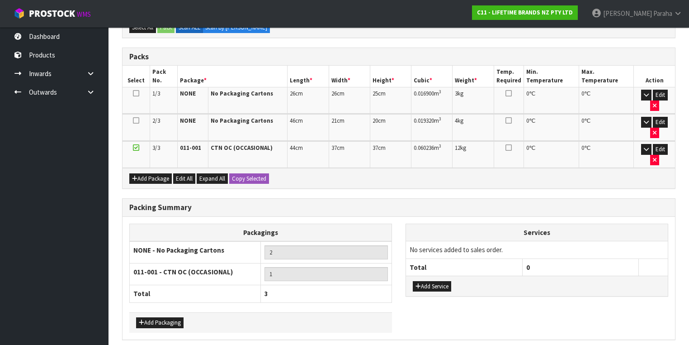
scroll to position [191, 0]
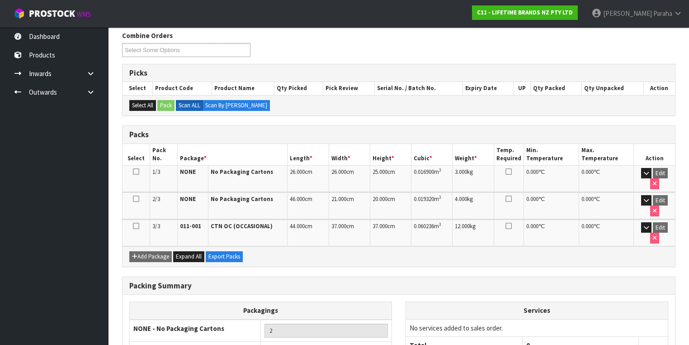
scroll to position [204, 0]
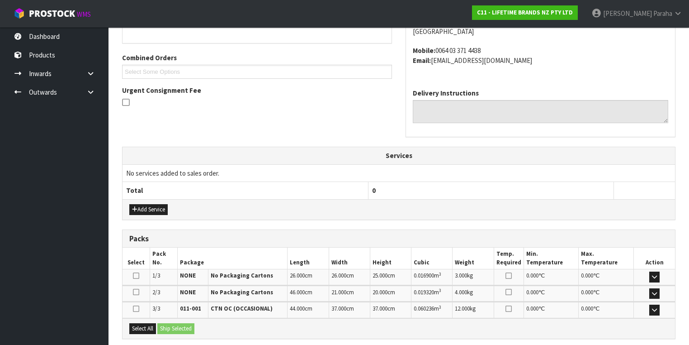
scroll to position [289, 0]
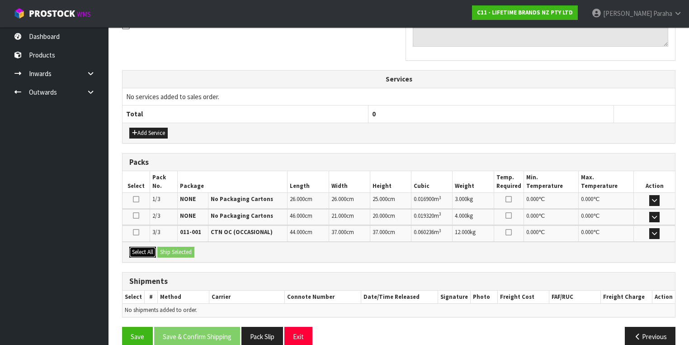
click at [145, 249] on button "Select All" at bounding box center [142, 251] width 27 height 11
click at [181, 255] on div "Select All Ship Selected" at bounding box center [399, 251] width 553 height 20
click at [181, 251] on button "Ship Selected" at bounding box center [175, 251] width 37 height 11
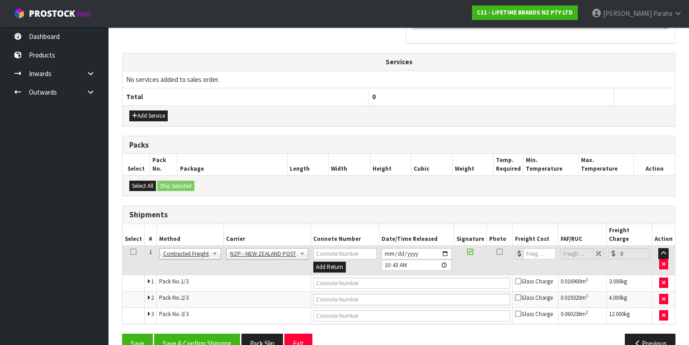
scroll to position [317, 0]
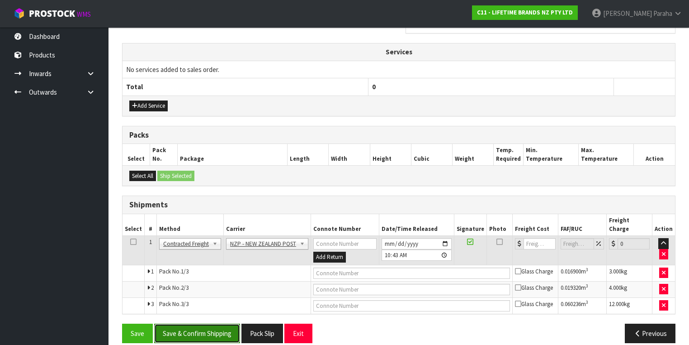
click at [208, 323] on button "Save & Confirm Shipping" at bounding box center [197, 332] width 86 height 19
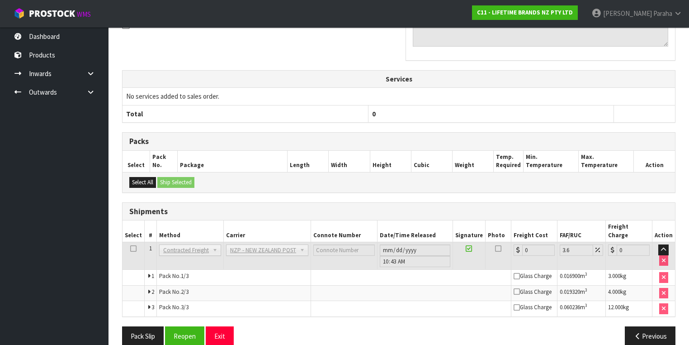
scroll to position [302, 0]
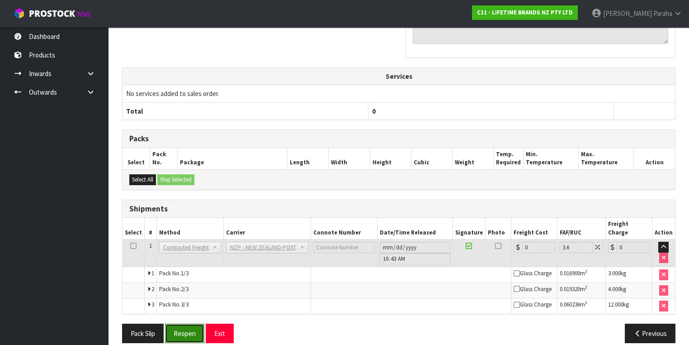
click at [189, 331] on button "Reopen" at bounding box center [184, 332] width 39 height 19
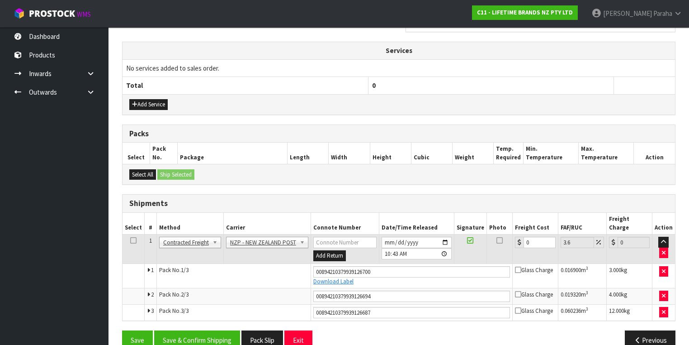
scroll to position [325, 0]
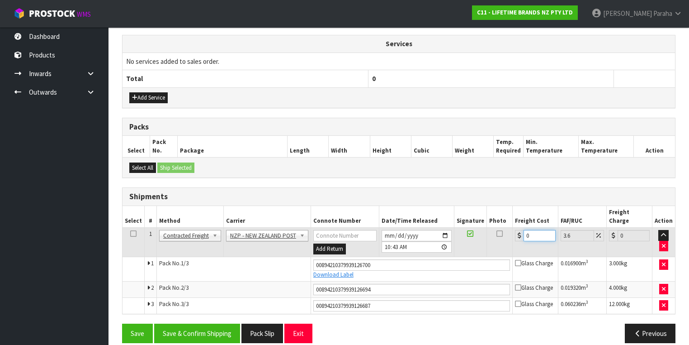
drag, startPoint x: 530, startPoint y: 222, endPoint x: 498, endPoint y: 226, distance: 31.4
click at [498, 227] on tr "1 Client Local Pickup Customer Local Pickup Company Freight Contracted Freight …" at bounding box center [399, 241] width 553 height 29
click at [222, 324] on button "Save & Confirm Shipping" at bounding box center [197, 332] width 86 height 19
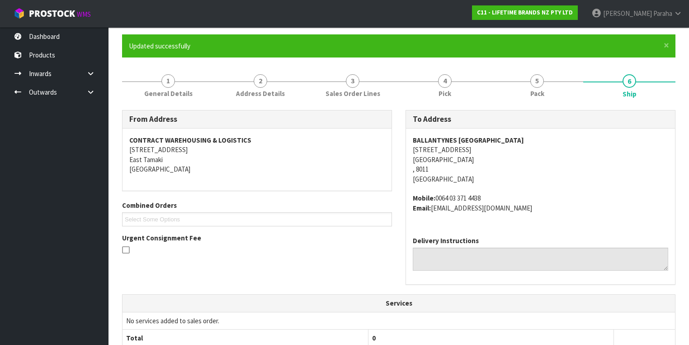
scroll to position [0, 0]
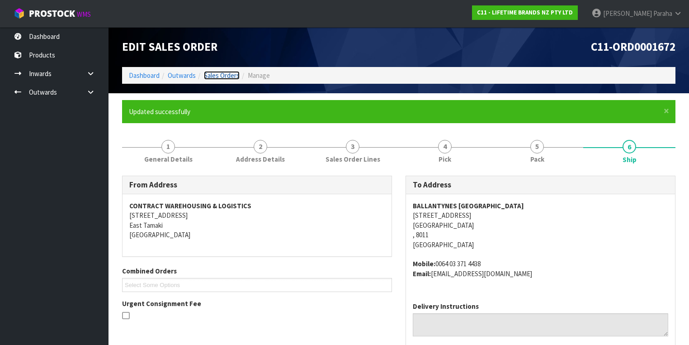
click at [224, 73] on link "Sales Orders" at bounding box center [222, 75] width 36 height 9
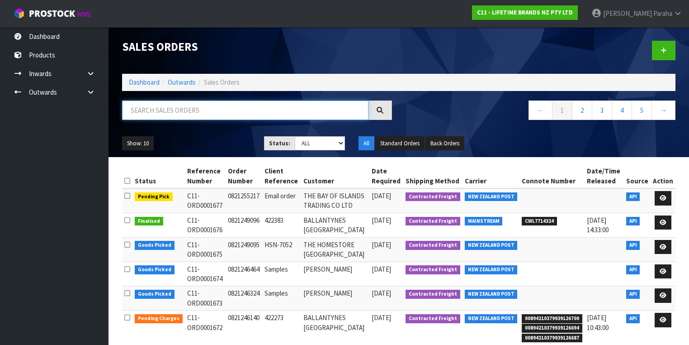
click at [241, 104] on input "text" at bounding box center [245, 109] width 246 height 19
